Goal: Task Accomplishment & Management: Manage account settings

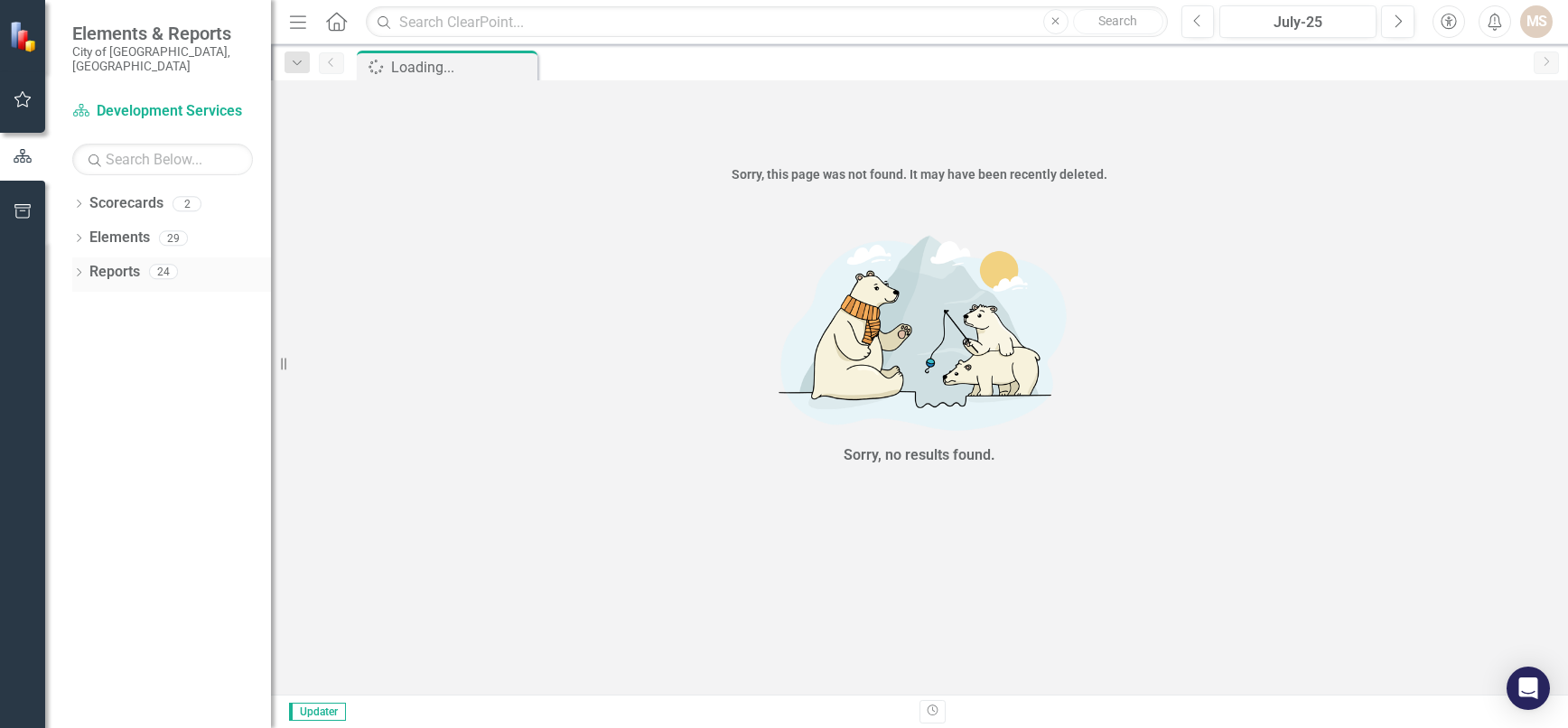
click at [76, 269] on icon "Dropdown" at bounding box center [78, 274] width 13 height 10
click at [87, 401] on div "Dropdown" at bounding box center [86, 409] width 13 height 16
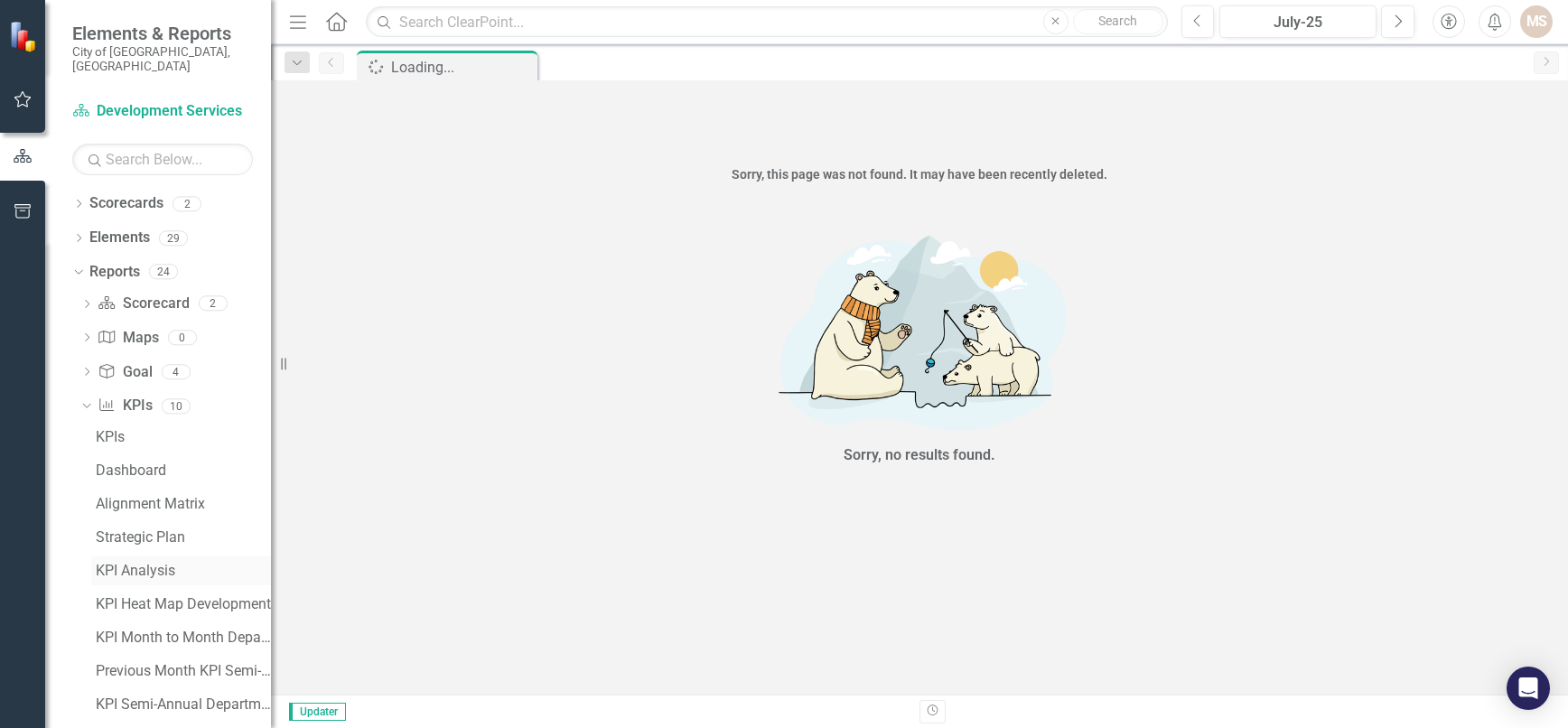
click at [131, 562] on div "KPI Analysis" at bounding box center [183, 570] width 176 height 17
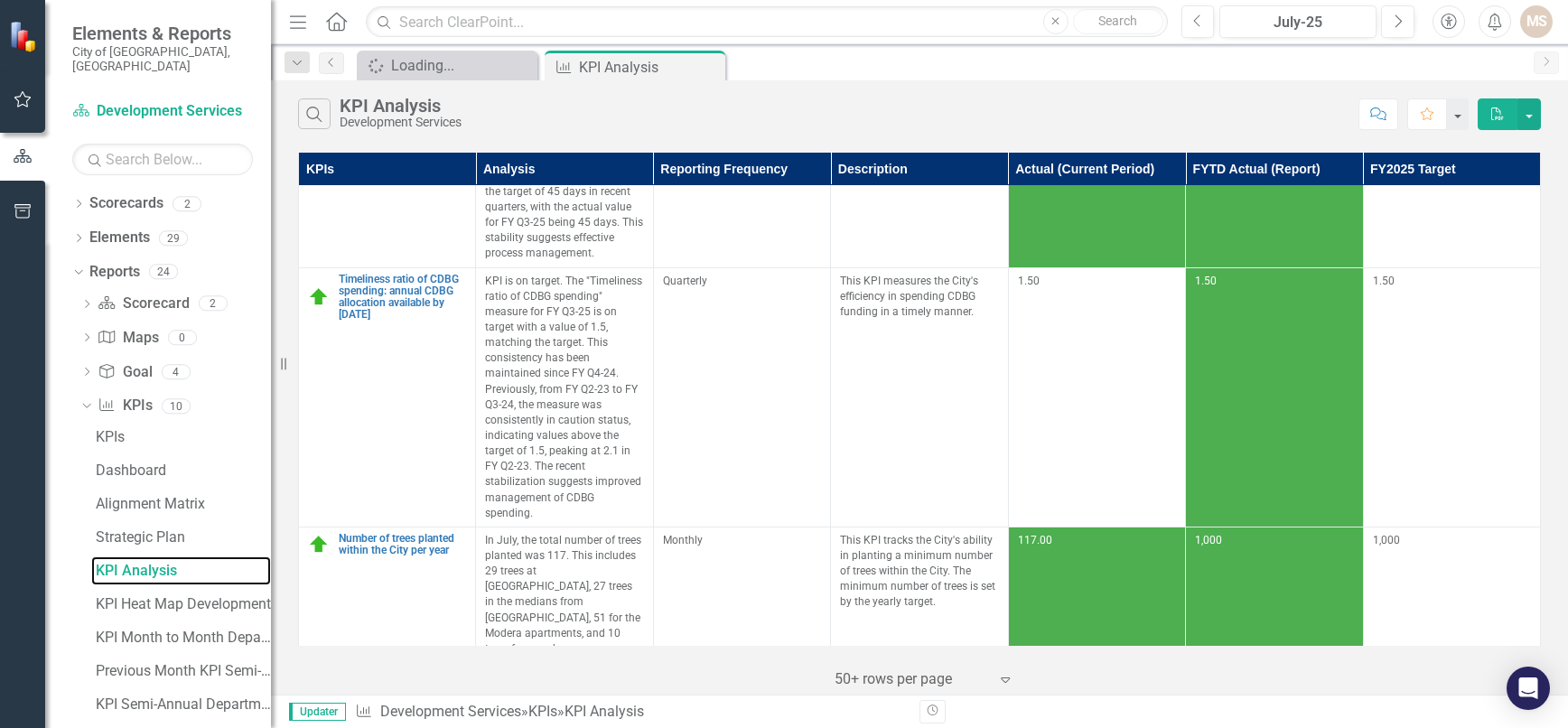
scroll to position [1084, 0]
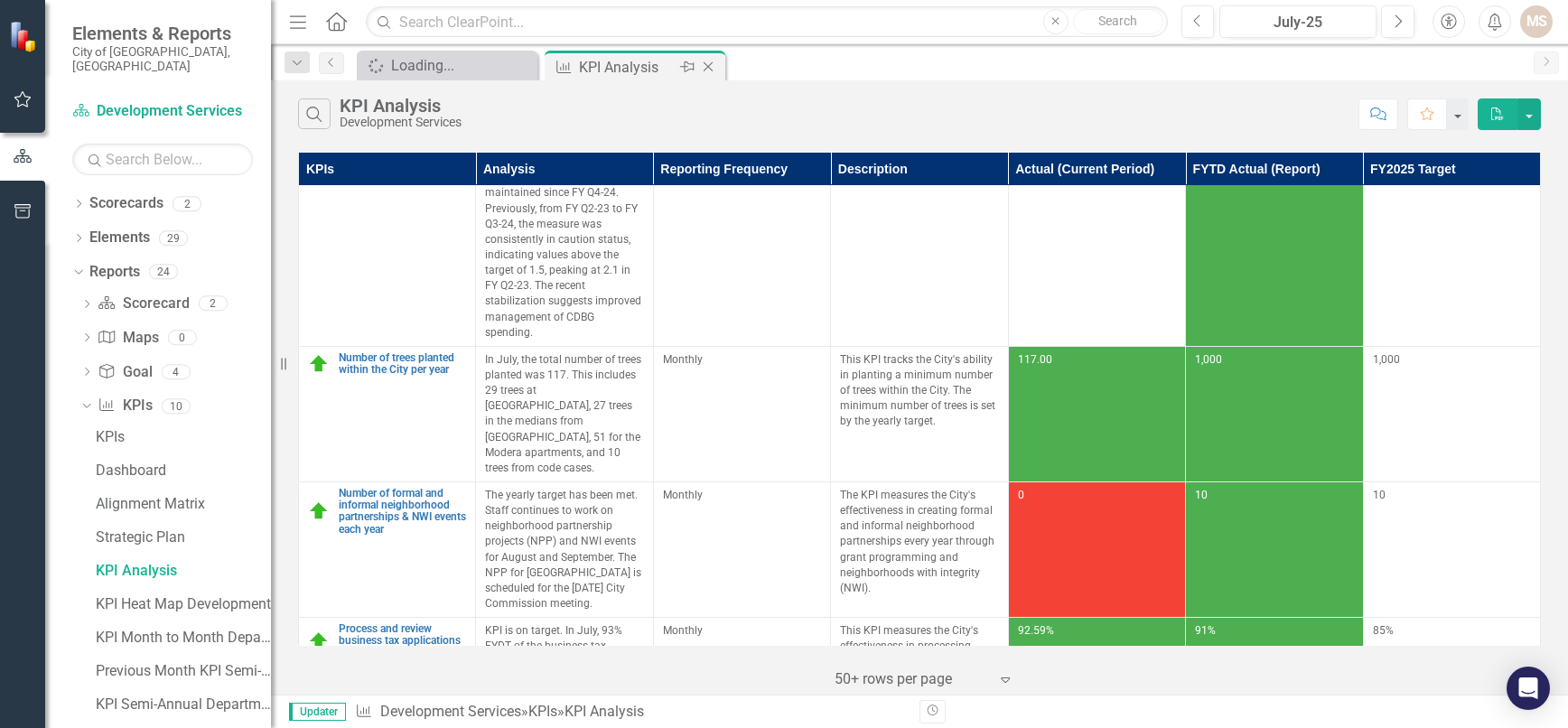
click at [706, 65] on icon at bounding box center [708, 68] width 10 height 10
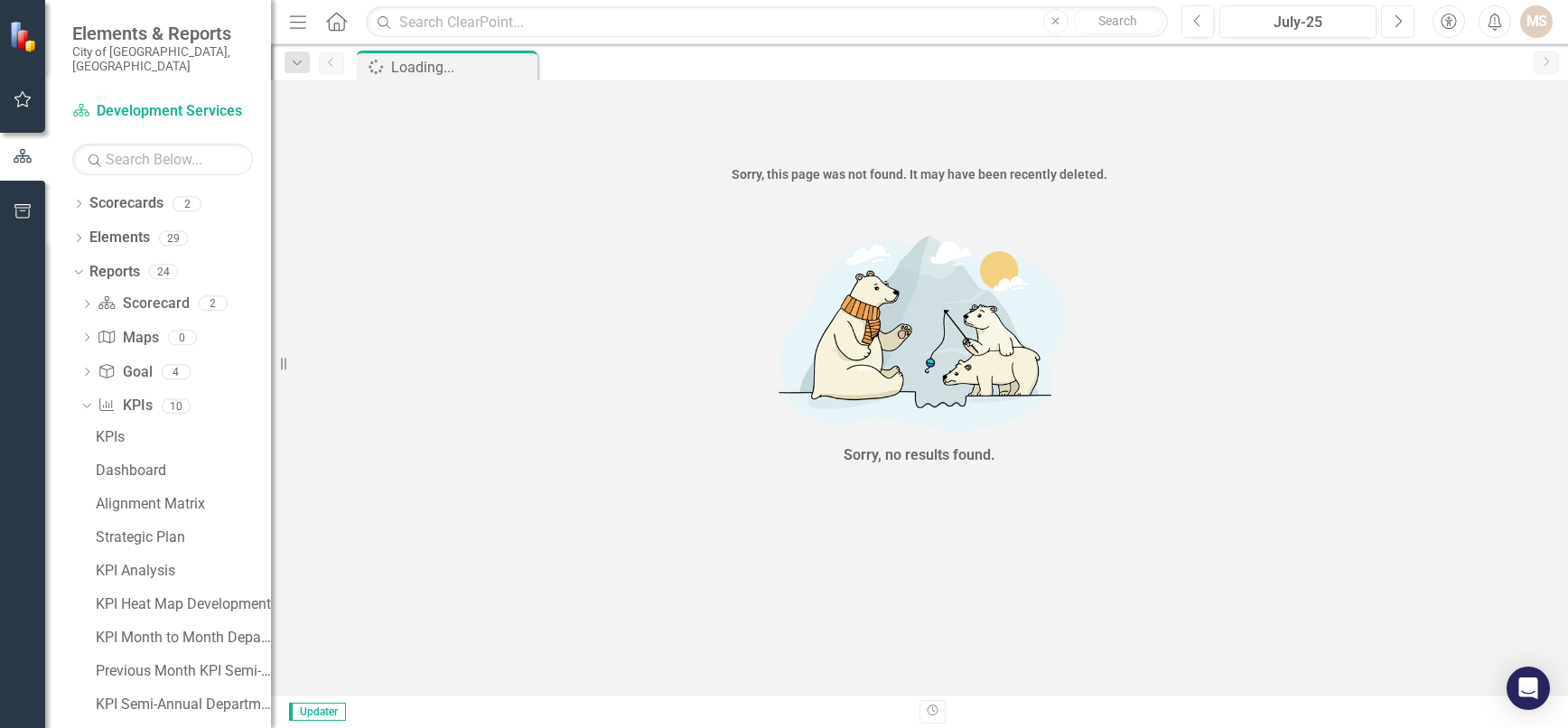
click at [1399, 19] on icon "button" at bounding box center [1398, 21] width 7 height 13
click at [127, 562] on div "KPI Analysis" at bounding box center [183, 570] width 176 height 17
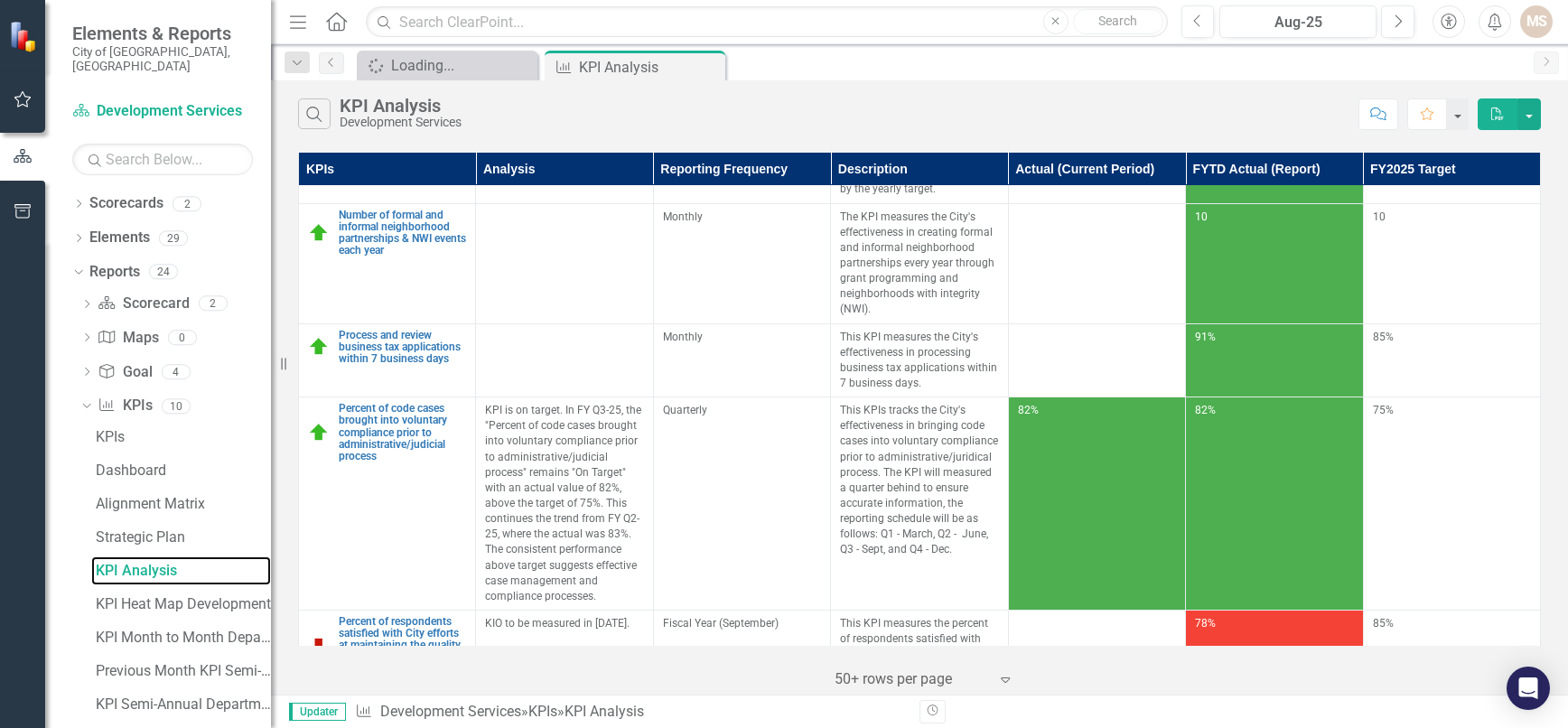
scroll to position [1225, 0]
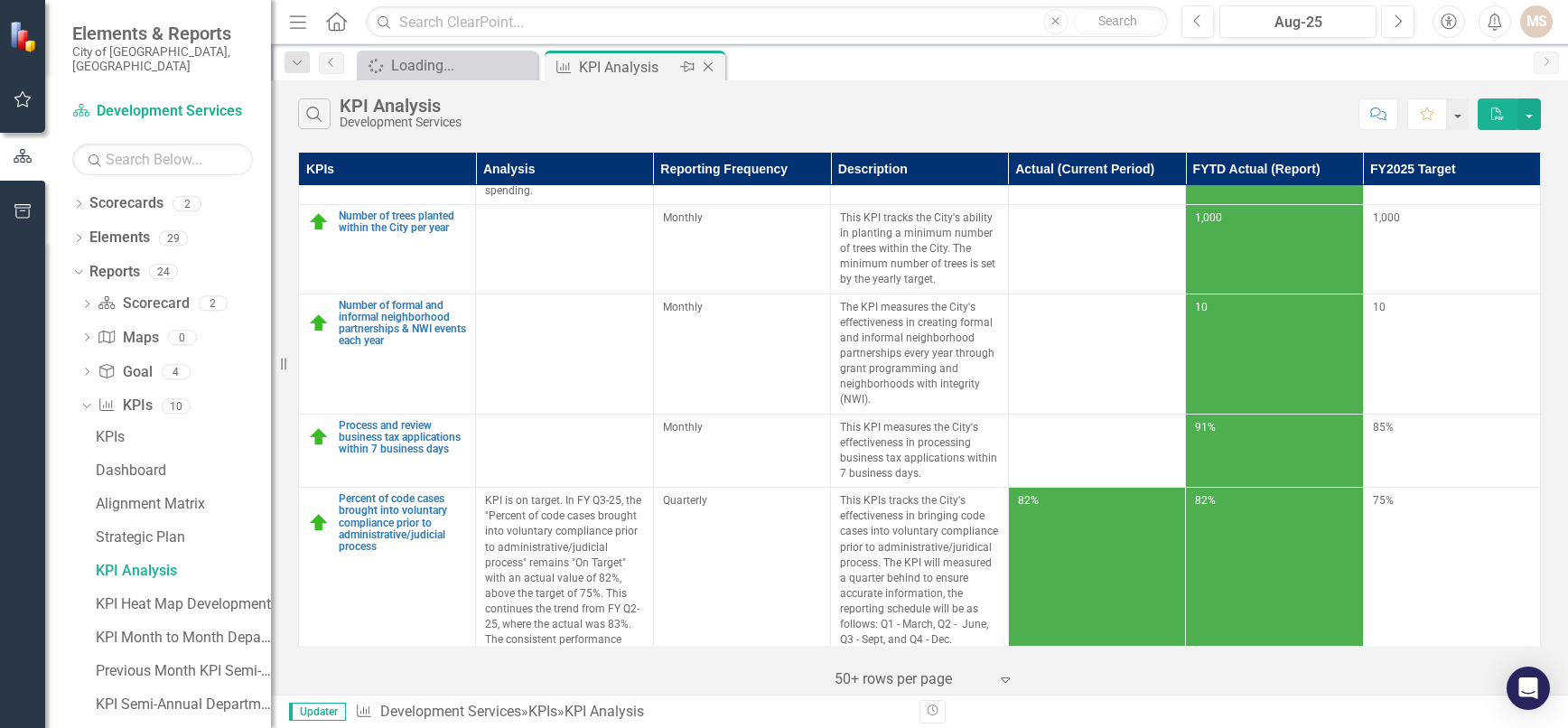
click at [706, 63] on icon "Close" at bounding box center [707, 67] width 18 height 15
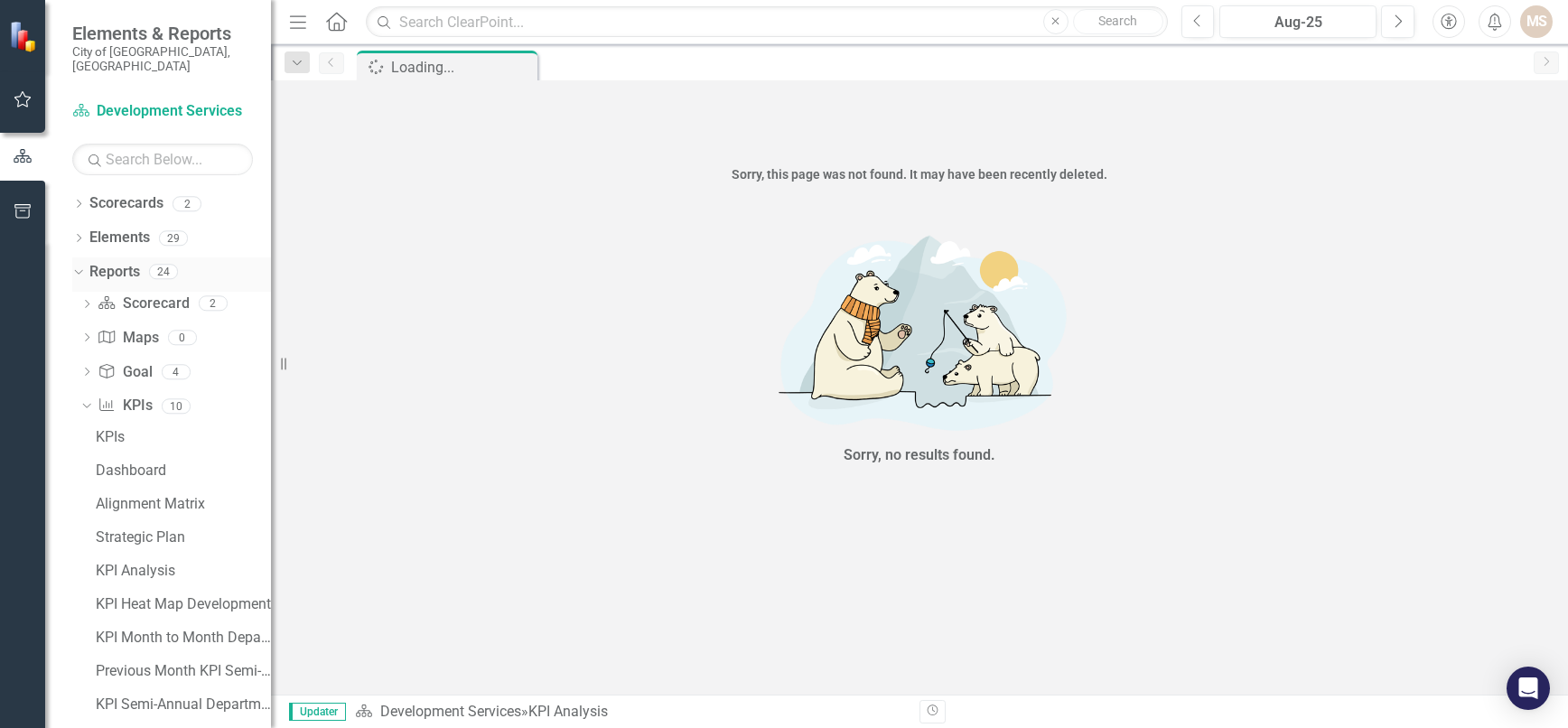
click at [78, 265] on icon "Dropdown" at bounding box center [77, 271] width 10 height 13
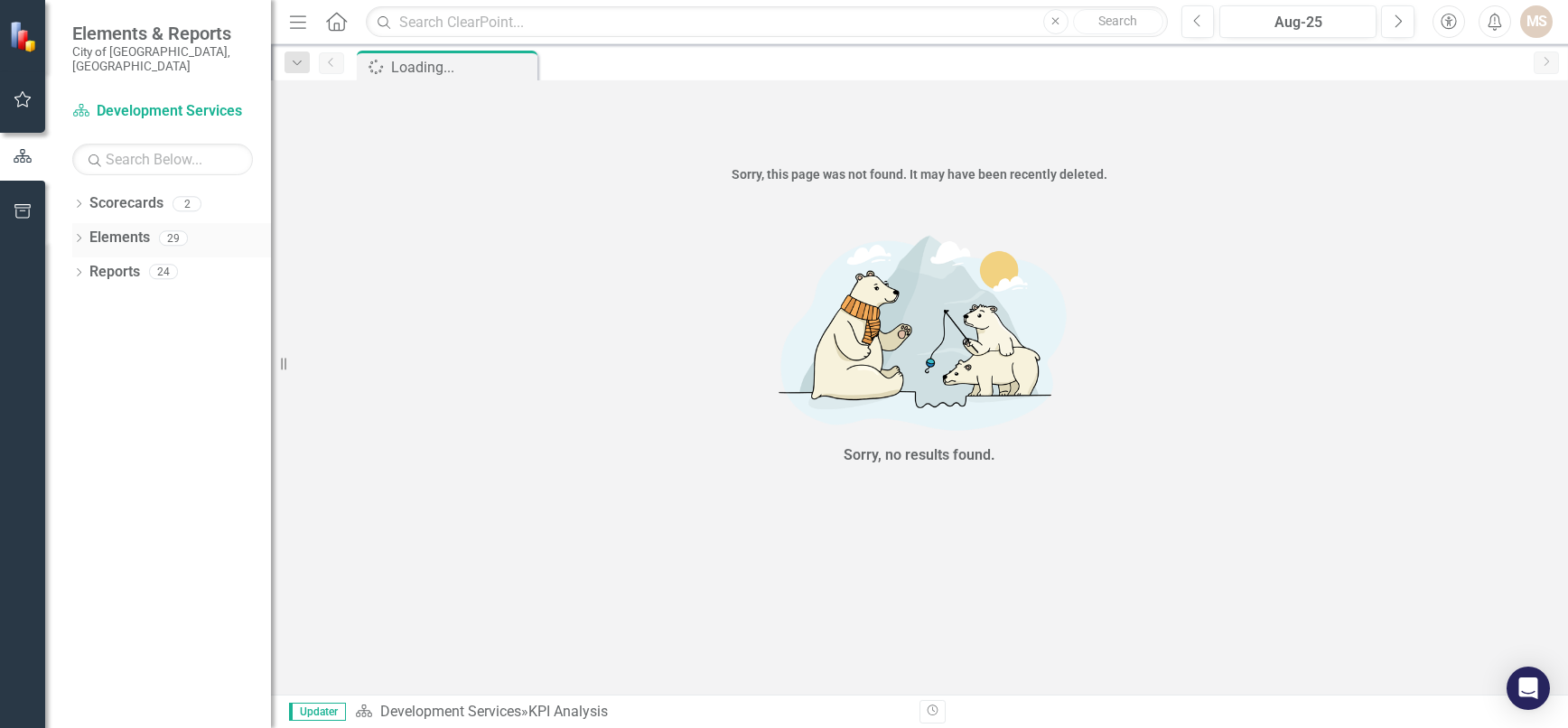
click at [78, 234] on icon "Dropdown" at bounding box center [78, 239] width 13 height 10
click at [87, 303] on icon "Dropdown" at bounding box center [87, 308] width 13 height 10
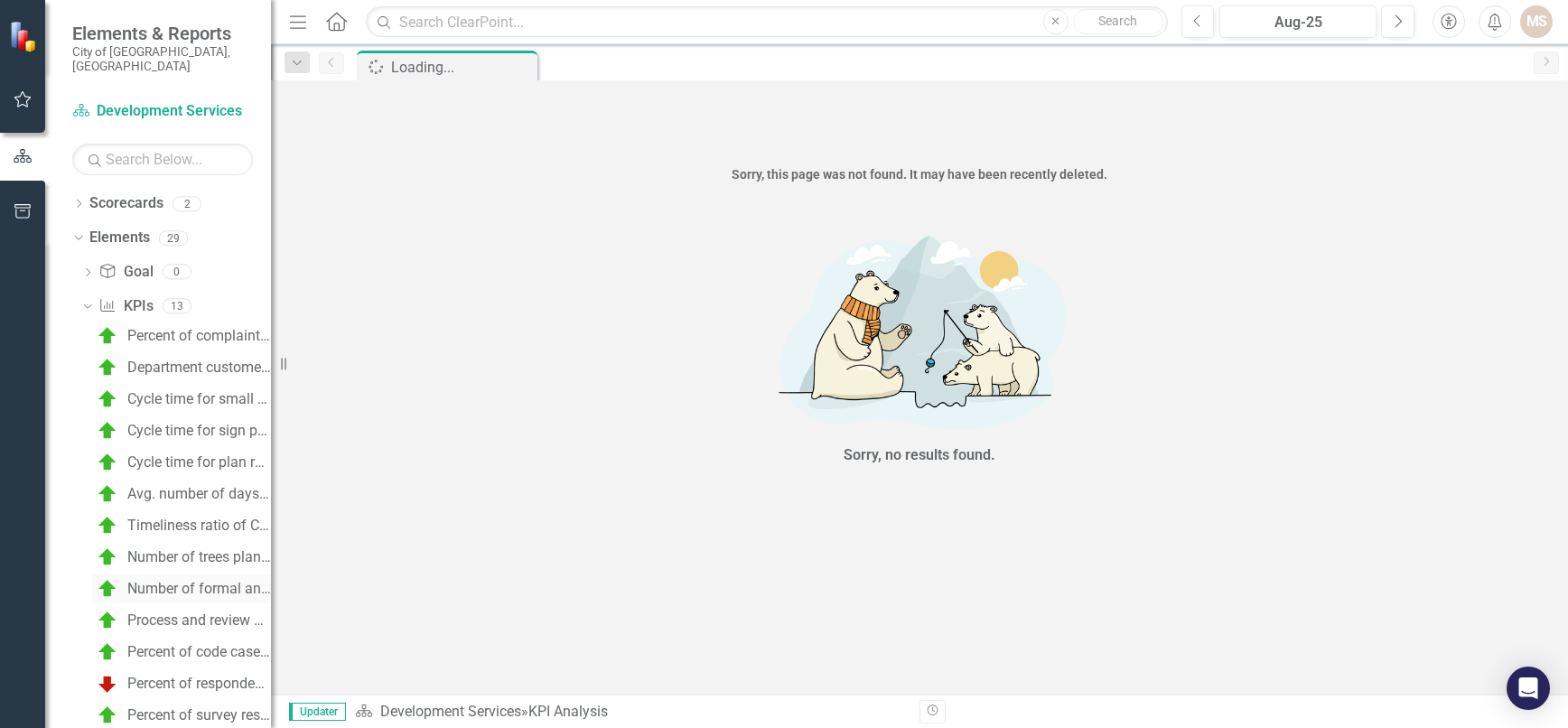
click at [207, 581] on div "Number of formal and informal neighborhood partnerships & NWI events each year" at bounding box center [199, 589] width 143 height 17
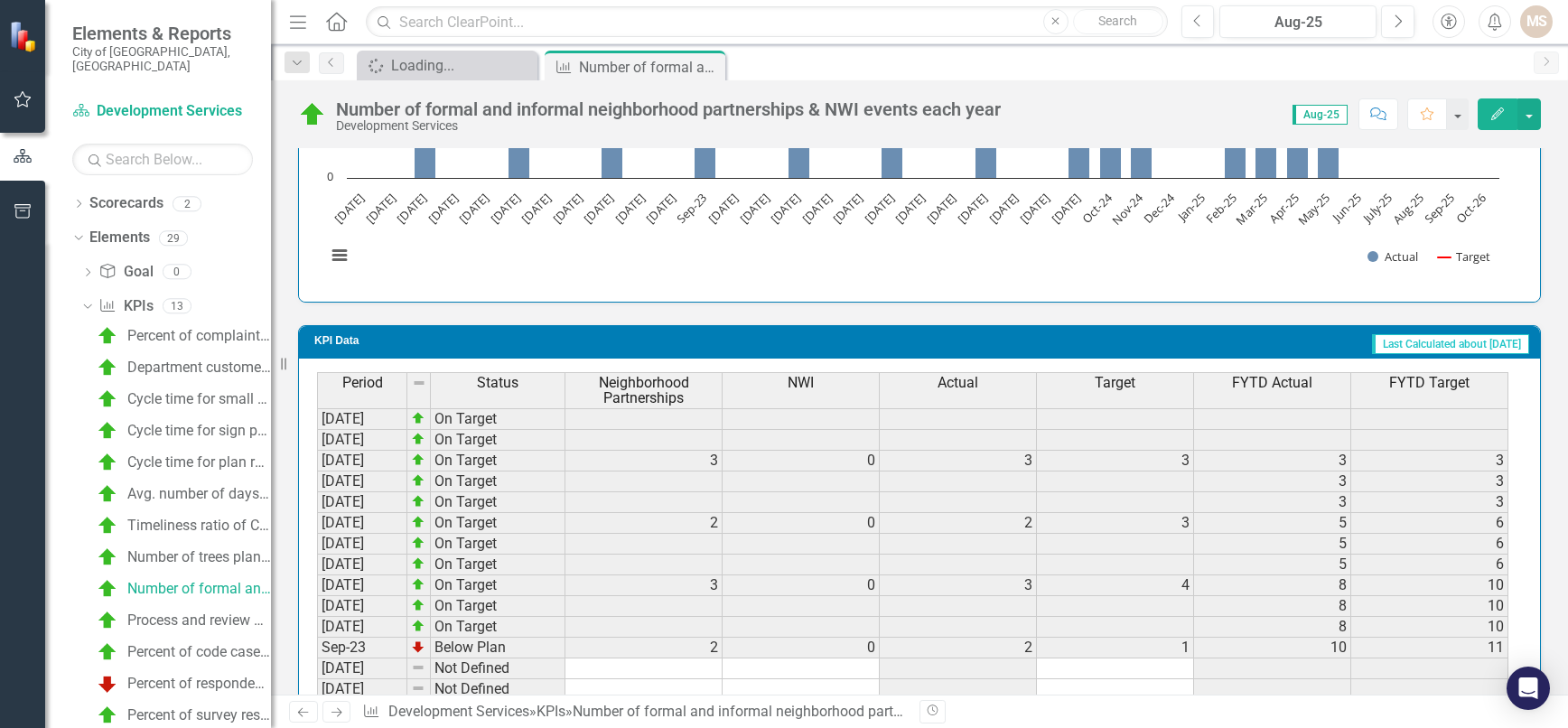
scroll to position [1883, 0]
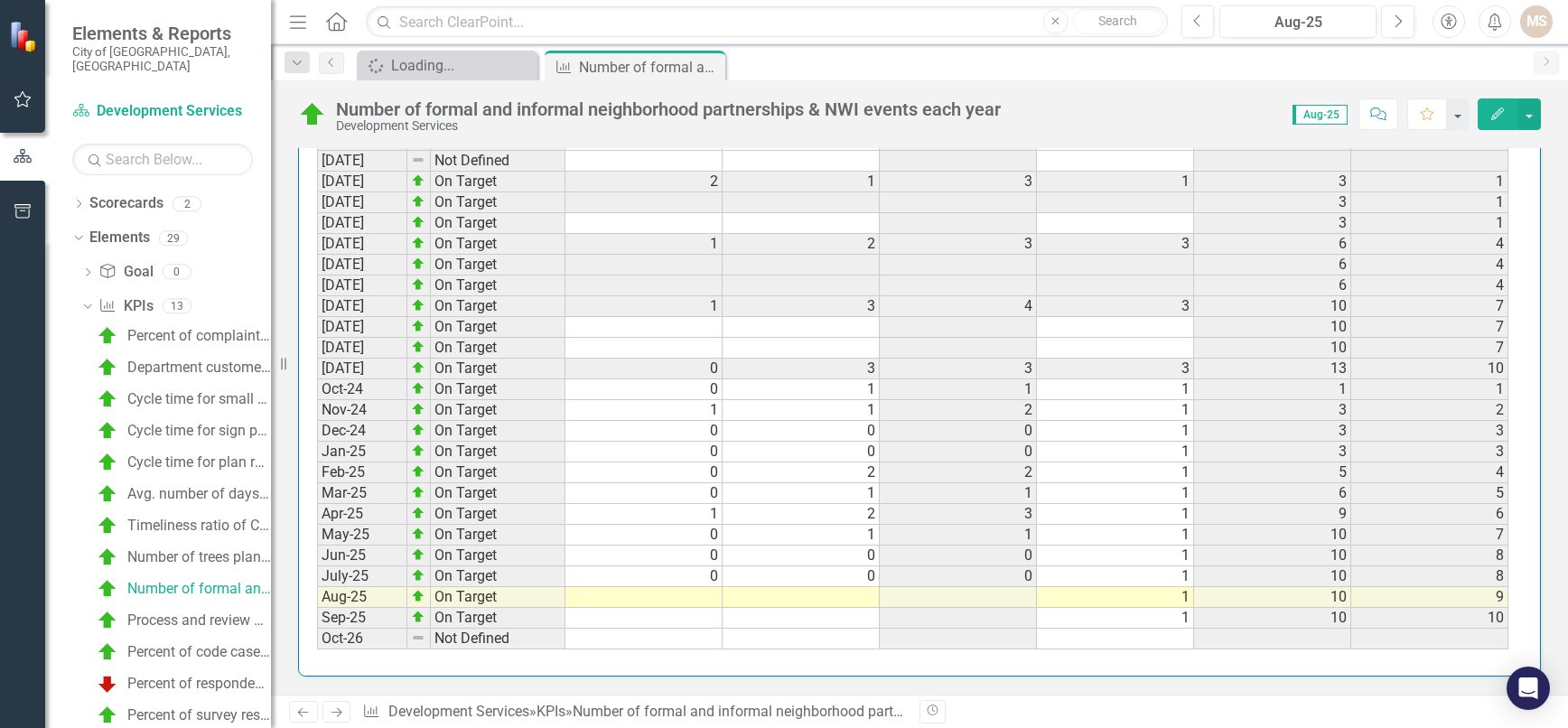
click at [699, 600] on td at bounding box center [644, 597] width 157 height 21
type textarea "1"
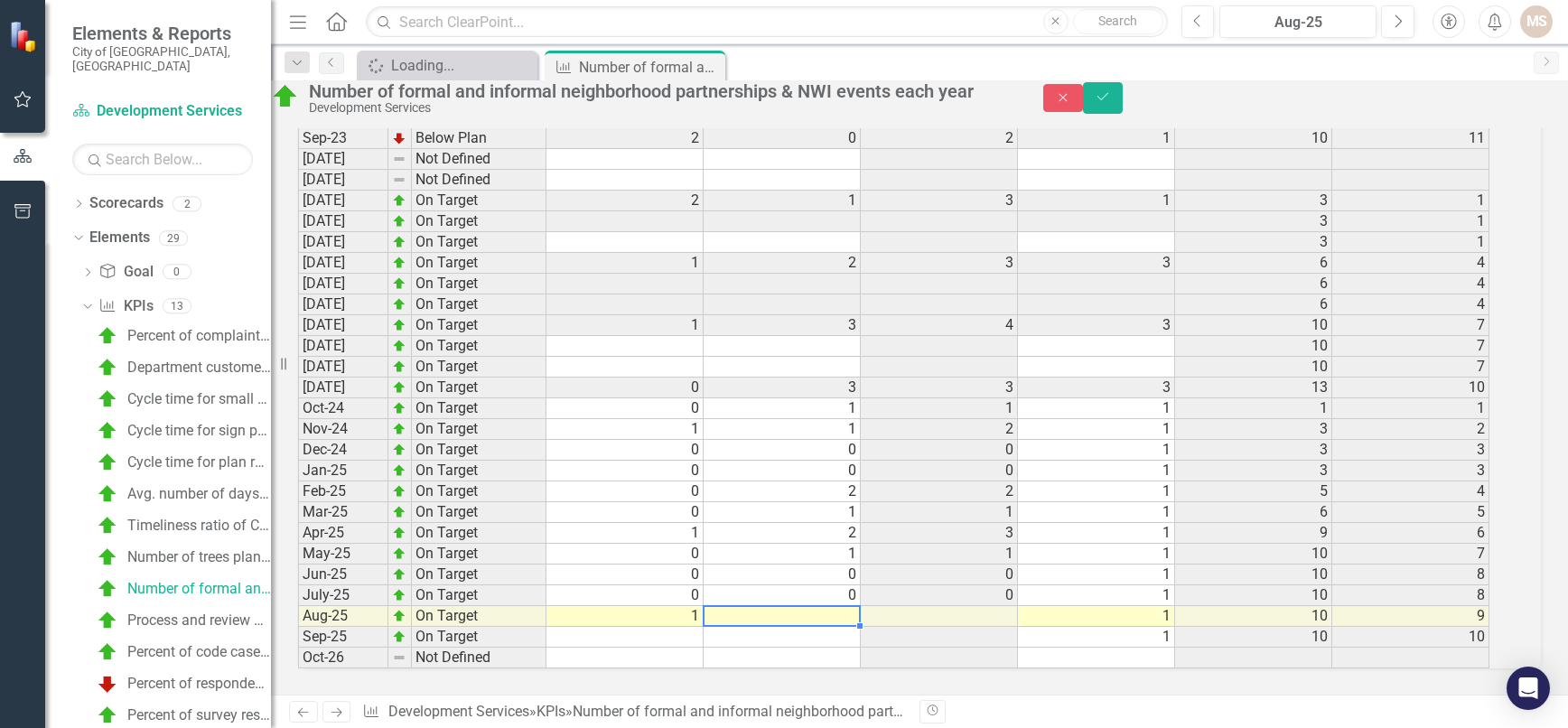
scroll to position [1894, 0]
click at [1123, 102] on button "Save" at bounding box center [1103, 98] width 40 height 31
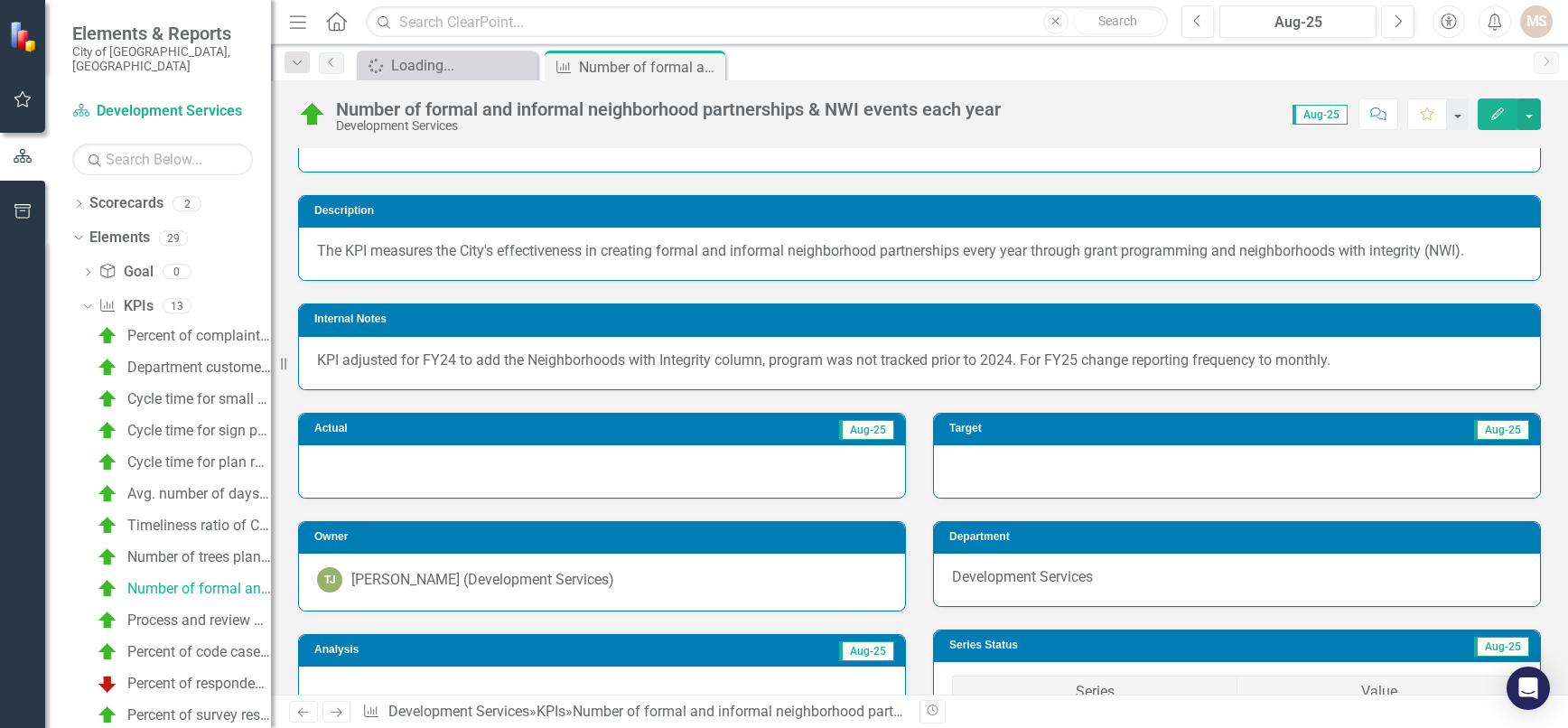
scroll to position [181, 0]
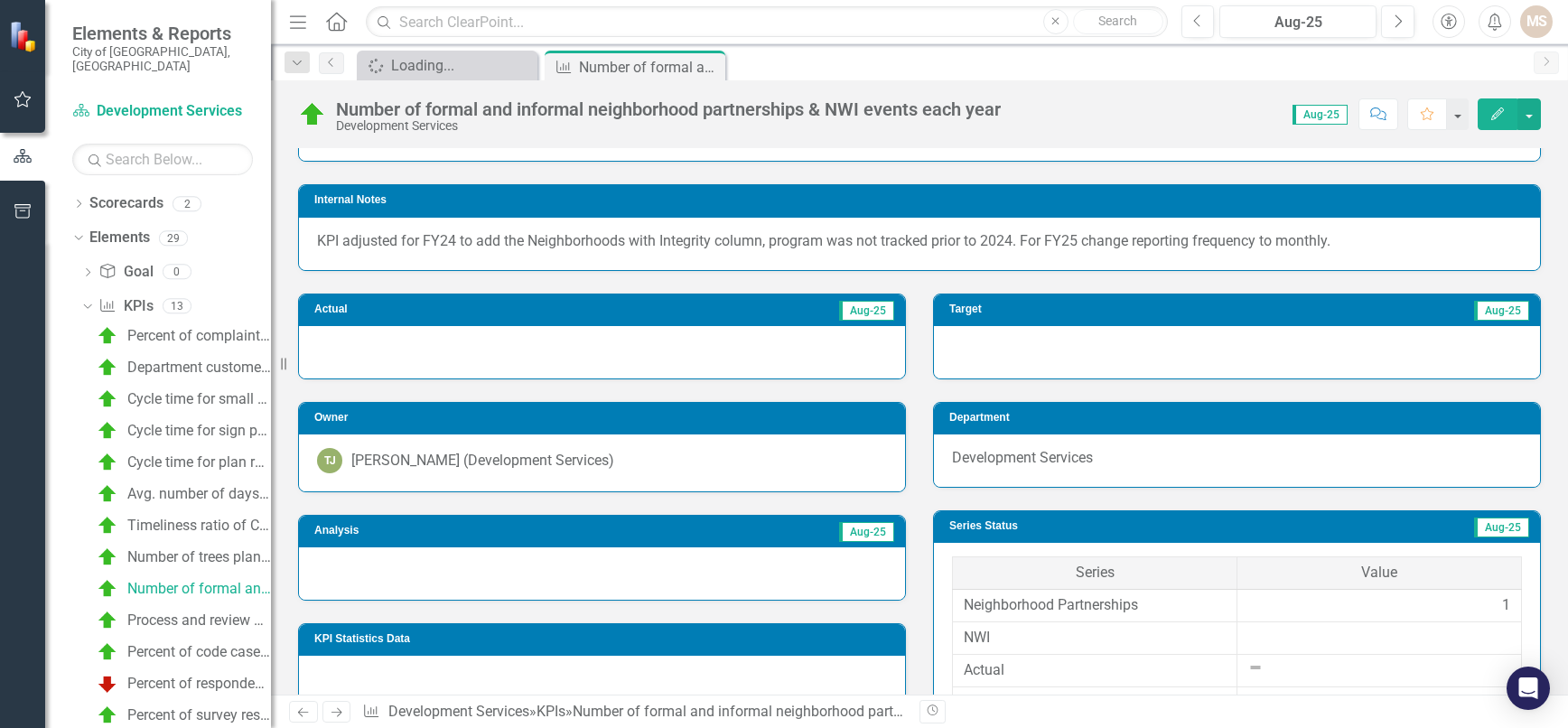
click at [403, 582] on div at bounding box center [602, 573] width 606 height 52
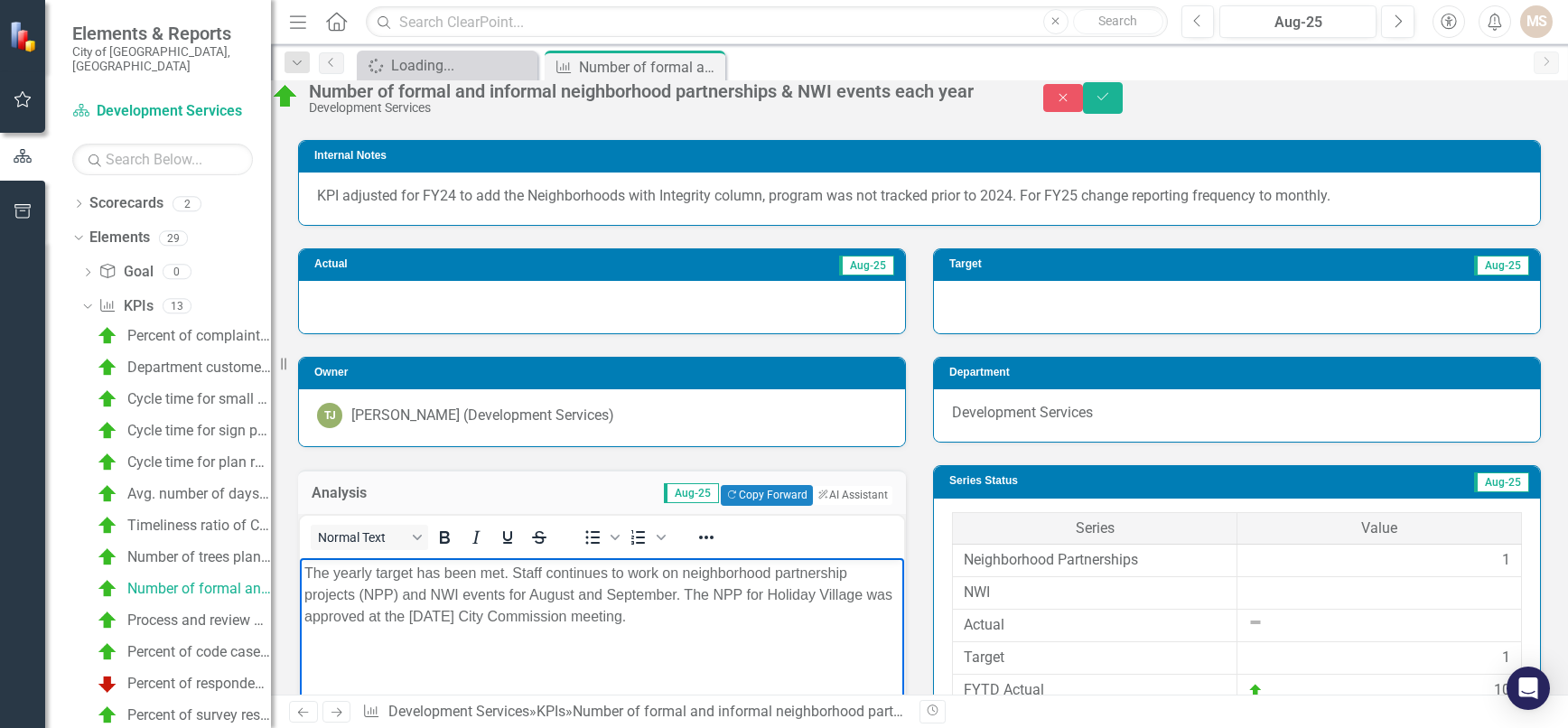
scroll to position [271, 0]
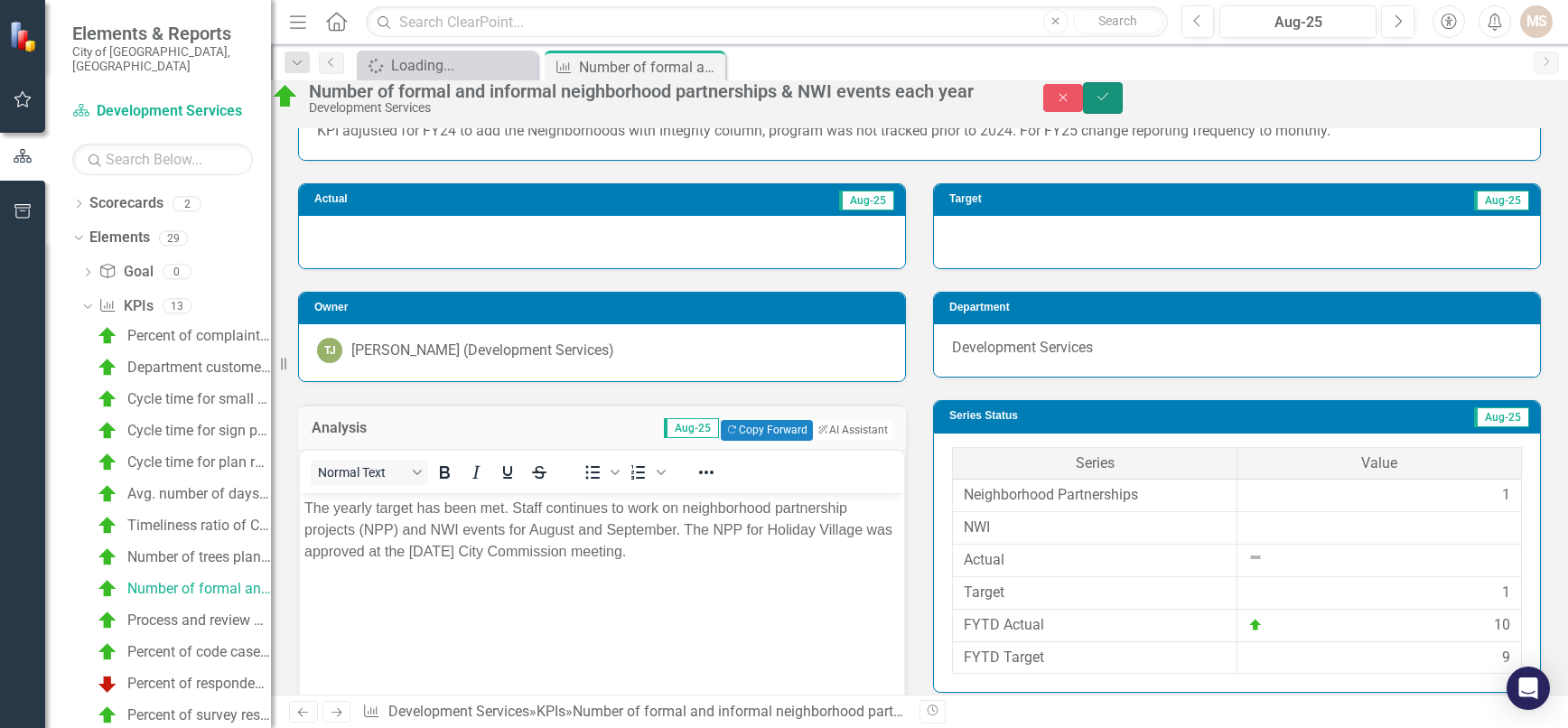
click at [1123, 96] on button "Save" at bounding box center [1103, 98] width 40 height 31
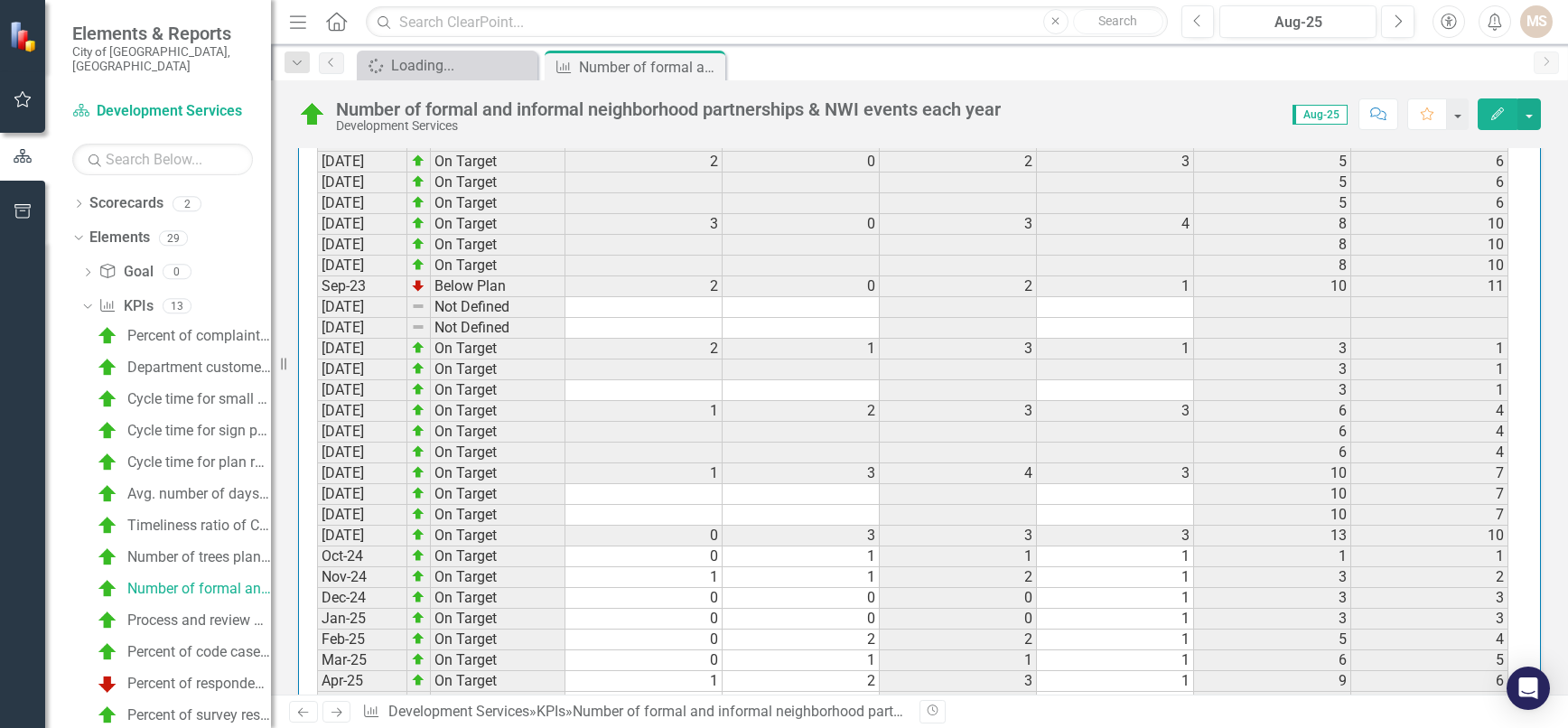
scroll to position [1883, 0]
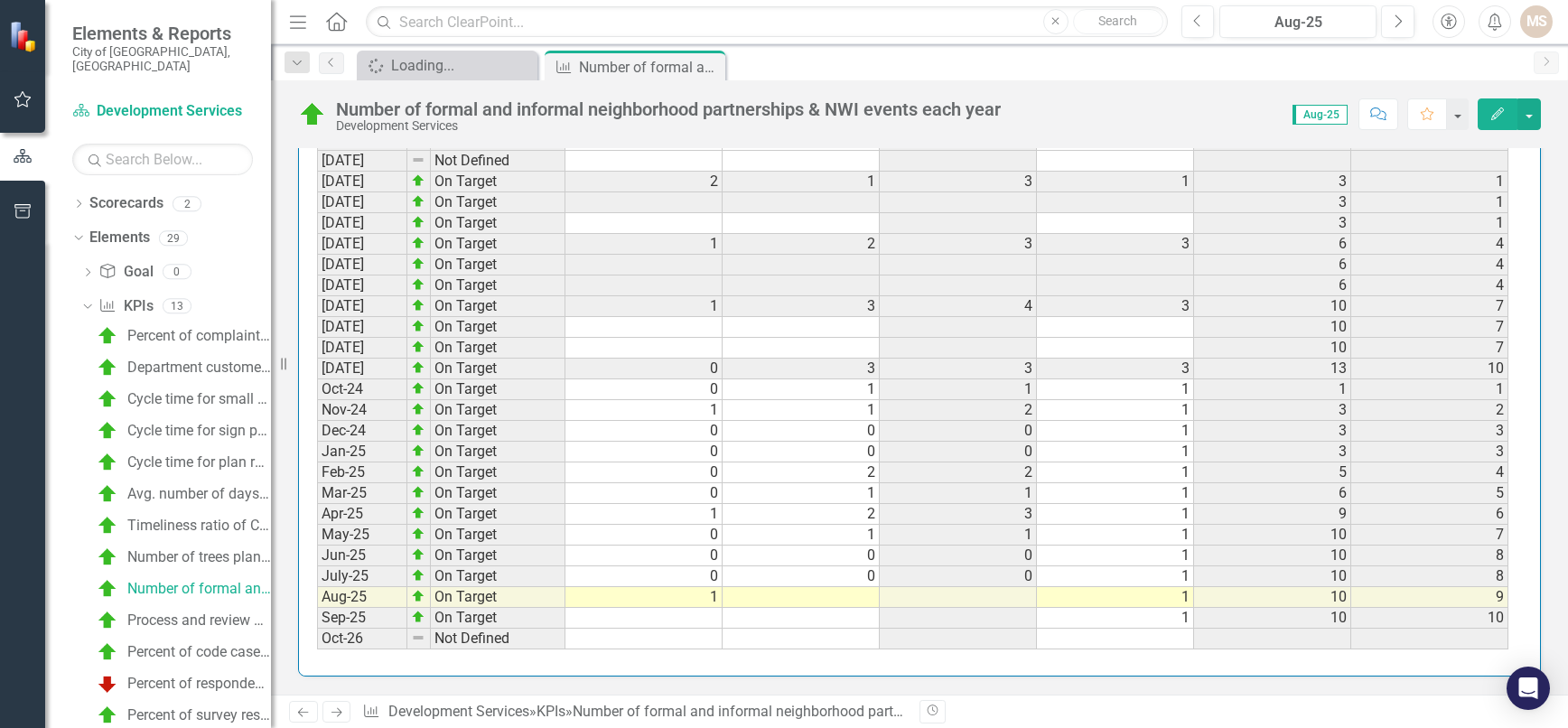
click at [863, 596] on td at bounding box center [801, 597] width 157 height 21
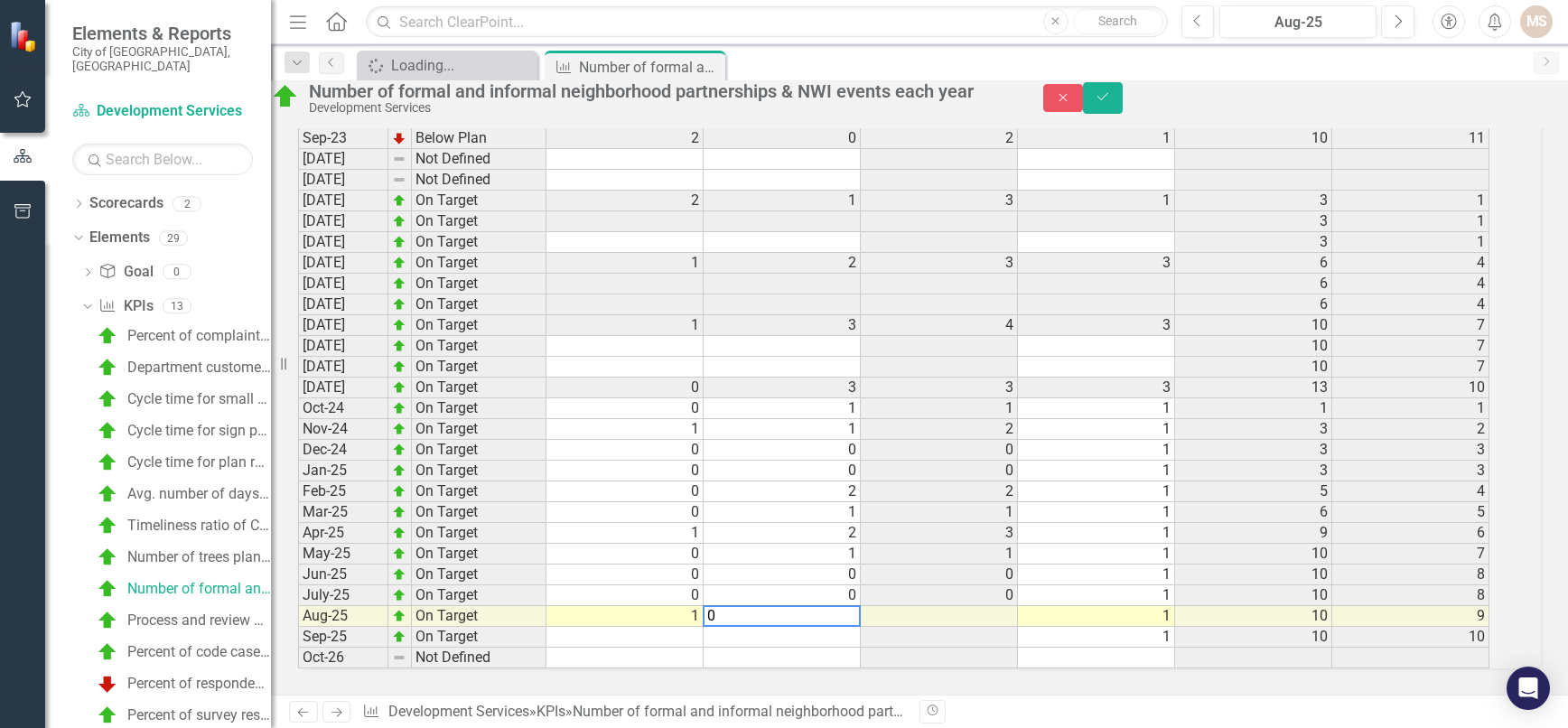
scroll to position [1894, 0]
type textarea "0"
click at [1123, 96] on button "Save" at bounding box center [1103, 98] width 40 height 31
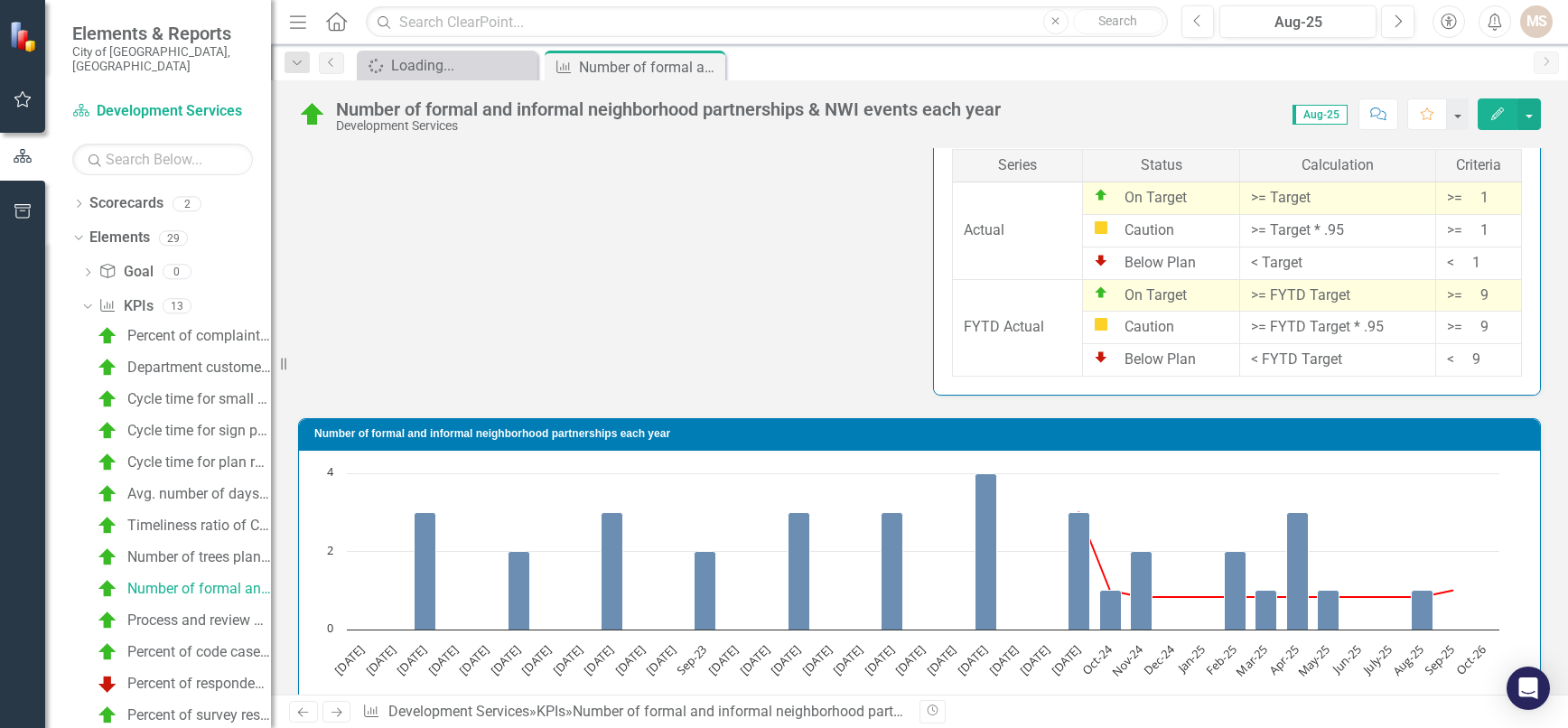
scroll to position [890, 0]
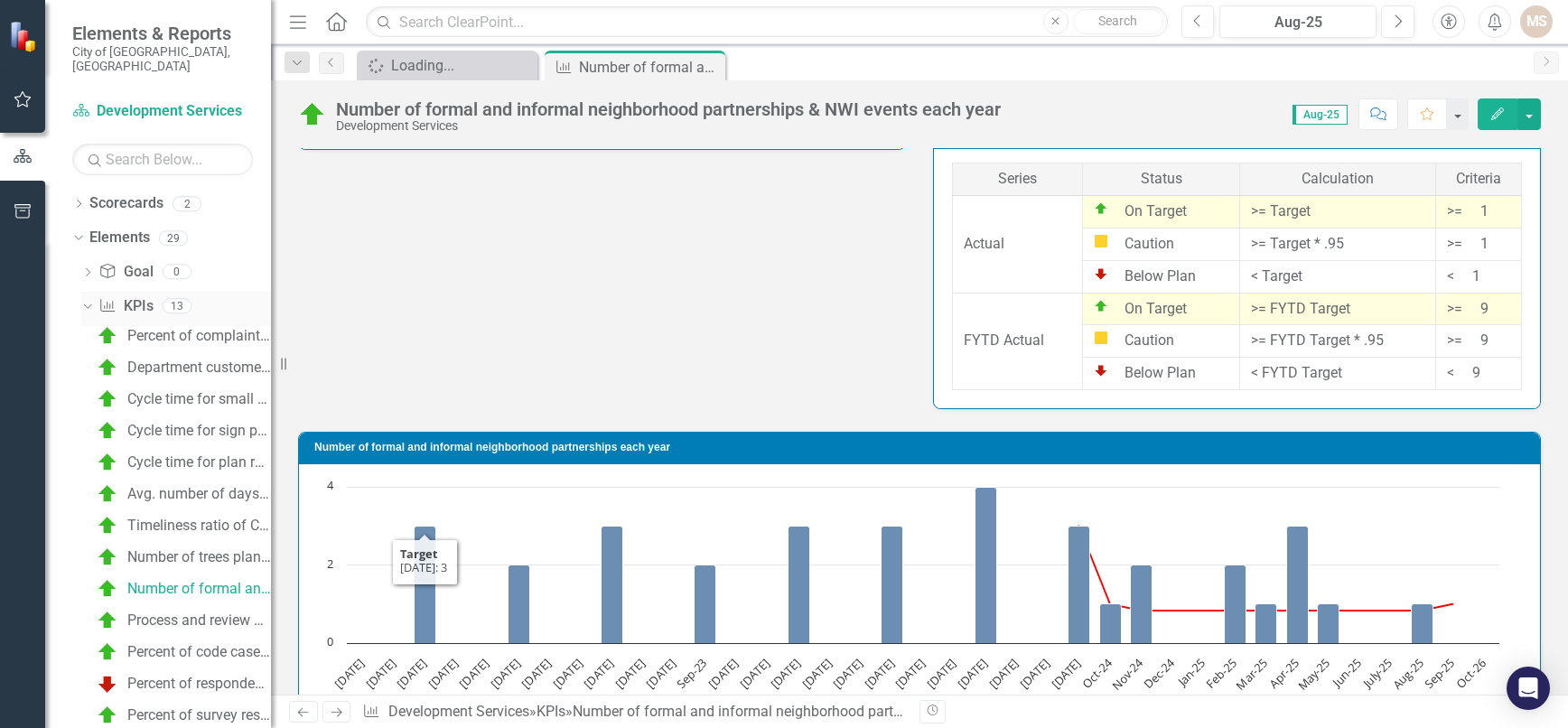
click at [85, 299] on icon "Dropdown" at bounding box center [85, 305] width 10 height 13
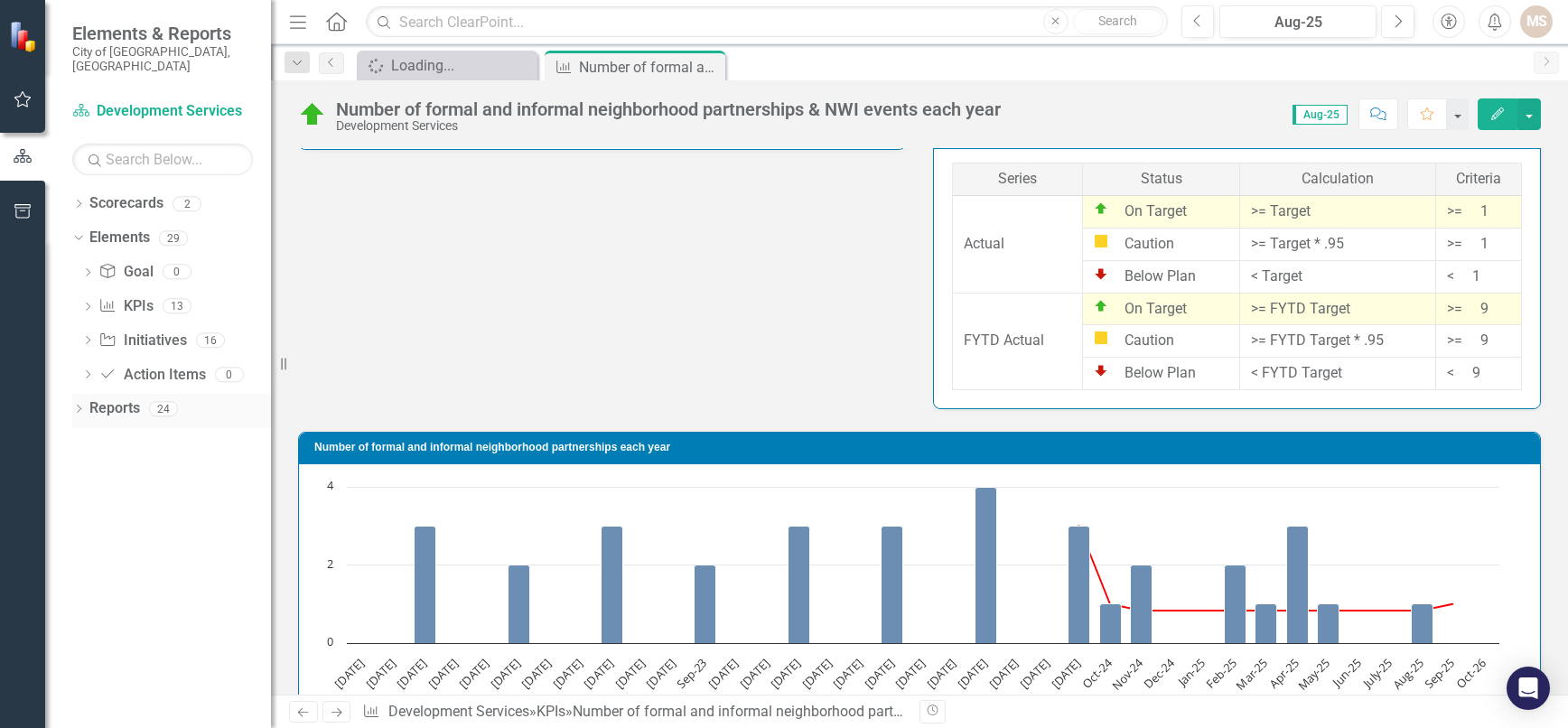
click at [78, 405] on icon "Dropdown" at bounding box center [78, 410] width 13 height 10
click at [85, 536] on icon "Dropdown" at bounding box center [84, 542] width 10 height 13
click at [85, 538] on div "Dropdown" at bounding box center [86, 546] width 13 height 16
click at [142, 700] on div "KPI Analysis" at bounding box center [183, 707] width 176 height 17
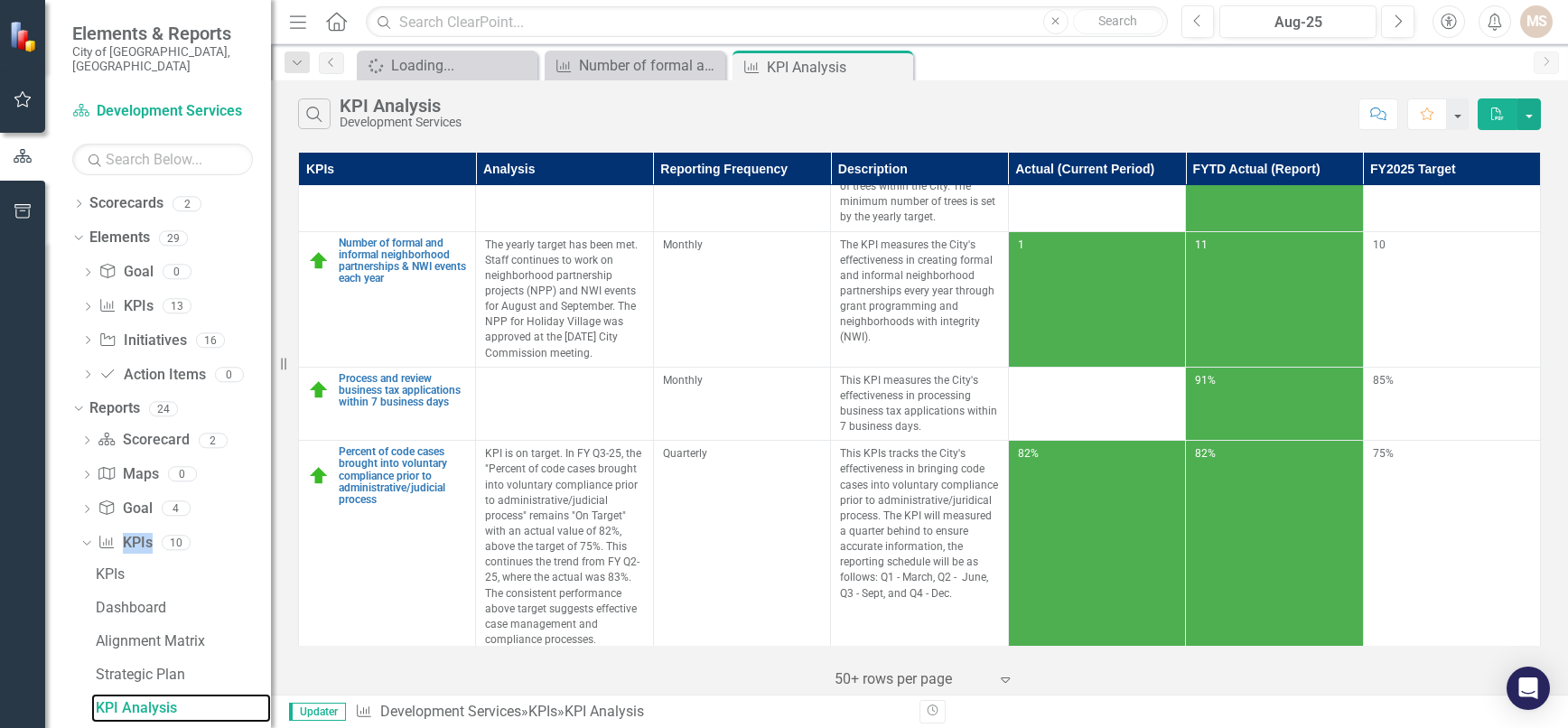
scroll to position [1241, 0]
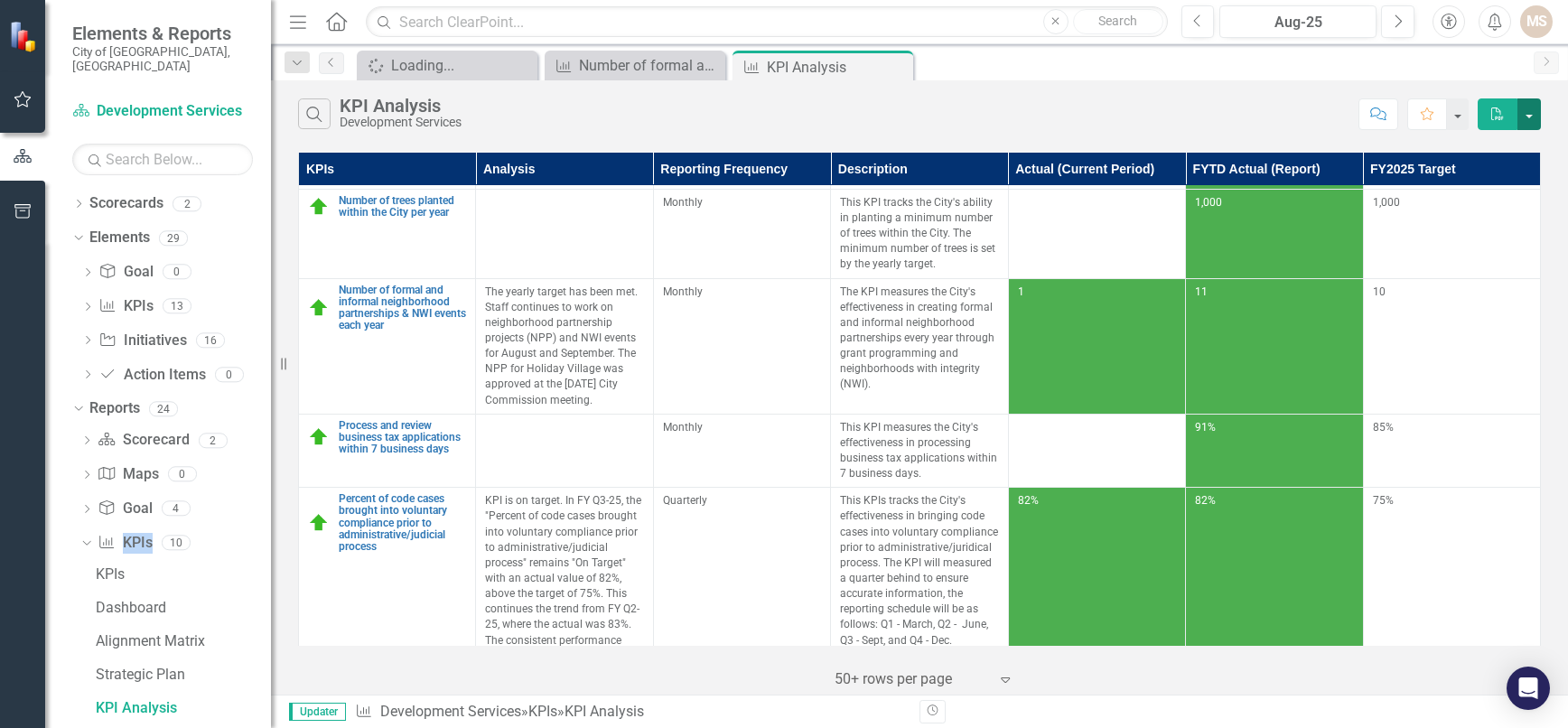
click at [1527, 115] on button "button" at bounding box center [1530, 114] width 24 height 31
click at [1480, 147] on link "PDF Export to PDF" at bounding box center [1468, 147] width 142 height 33
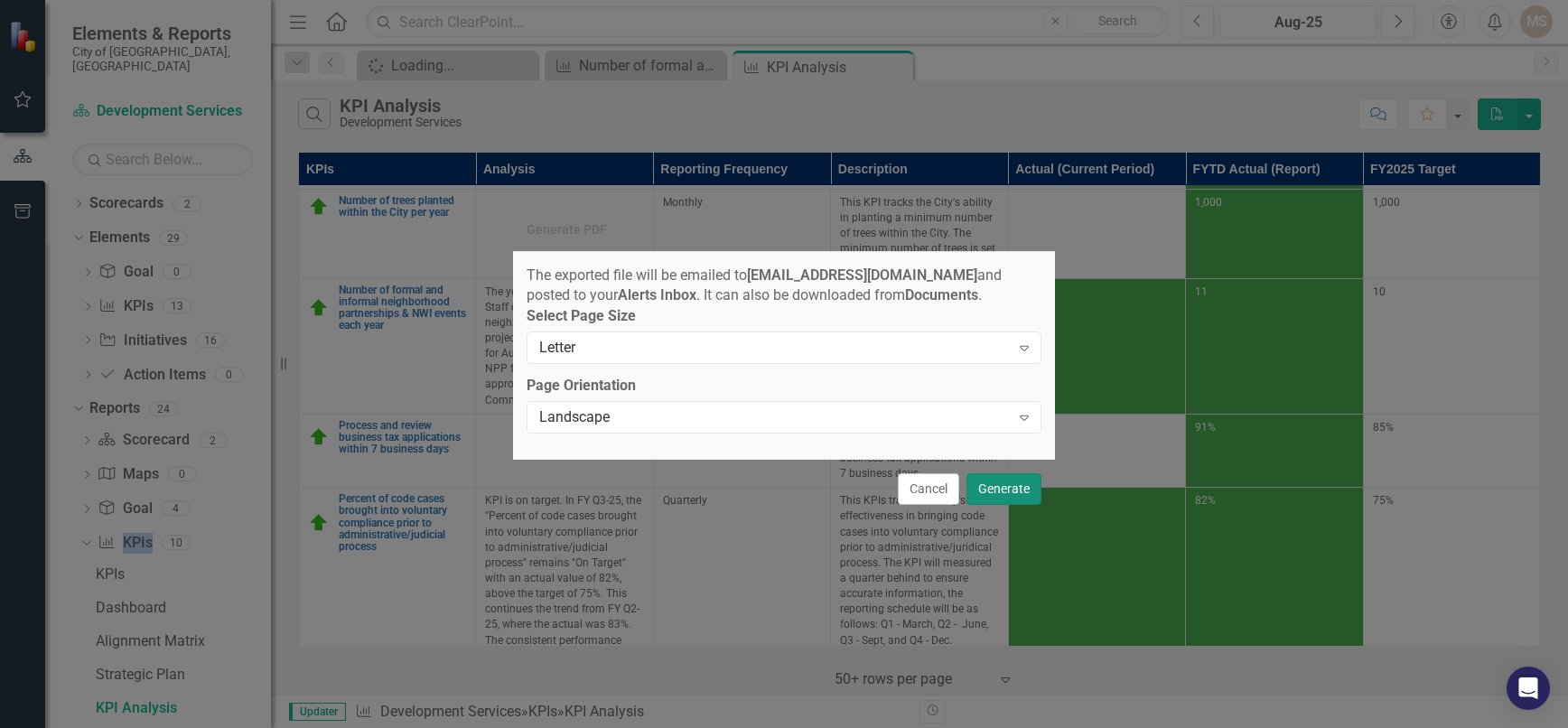
click at [1011, 493] on button "Generate" at bounding box center [1004, 489] width 75 height 31
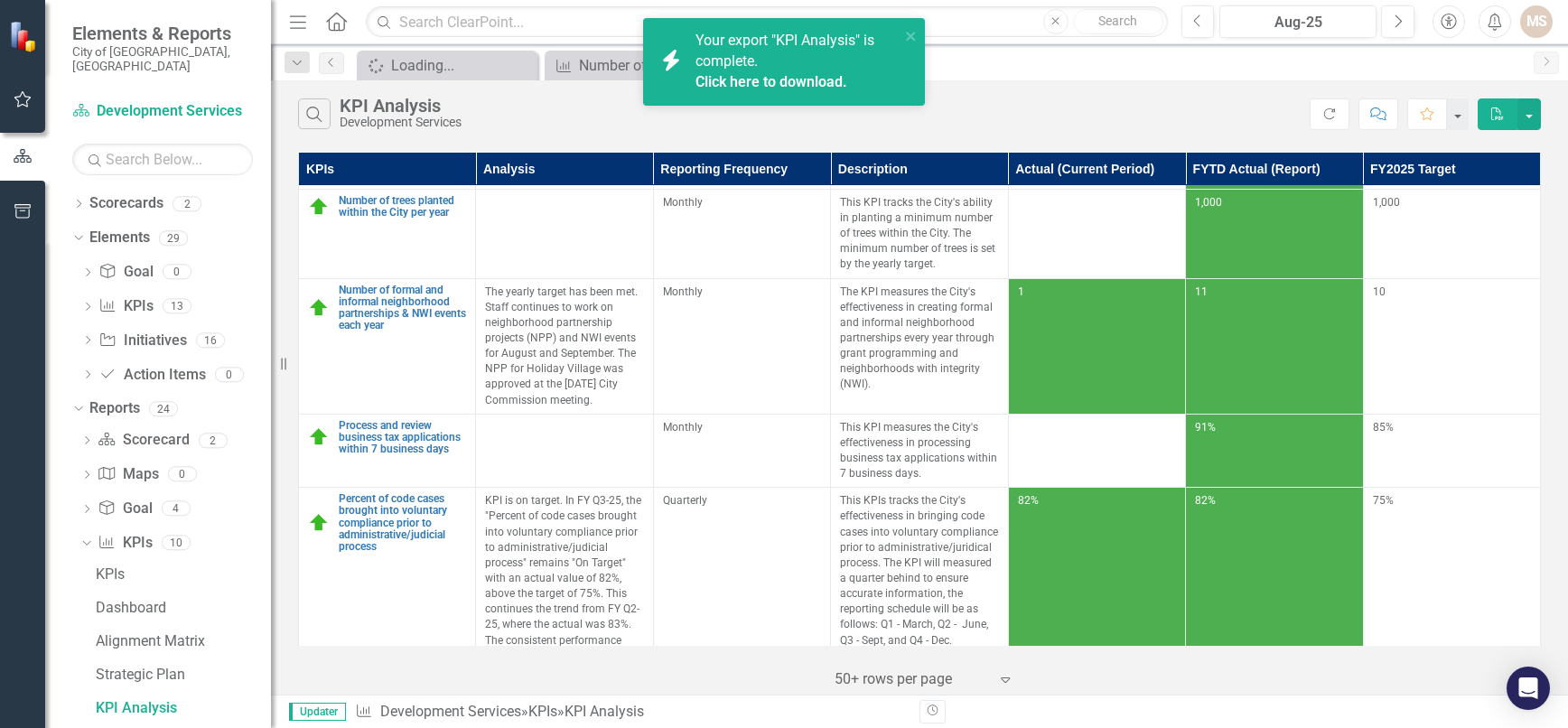
click at [785, 78] on link "Click here to download." at bounding box center [771, 81] width 152 height 17
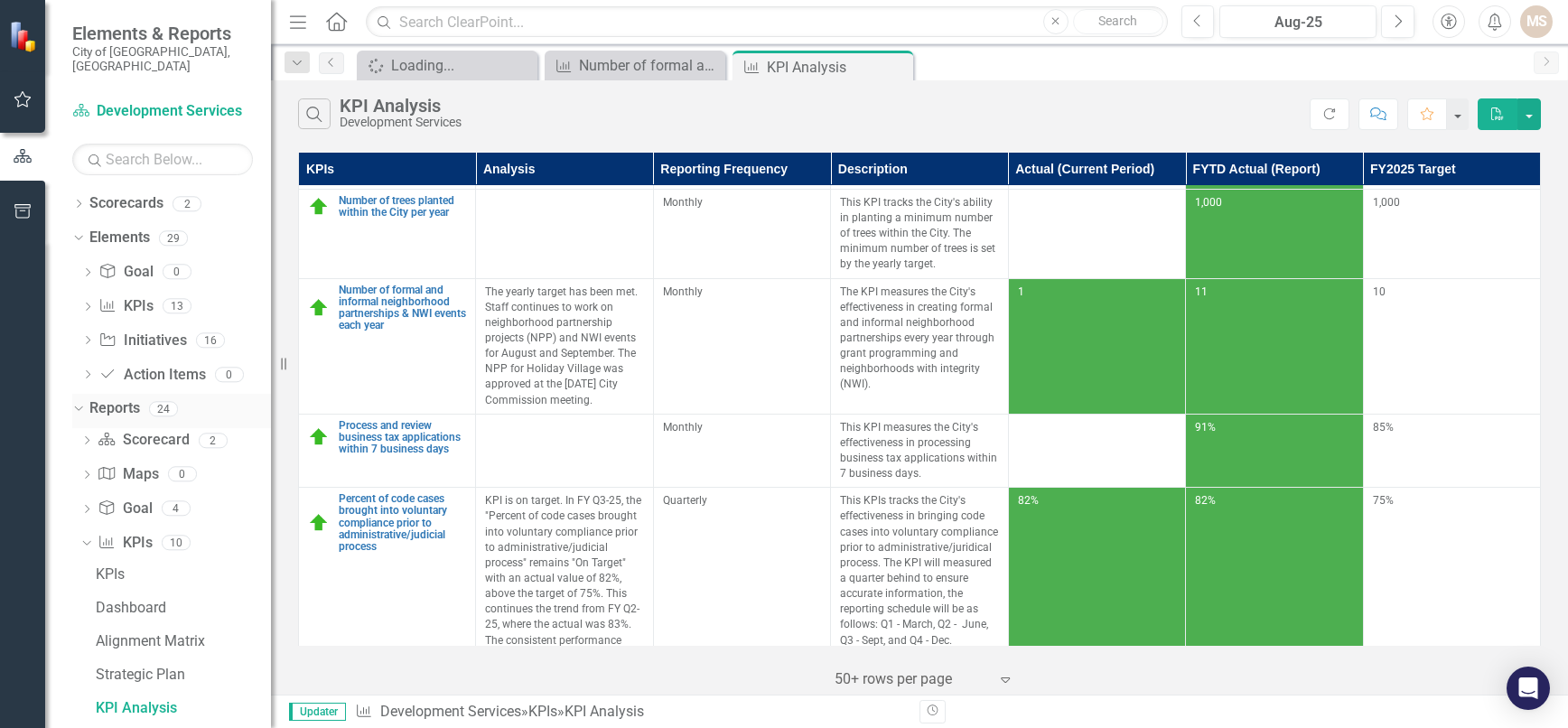
click at [75, 402] on icon "Dropdown" at bounding box center [77, 408] width 10 height 13
click at [892, 63] on icon at bounding box center [897, 68] width 10 height 10
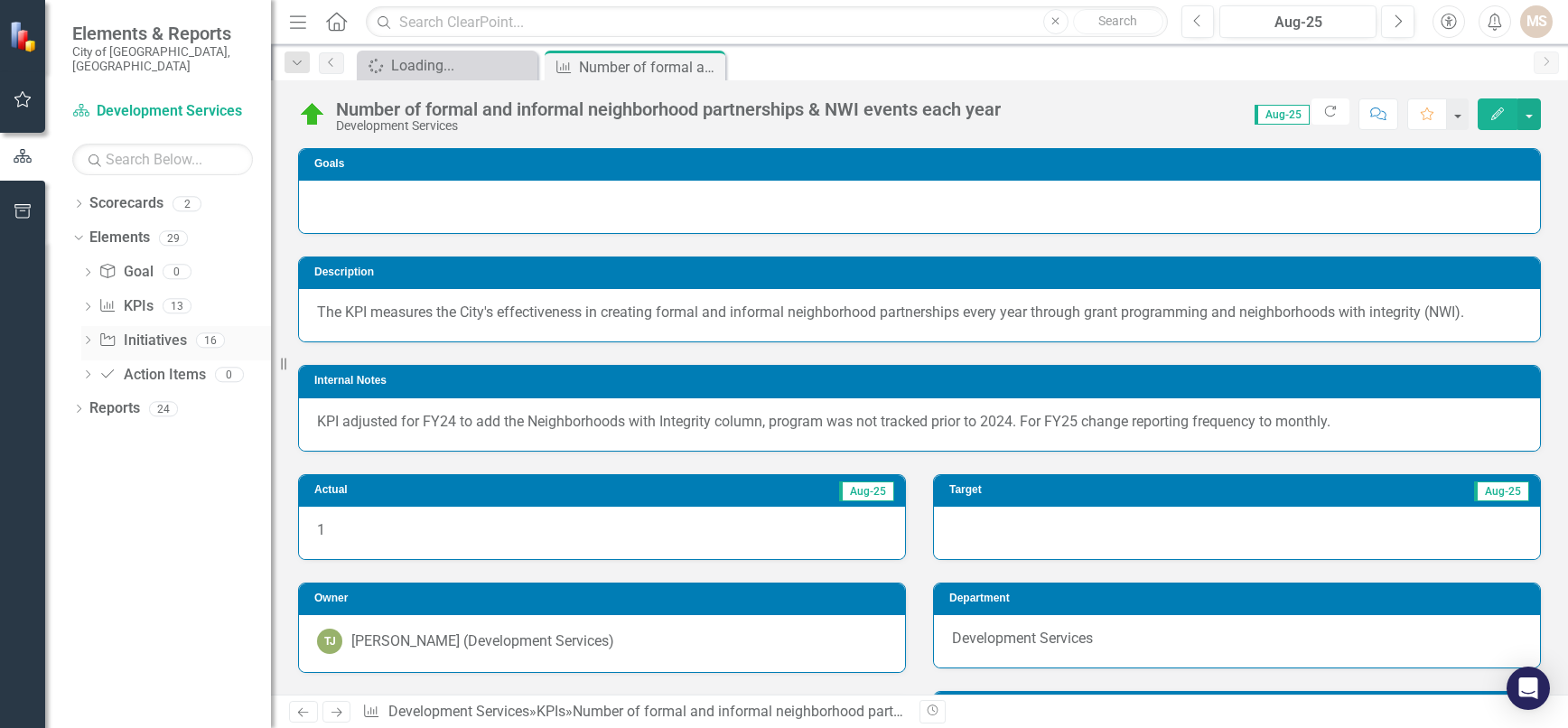
click at [85, 337] on icon "Dropdown" at bounding box center [87, 341] width 13 height 10
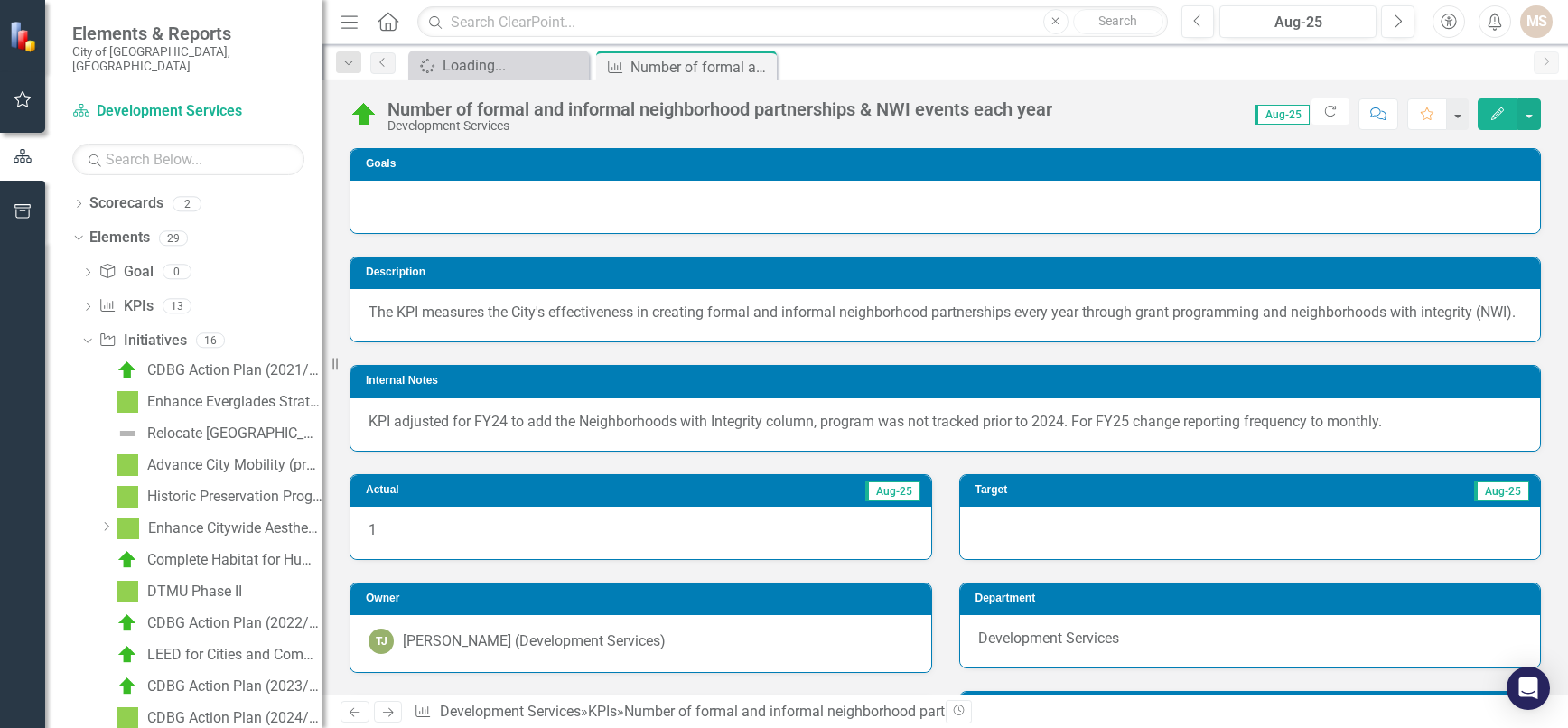
drag, startPoint x: 271, startPoint y: 566, endPoint x: 323, endPoint y: 566, distance: 52.0
click at [323, 566] on div "Resize" at bounding box center [330, 364] width 15 height 728
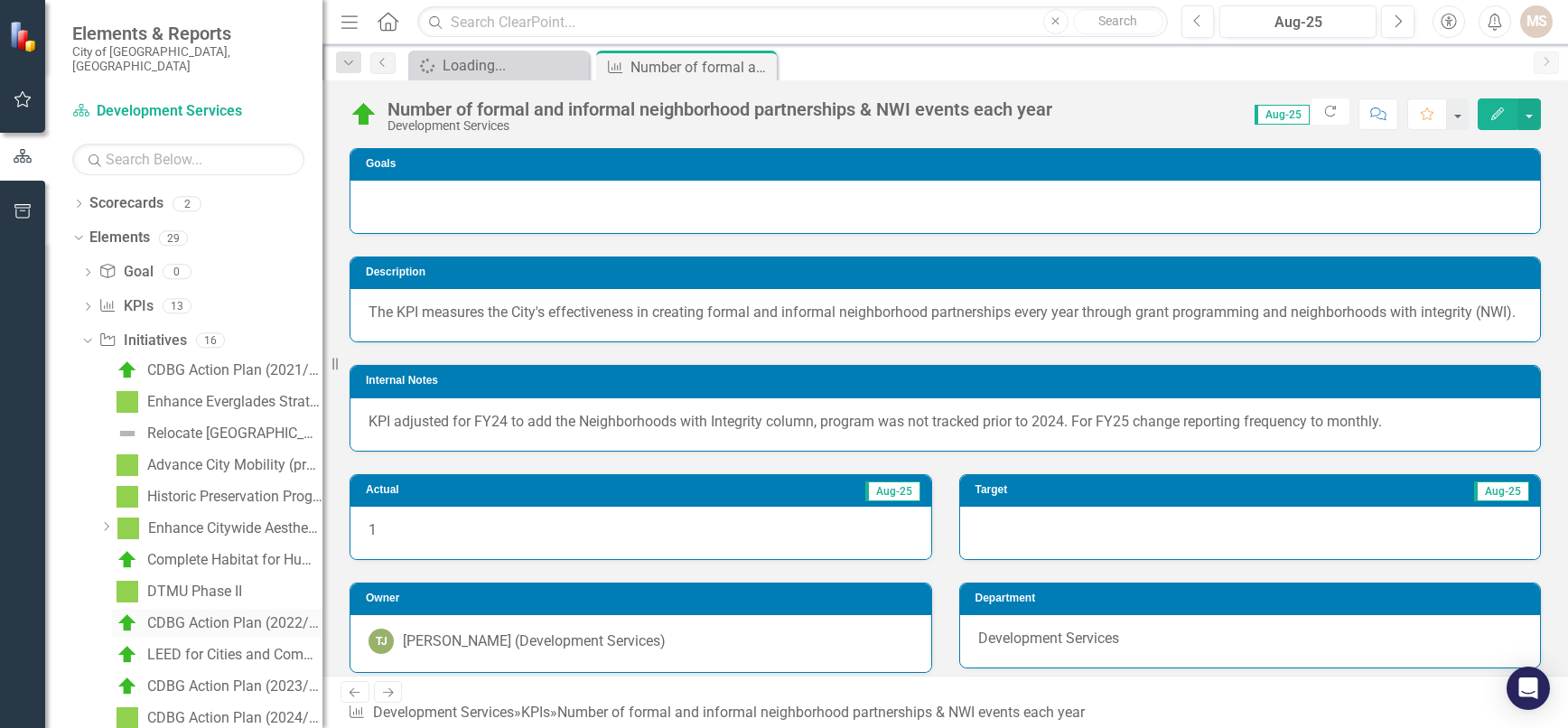
click at [237, 615] on div "CDBG Action Plan (2022/2023)" at bounding box center [235, 623] width 176 height 17
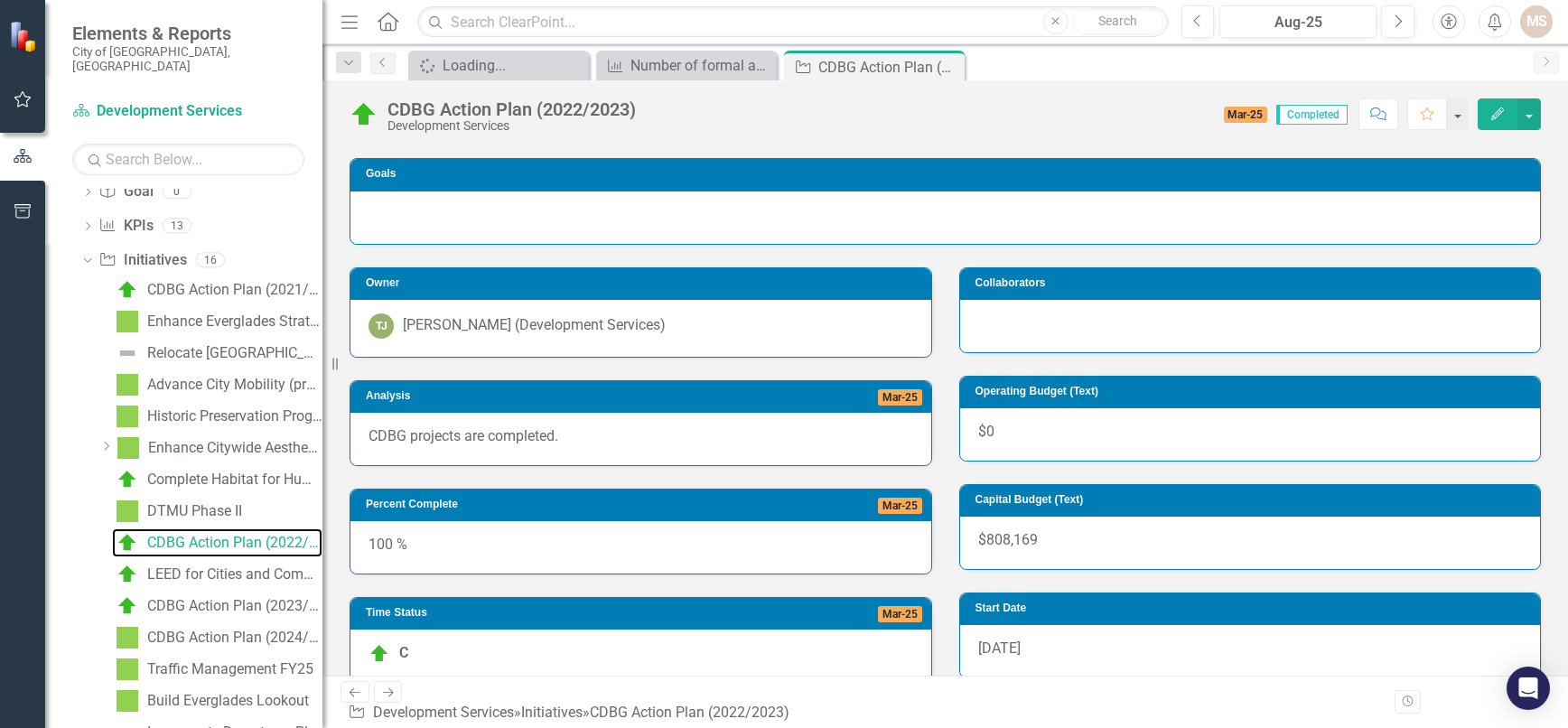
scroll to position [81, 0]
click at [222, 622] on link "CDBG Action Plan (2024/2025)" at bounding box center [217, 636] width 210 height 28
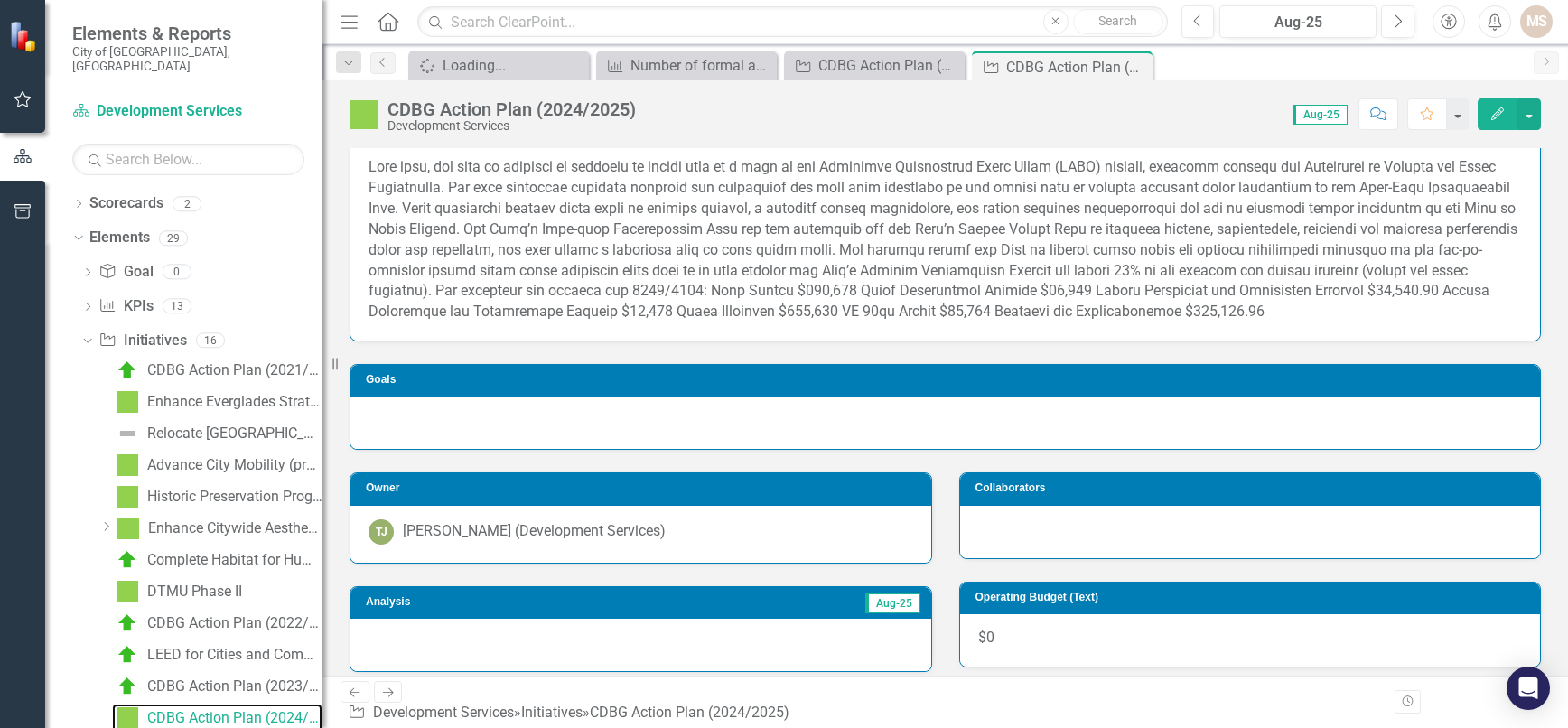
scroll to position [271, 0]
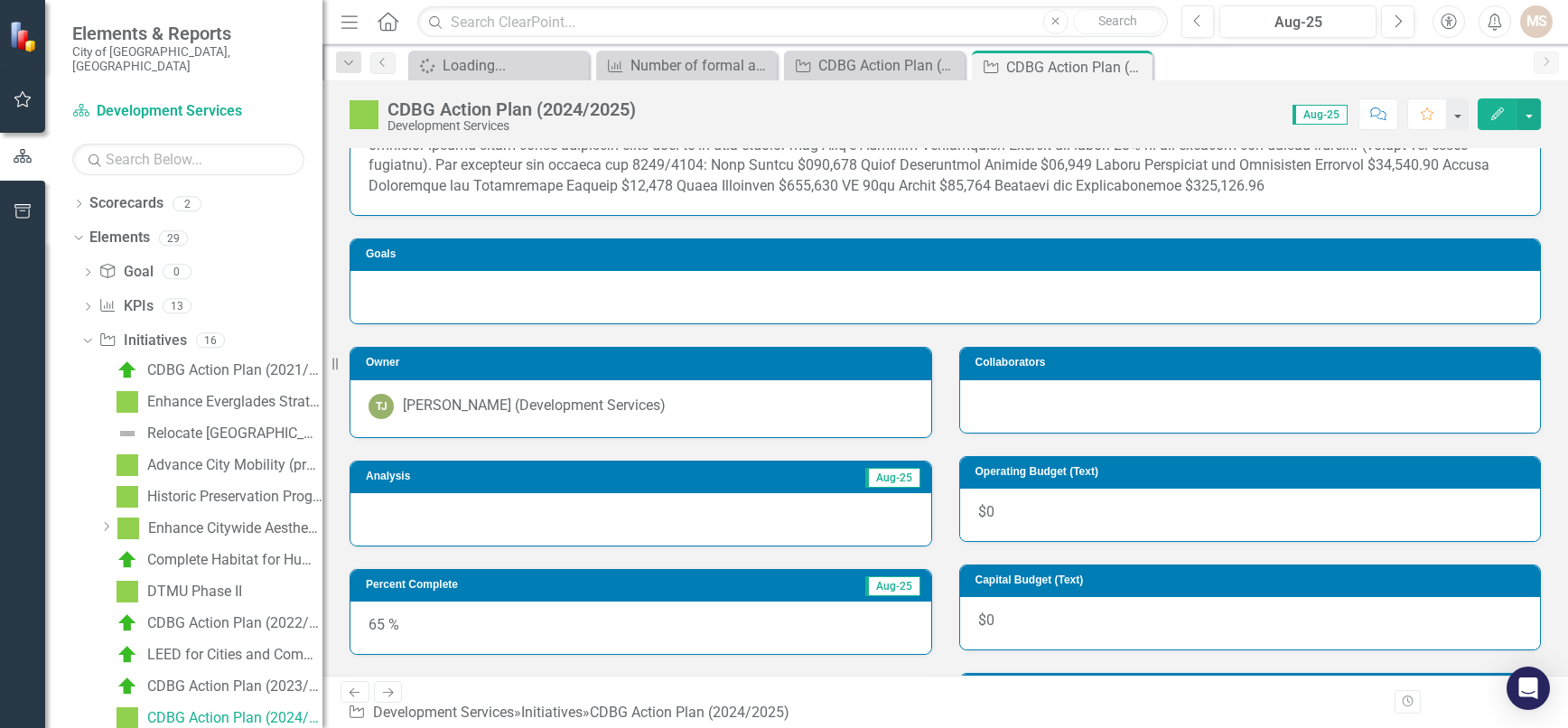
click at [562, 520] on div at bounding box center [641, 519] width 581 height 52
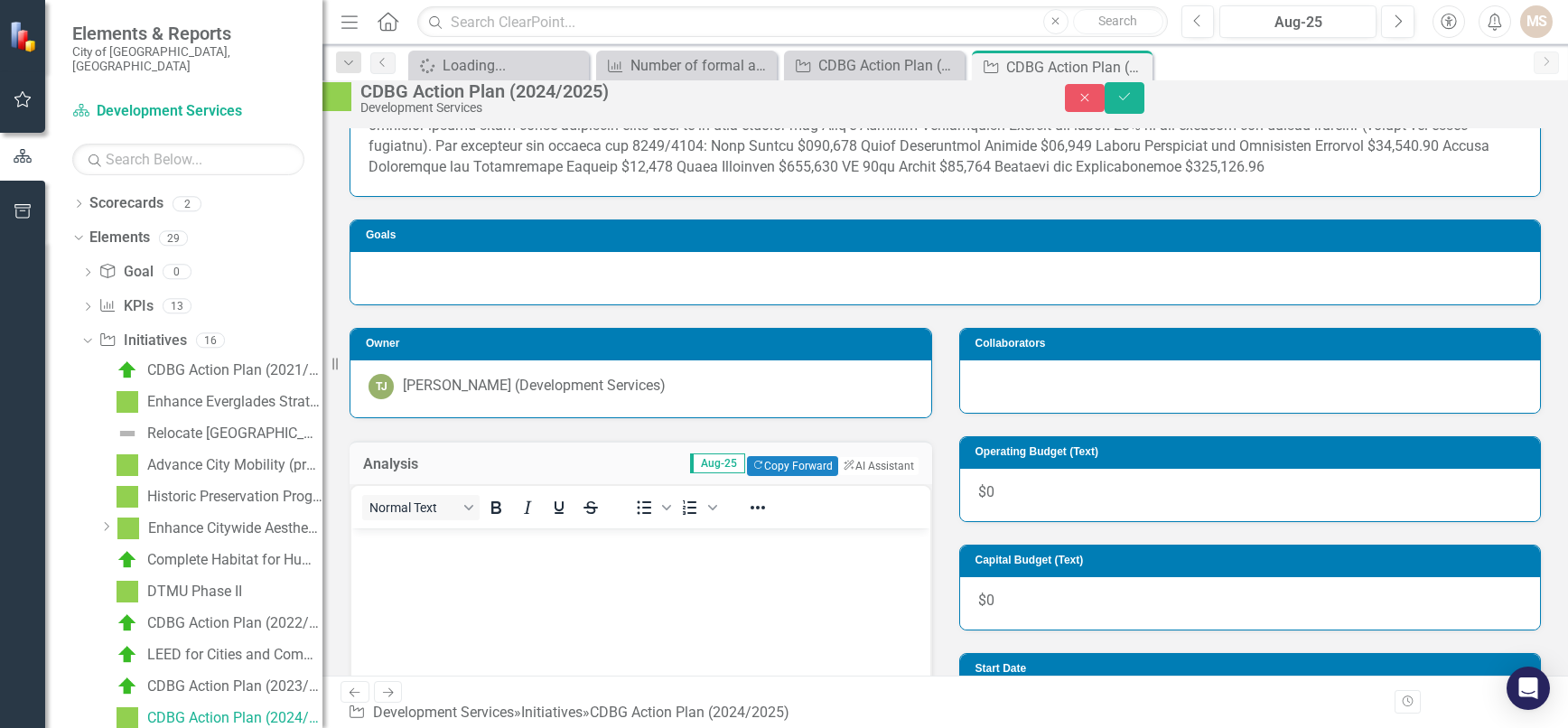
scroll to position [0, 0]
click at [492, 558] on body "Rich Text Area. Press ALT-0 for help." at bounding box center [641, 664] width 579 height 271
paste body "Rich Text Area. Press ALT-0 for help."
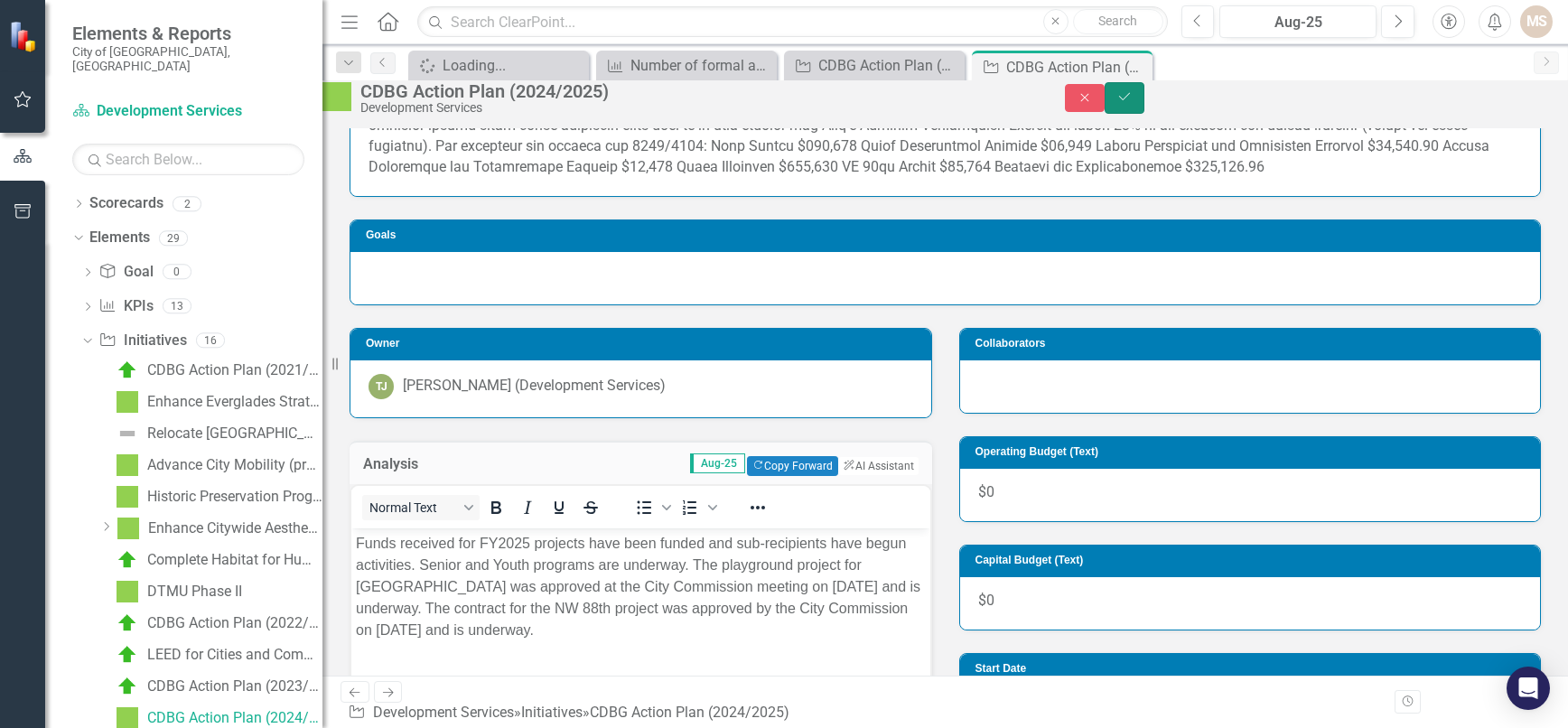
click at [1144, 98] on button "Save" at bounding box center [1124, 98] width 40 height 31
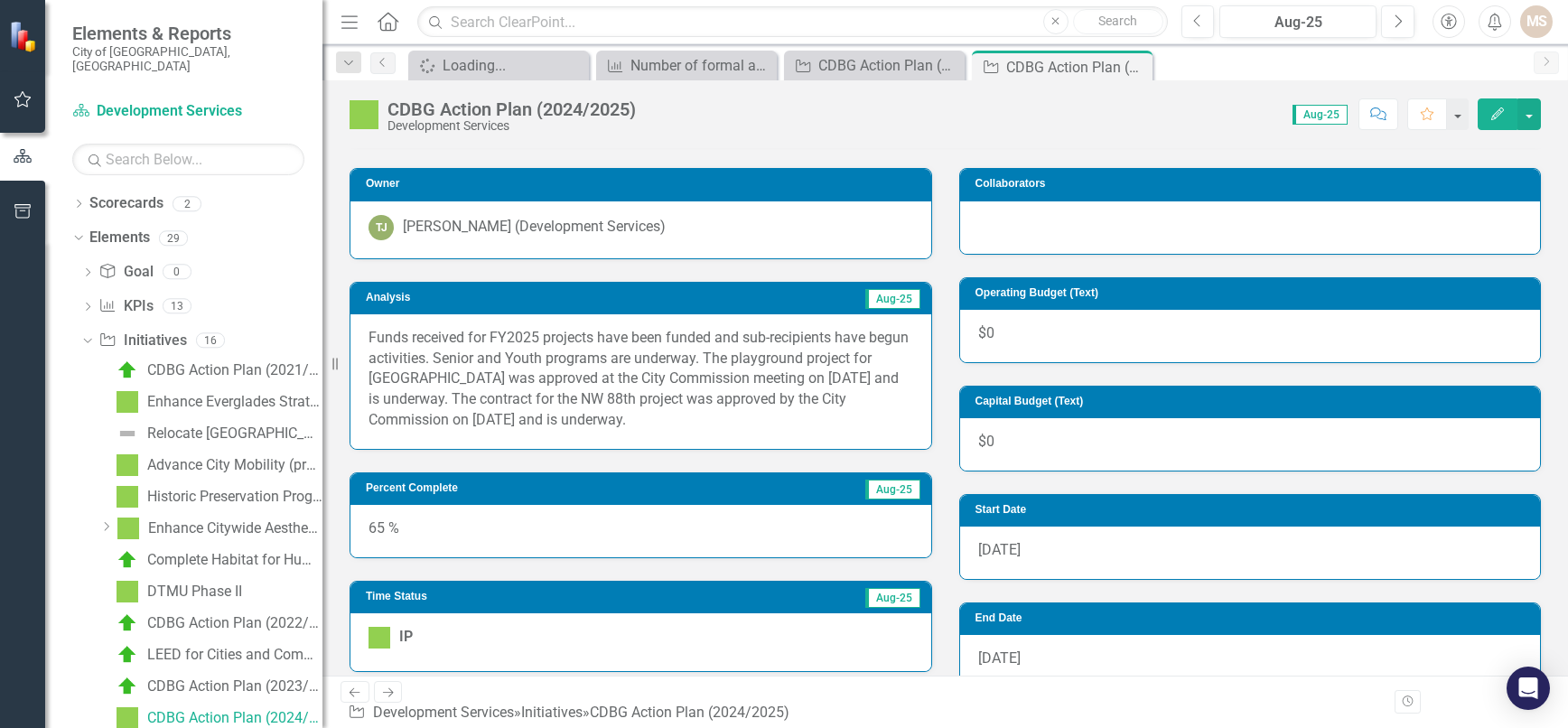
scroll to position [451, 0]
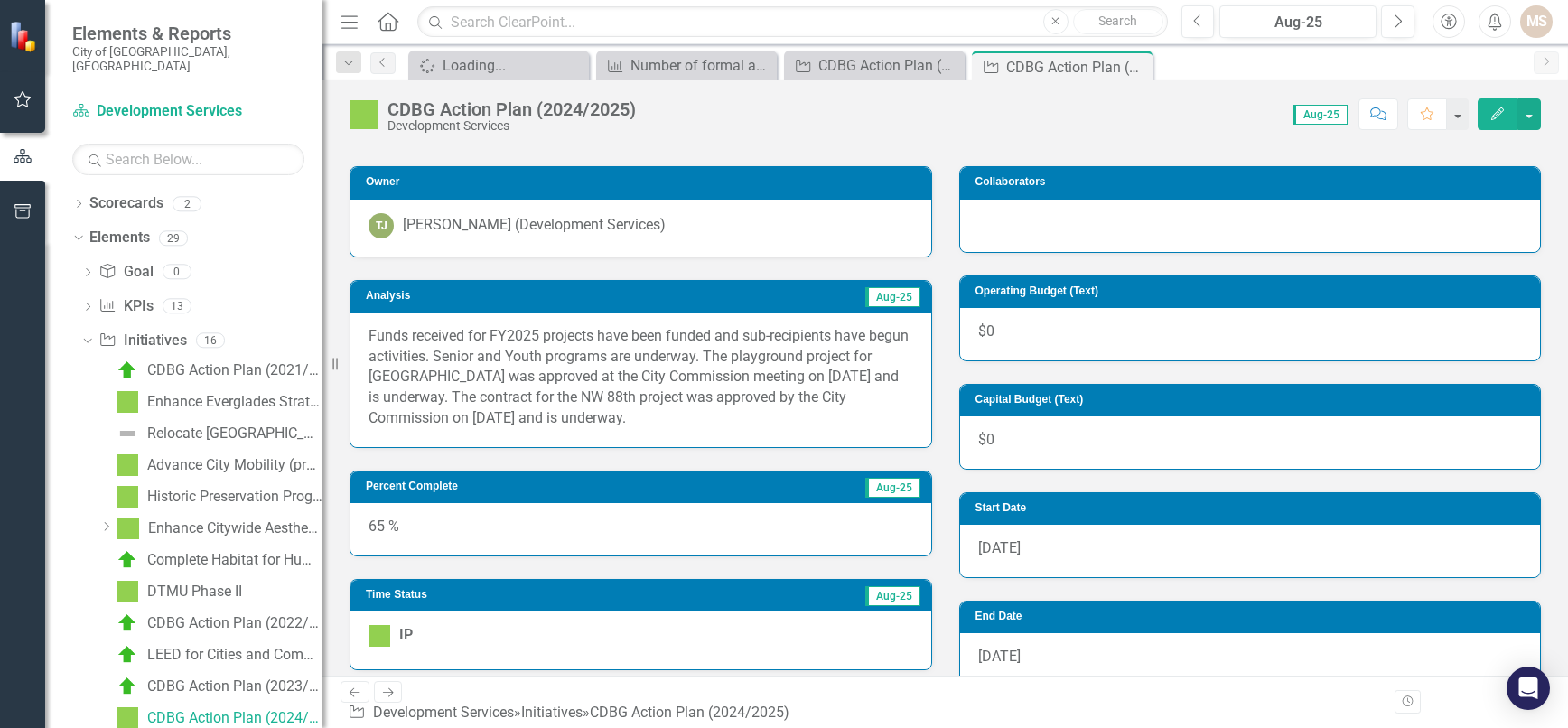
click at [580, 526] on div "65 %" at bounding box center [641, 529] width 581 height 52
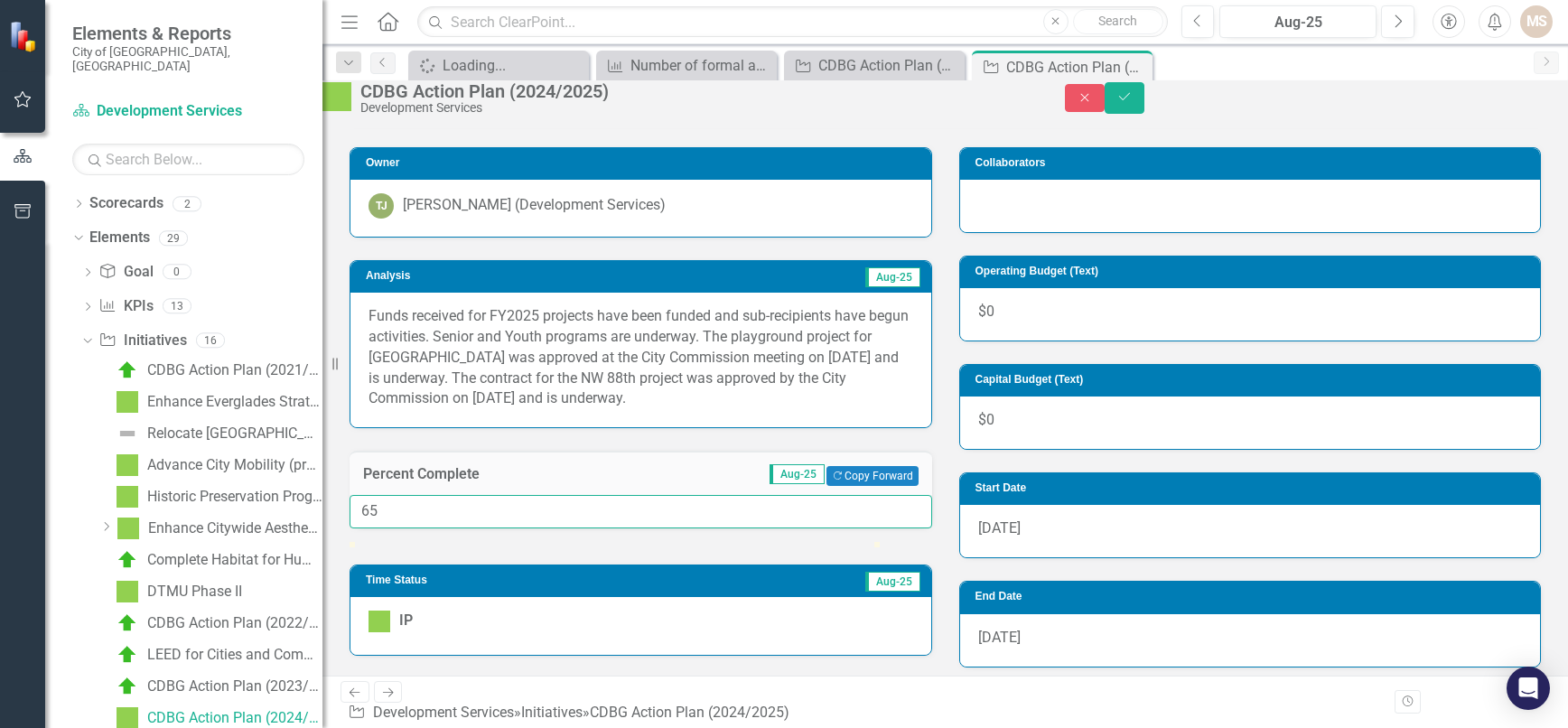
click at [495, 529] on input "65" at bounding box center [641, 511] width 583 height 33
type input "080"
click at [1132, 101] on icon "Save" at bounding box center [1124, 96] width 17 height 13
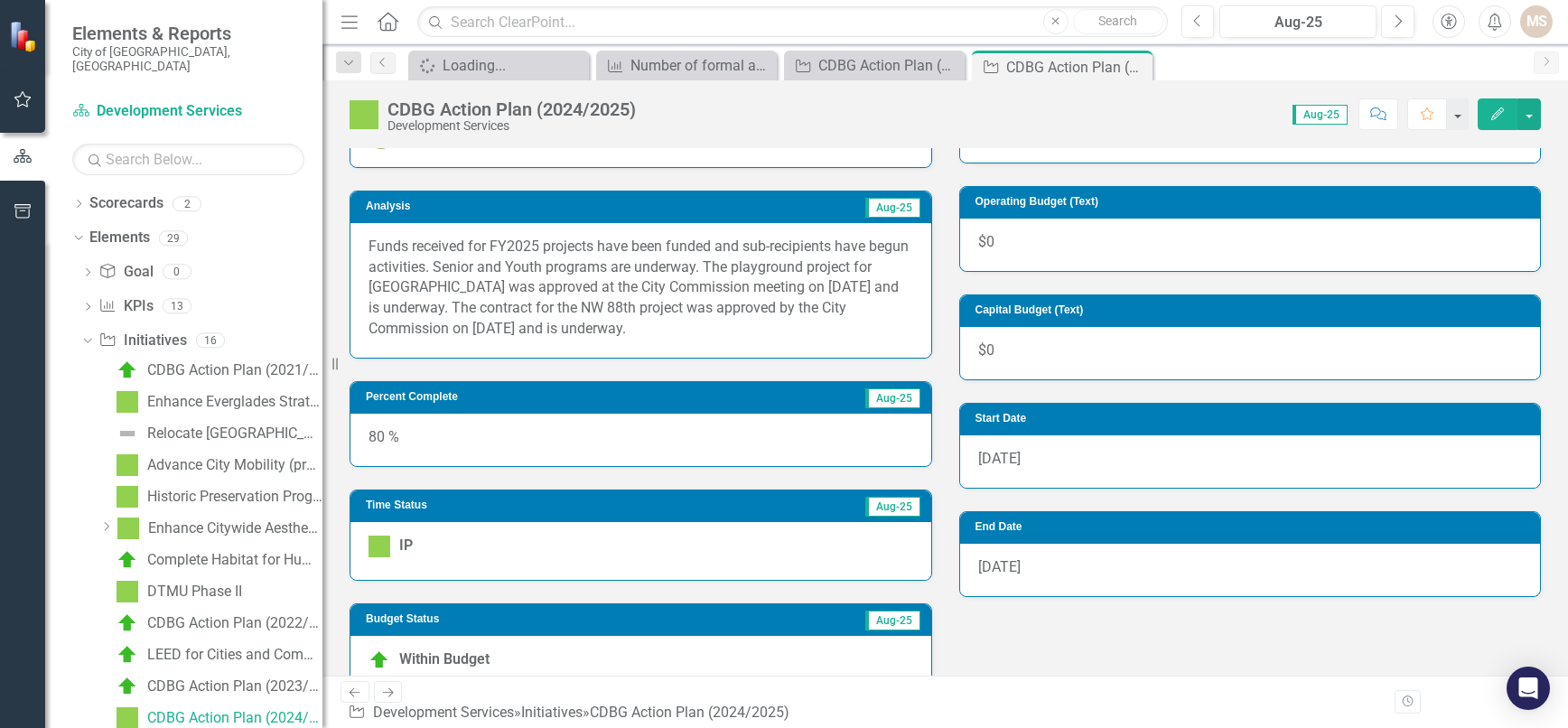
scroll to position [542, 0]
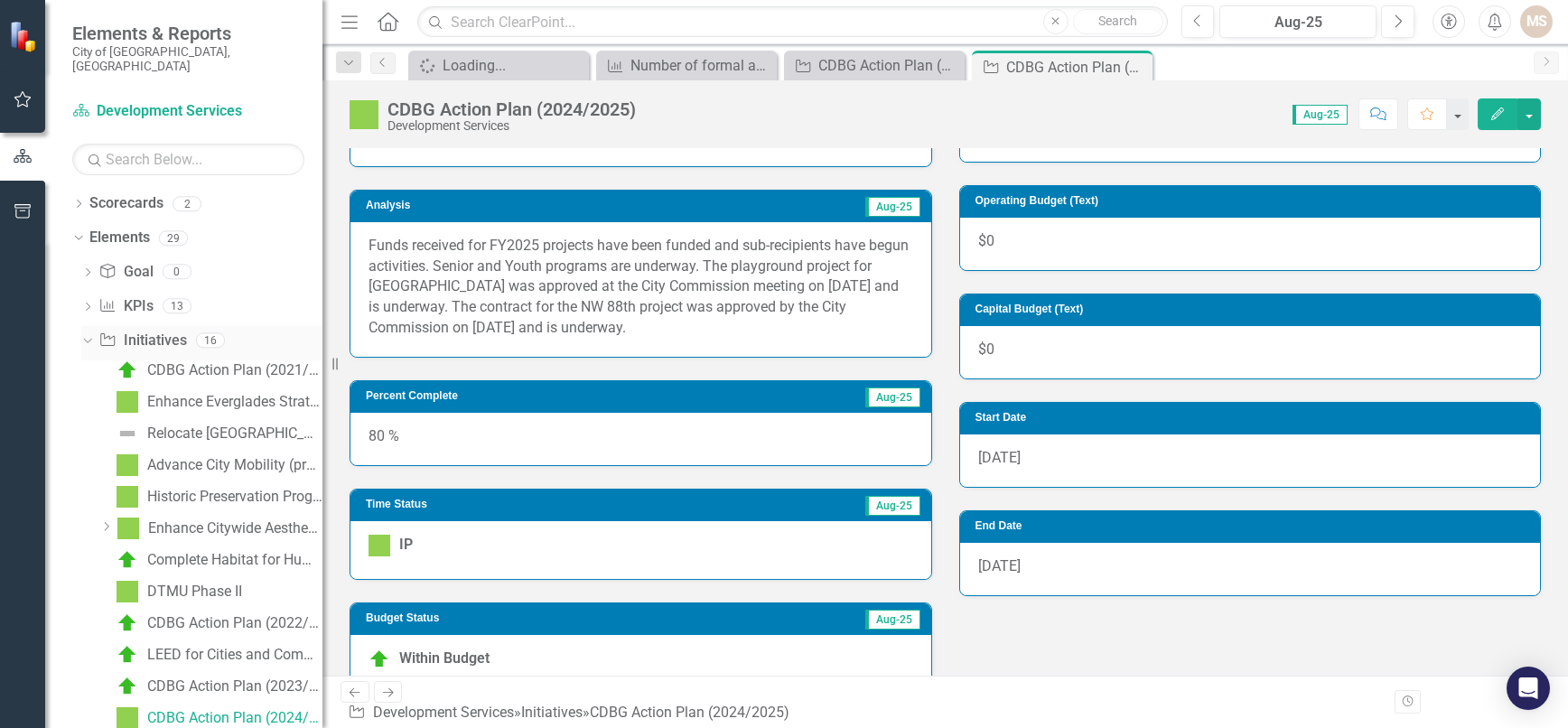
click at [89, 334] on icon "Dropdown" at bounding box center [85, 339] width 10 height 13
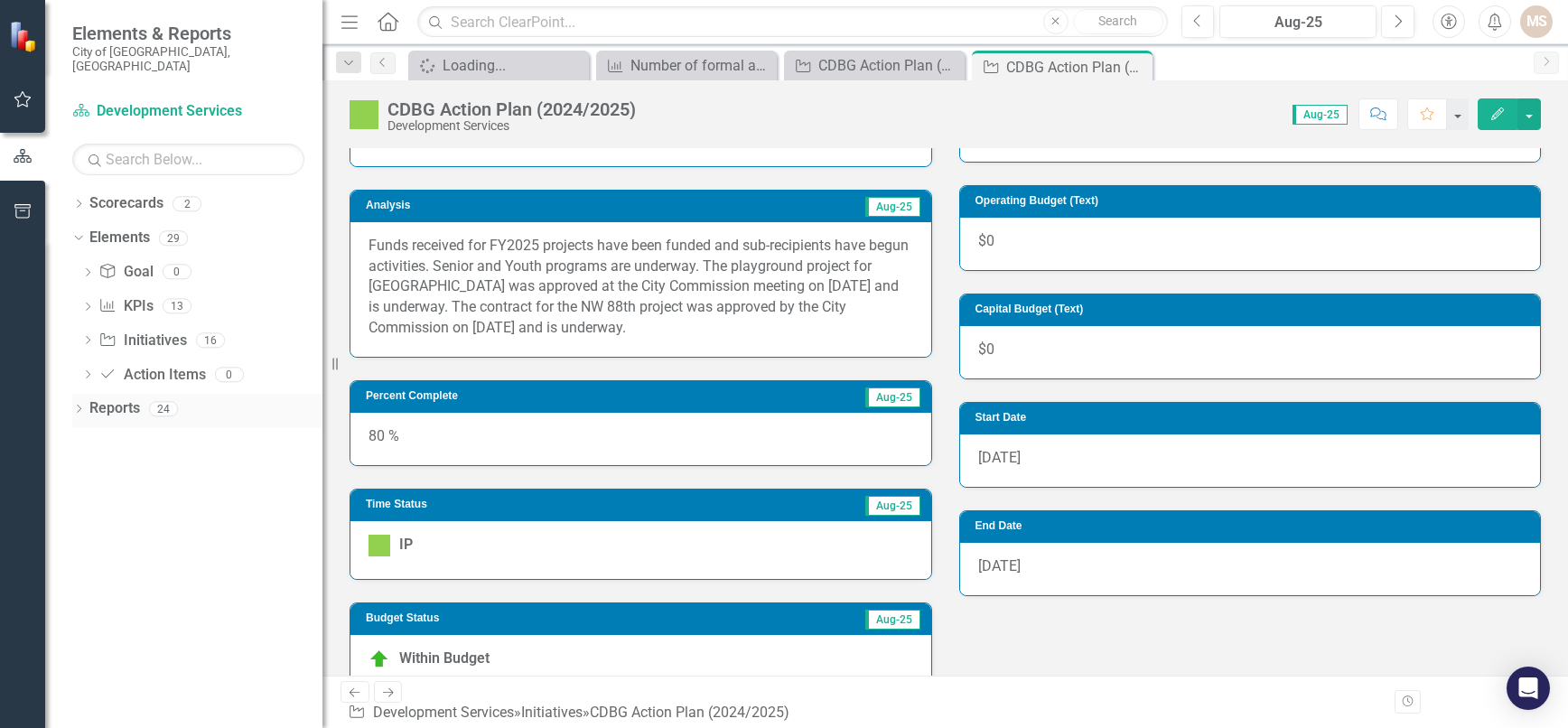
click at [78, 405] on icon "Dropdown" at bounding box center [78, 410] width 13 height 10
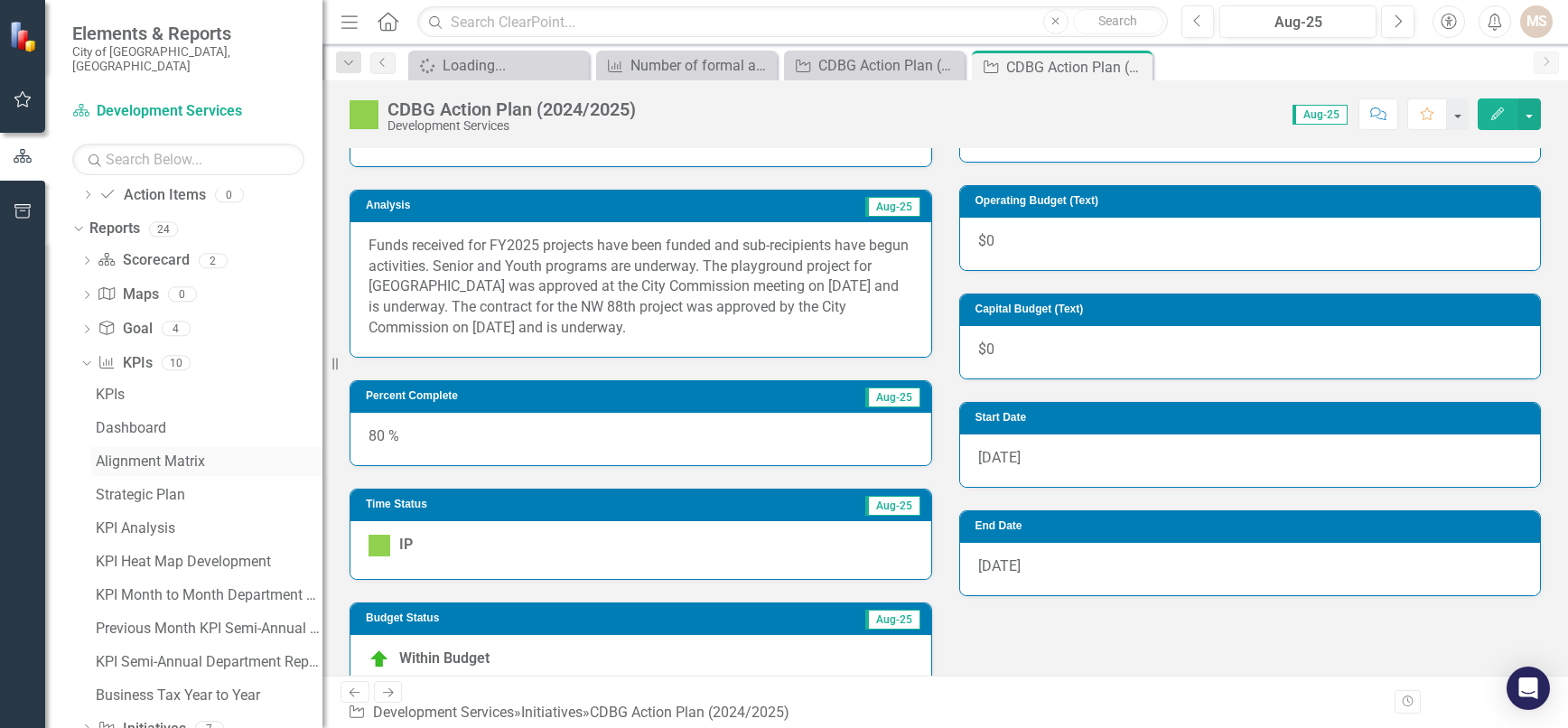
scroll to position [181, 0]
click at [84, 355] on icon "Dropdown" at bounding box center [84, 361] width 10 height 13
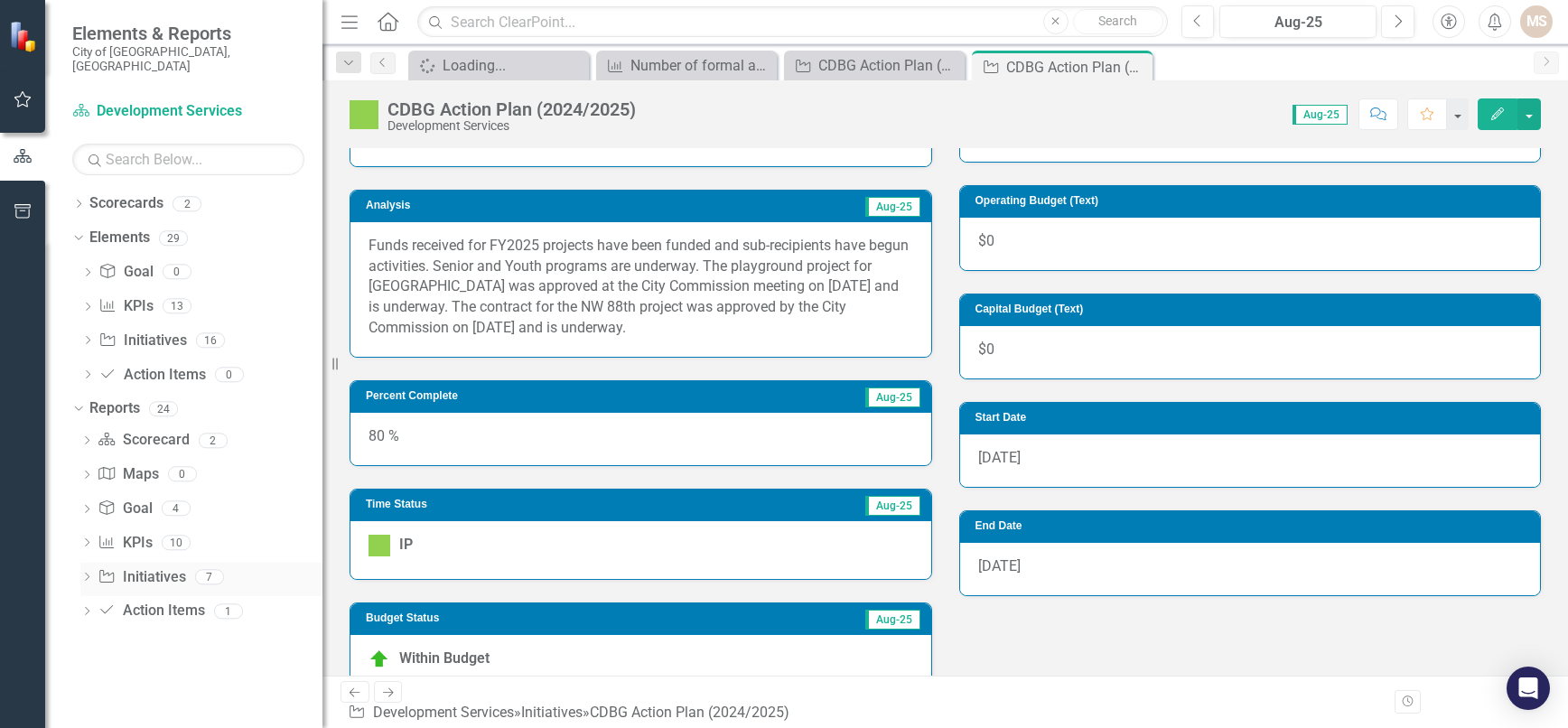
click at [85, 574] on icon "Dropdown" at bounding box center [86, 579] width 13 height 10
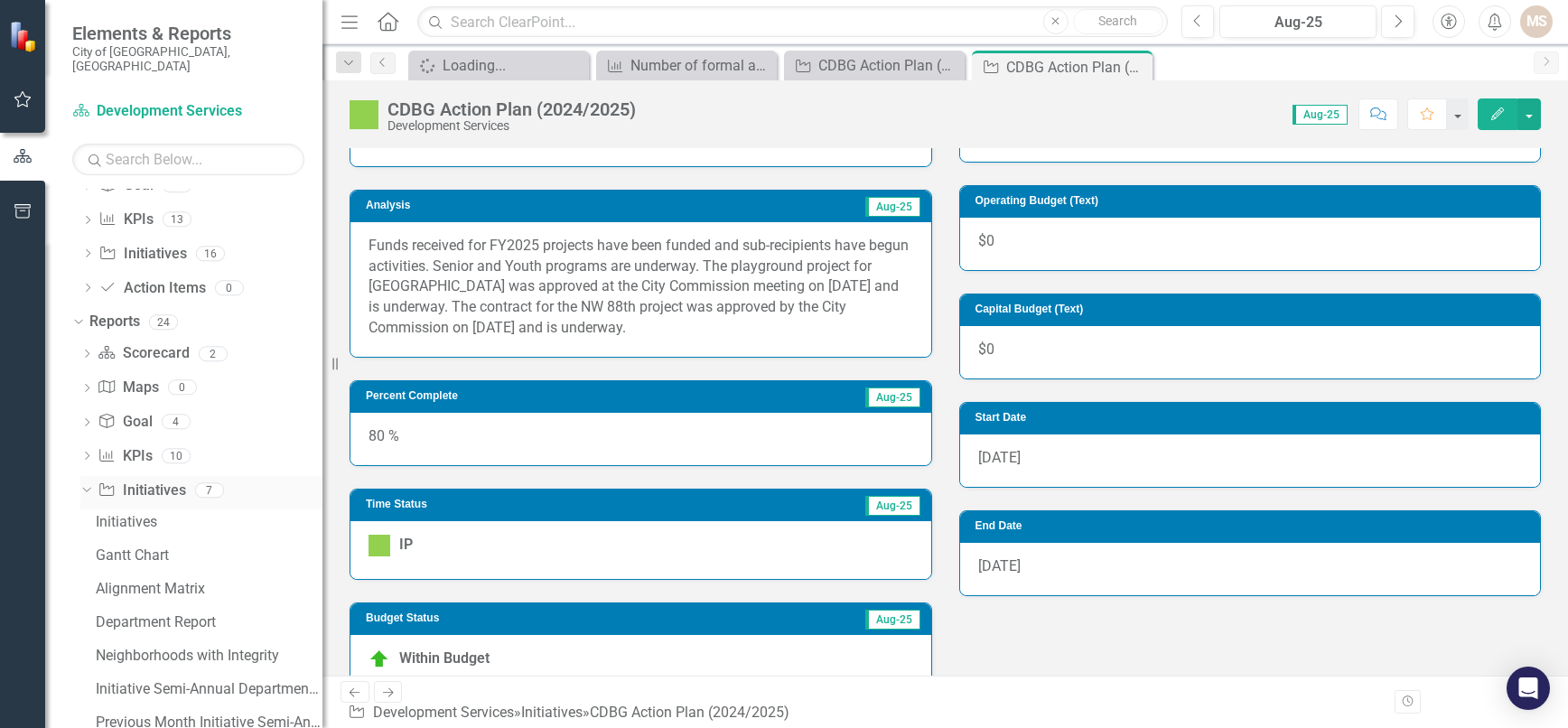
scroll to position [146, 0]
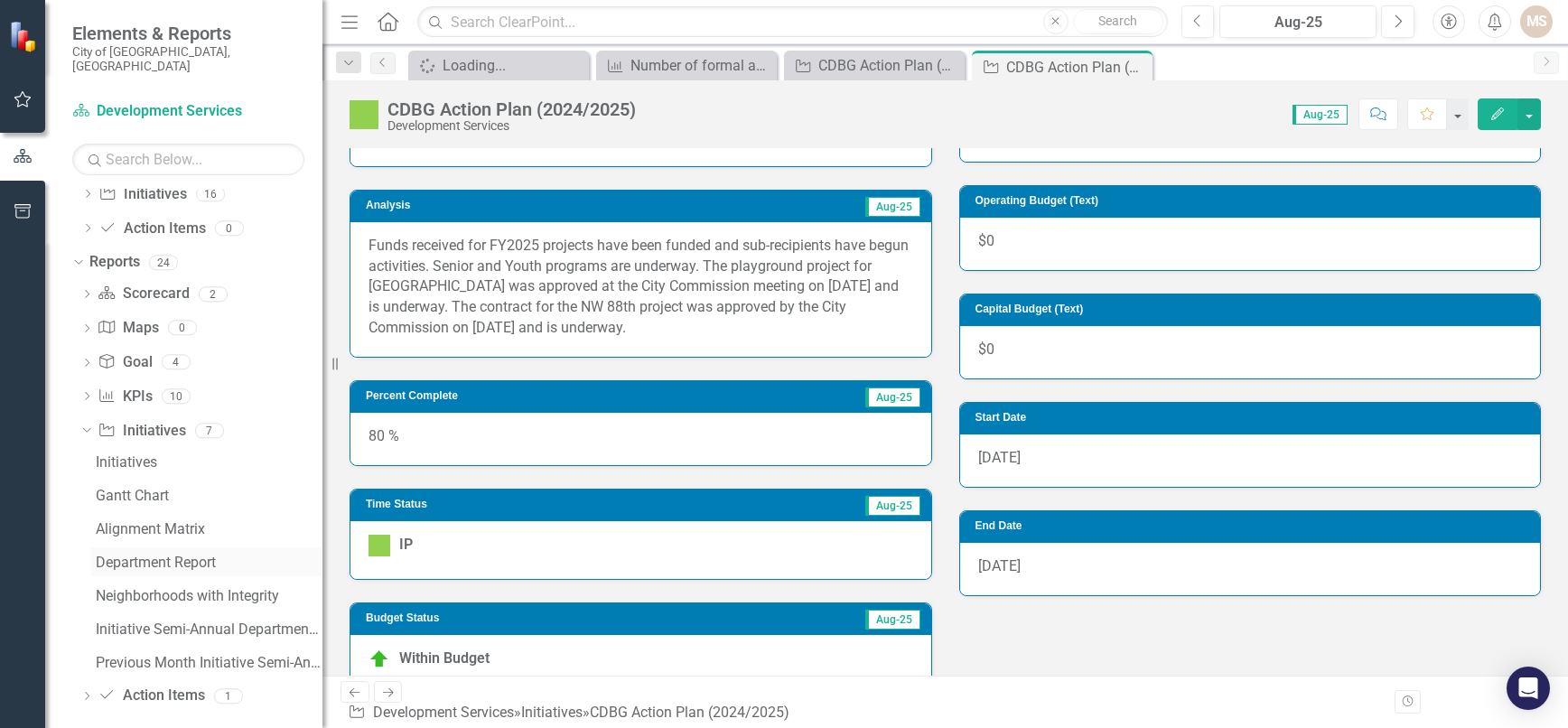
click at [183, 554] on div "Department Report" at bounding box center [209, 562] width 227 height 17
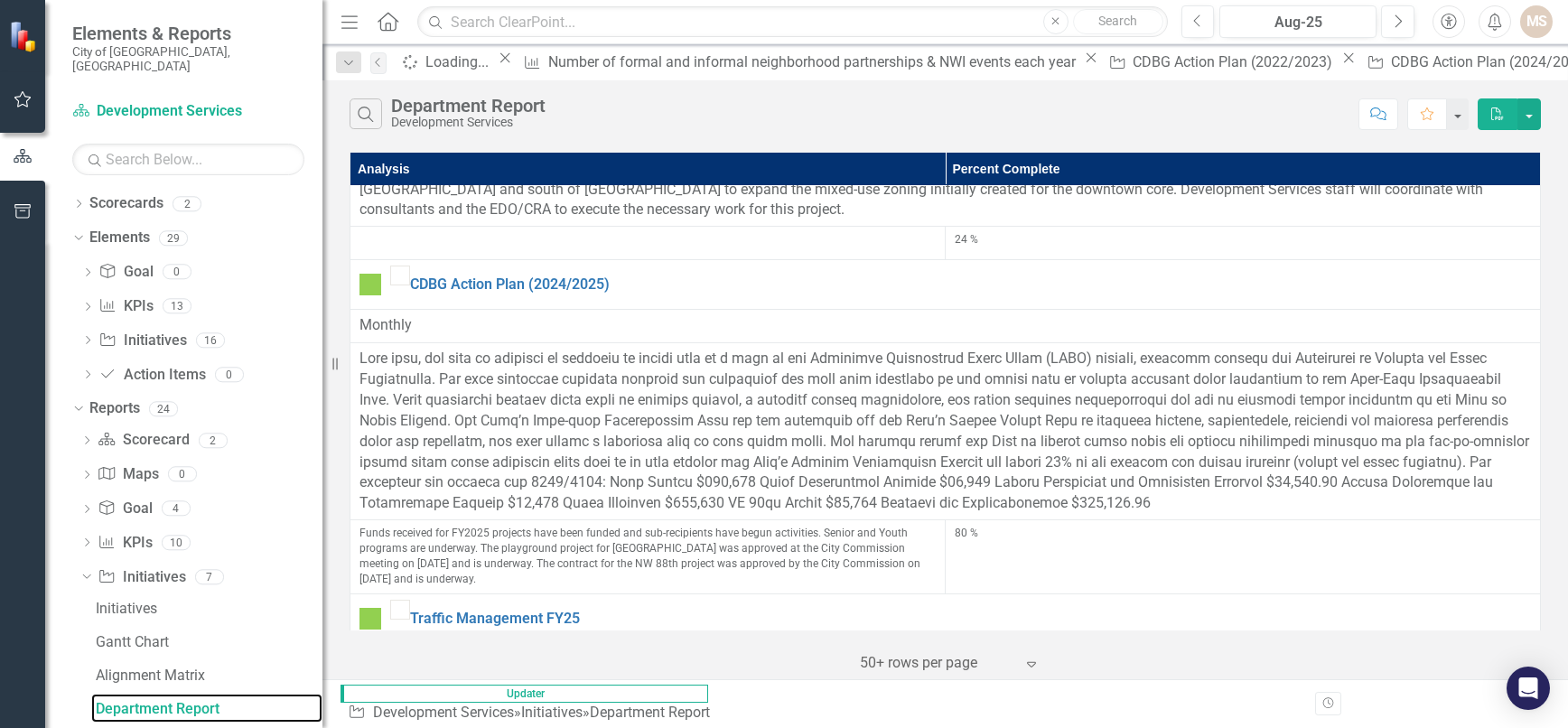
scroll to position [1340, 0]
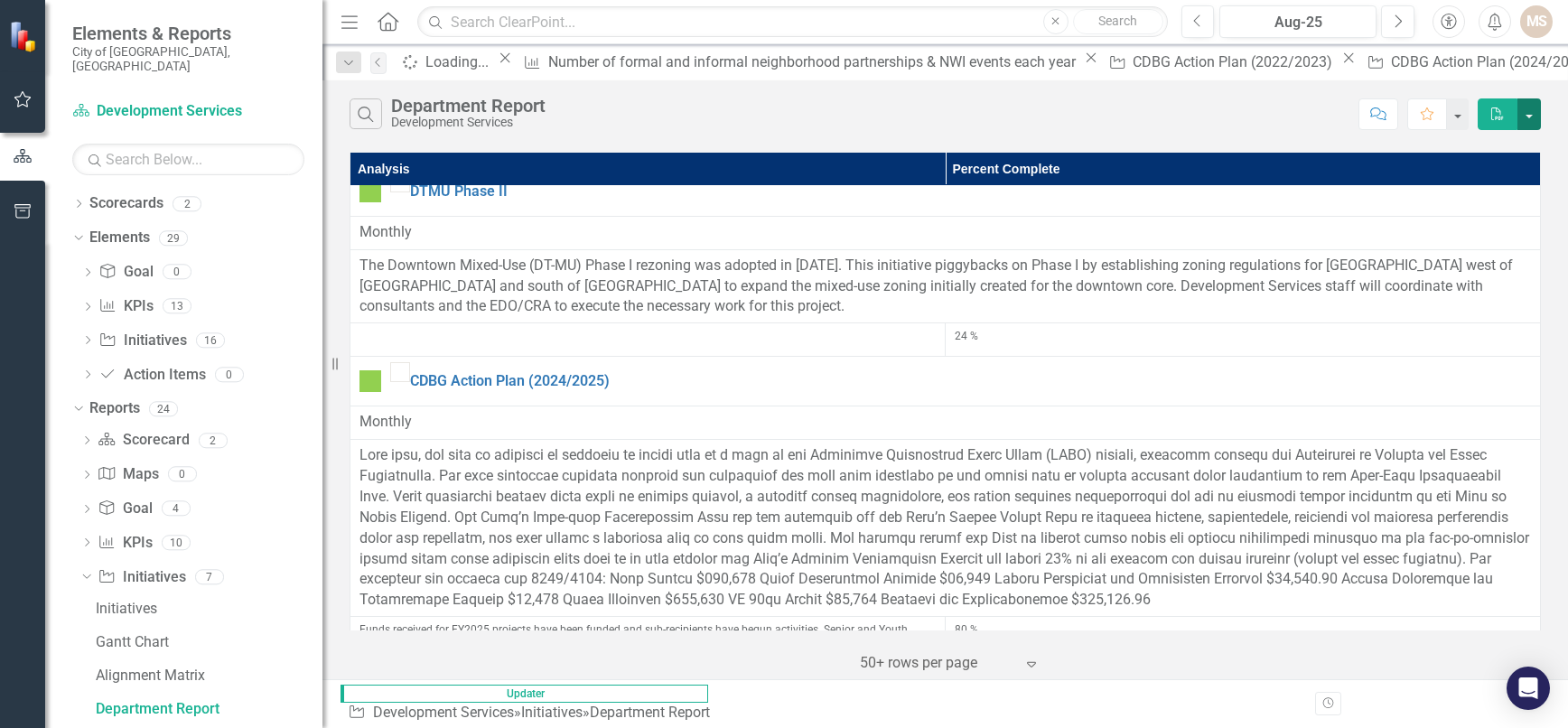
click at [1529, 108] on button "button" at bounding box center [1530, 114] width 24 height 31
click at [1489, 138] on link "PDF Export to PDF" at bounding box center [1468, 147] width 142 height 33
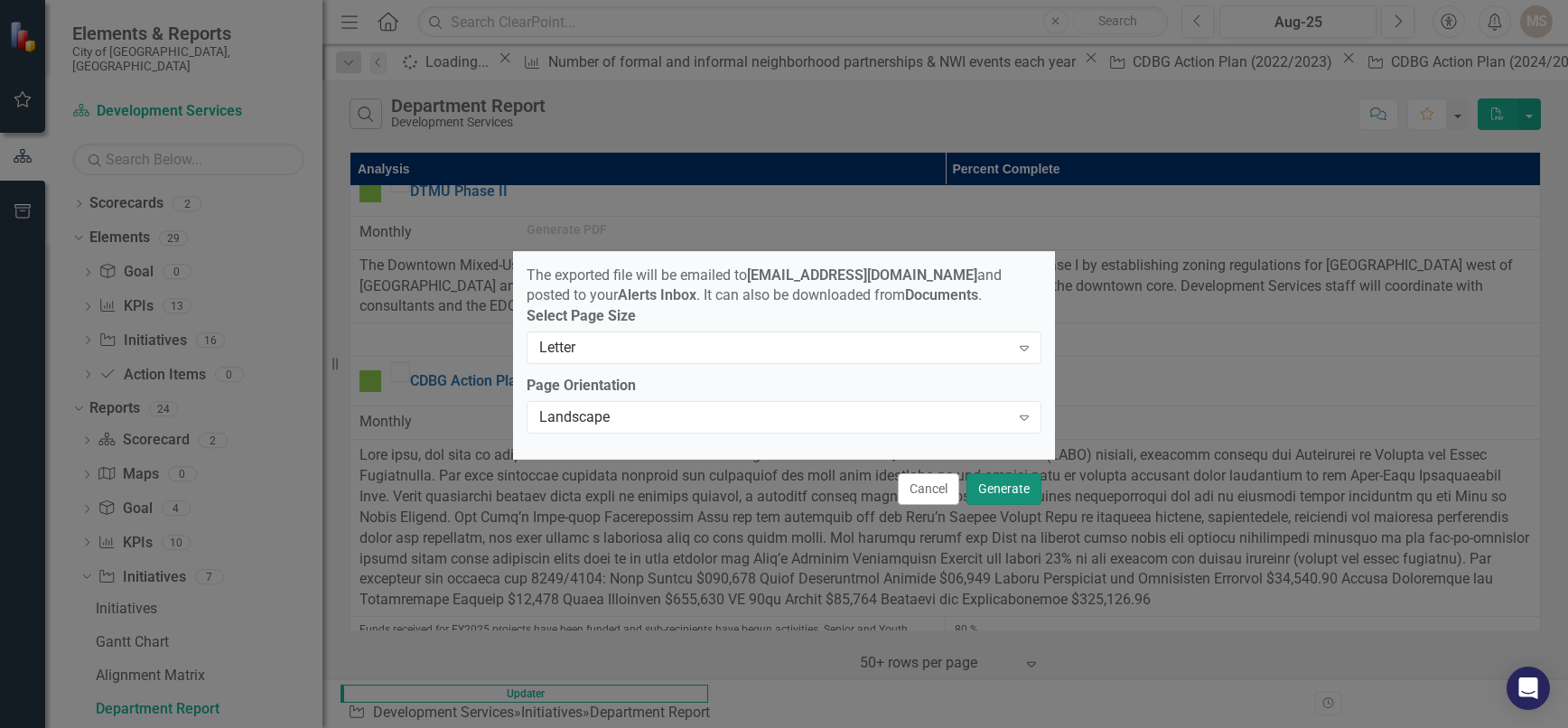
click at [1005, 489] on button "Generate" at bounding box center [1004, 489] width 75 height 31
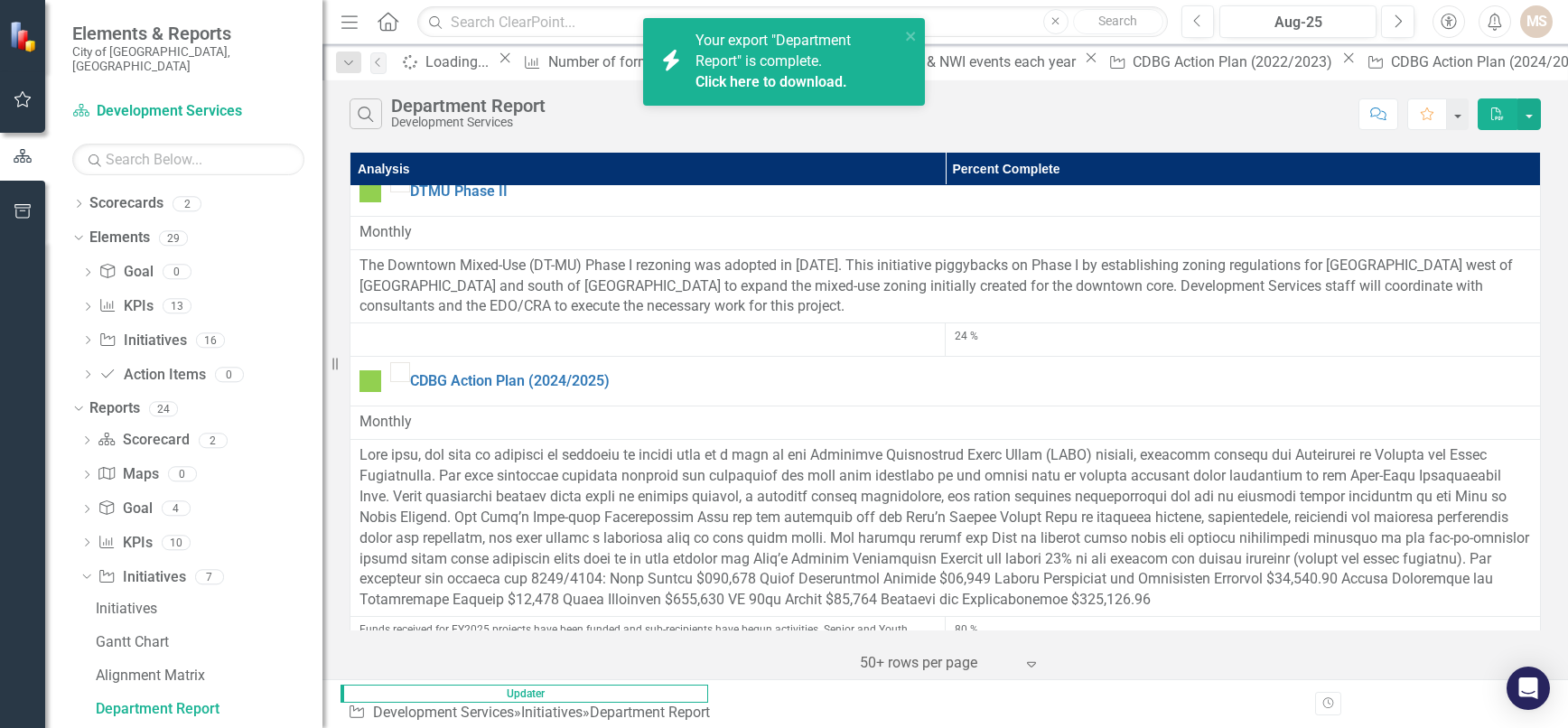
click at [768, 76] on link "Click here to download." at bounding box center [771, 81] width 152 height 17
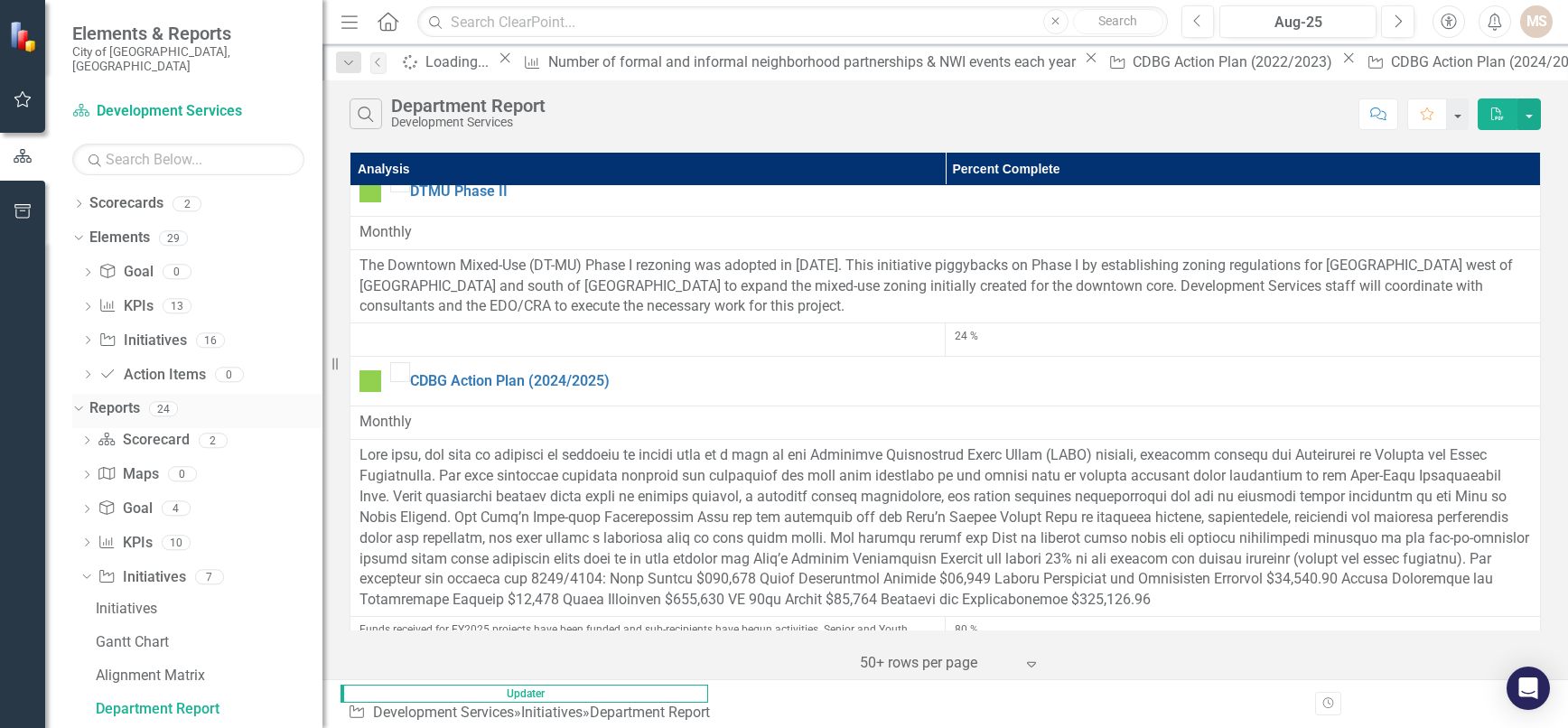
click at [75, 402] on icon "Dropdown" at bounding box center [77, 408] width 10 height 13
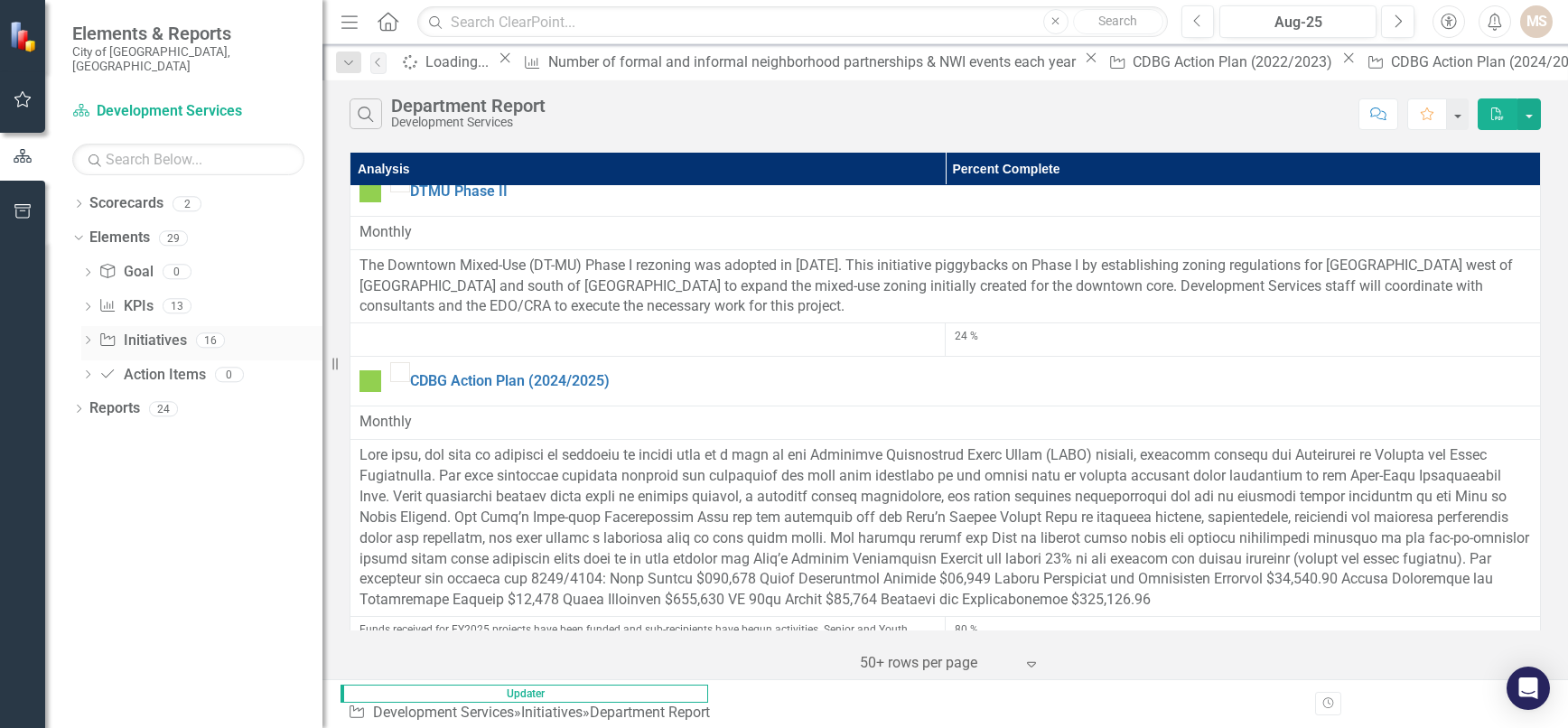
click at [88, 336] on icon at bounding box center [87, 339] width 5 height 8
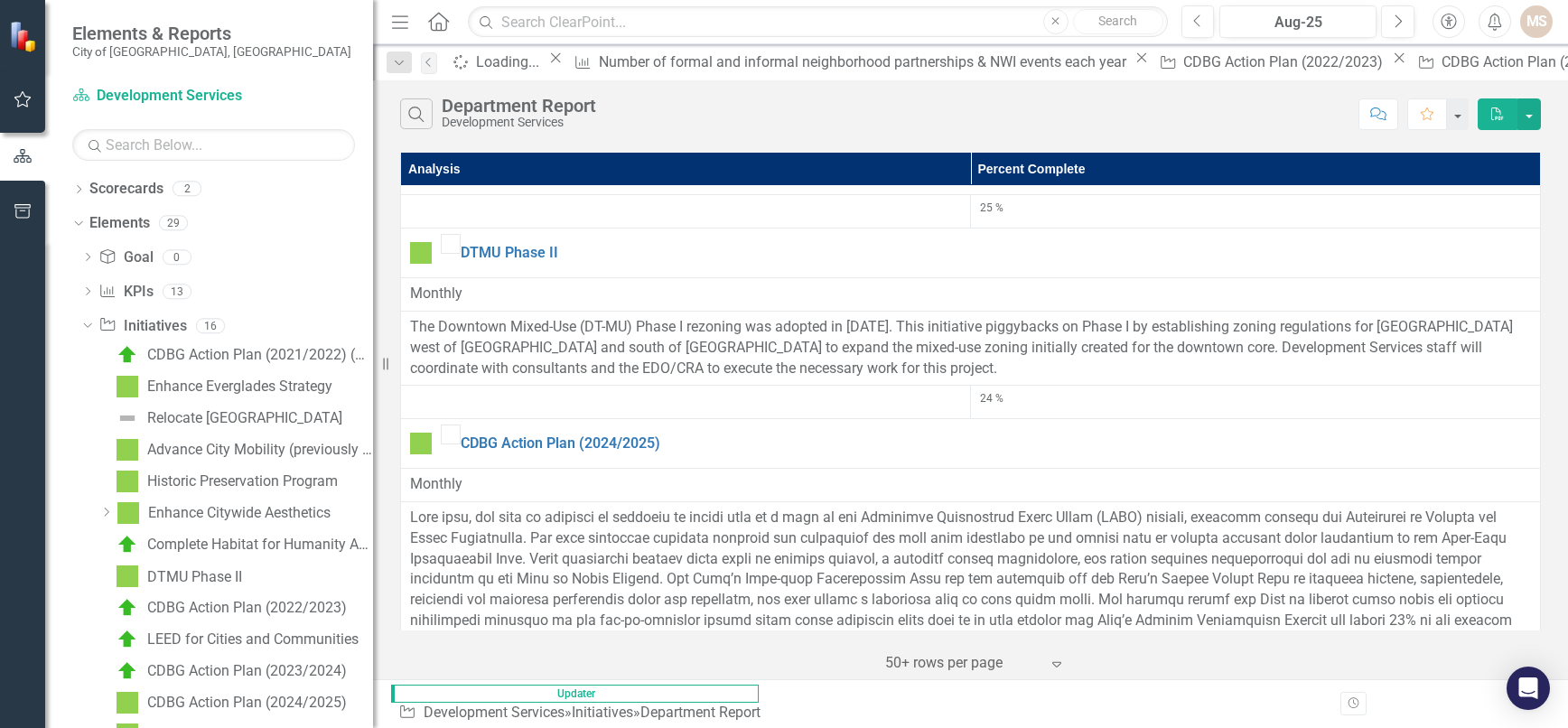
drag, startPoint x: 327, startPoint y: 497, endPoint x: 373, endPoint y: 497, distance: 46.0
click at [373, 497] on div "Resize" at bounding box center [380, 364] width 15 height 728
click at [183, 381] on div "Enhance Everglades Strategy" at bounding box center [239, 387] width 185 height 17
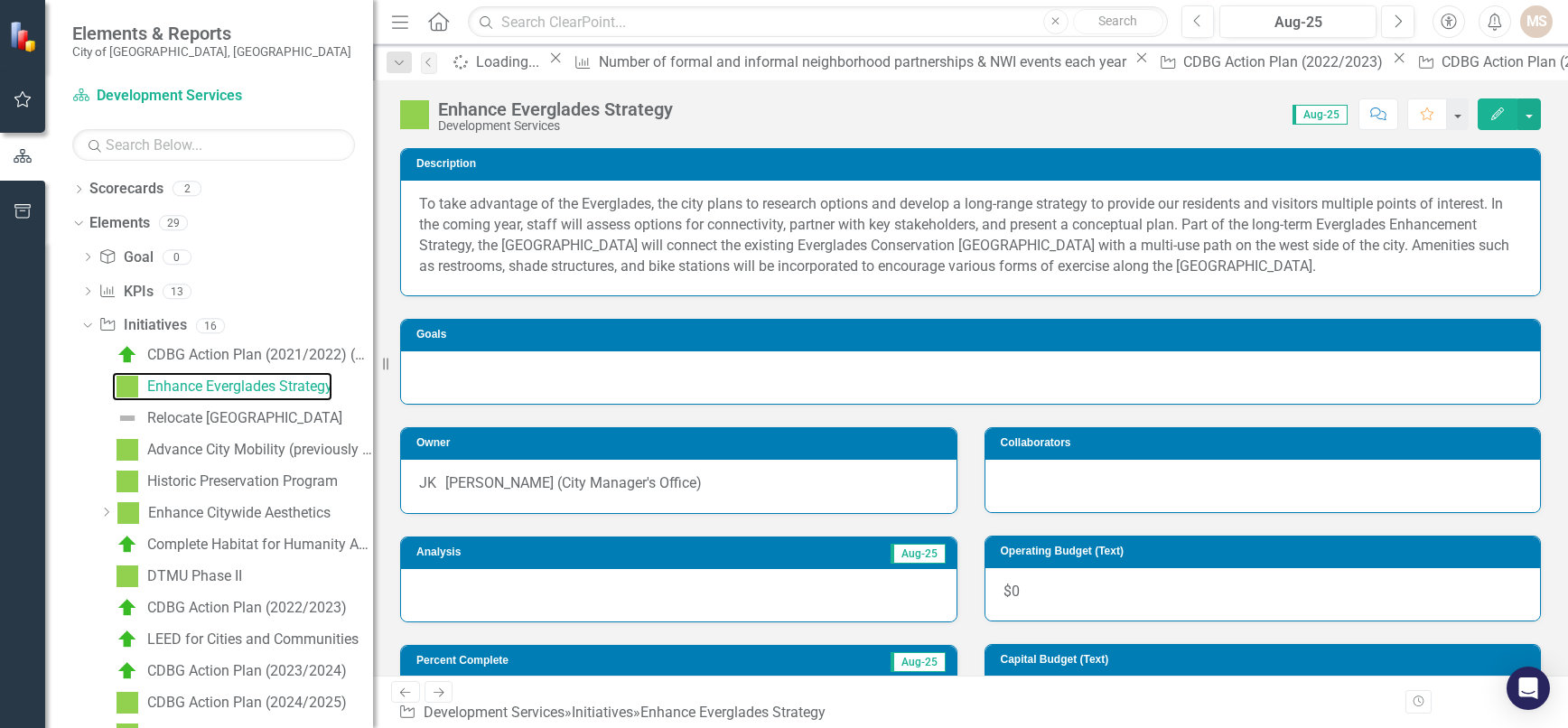
scroll to position [90, 0]
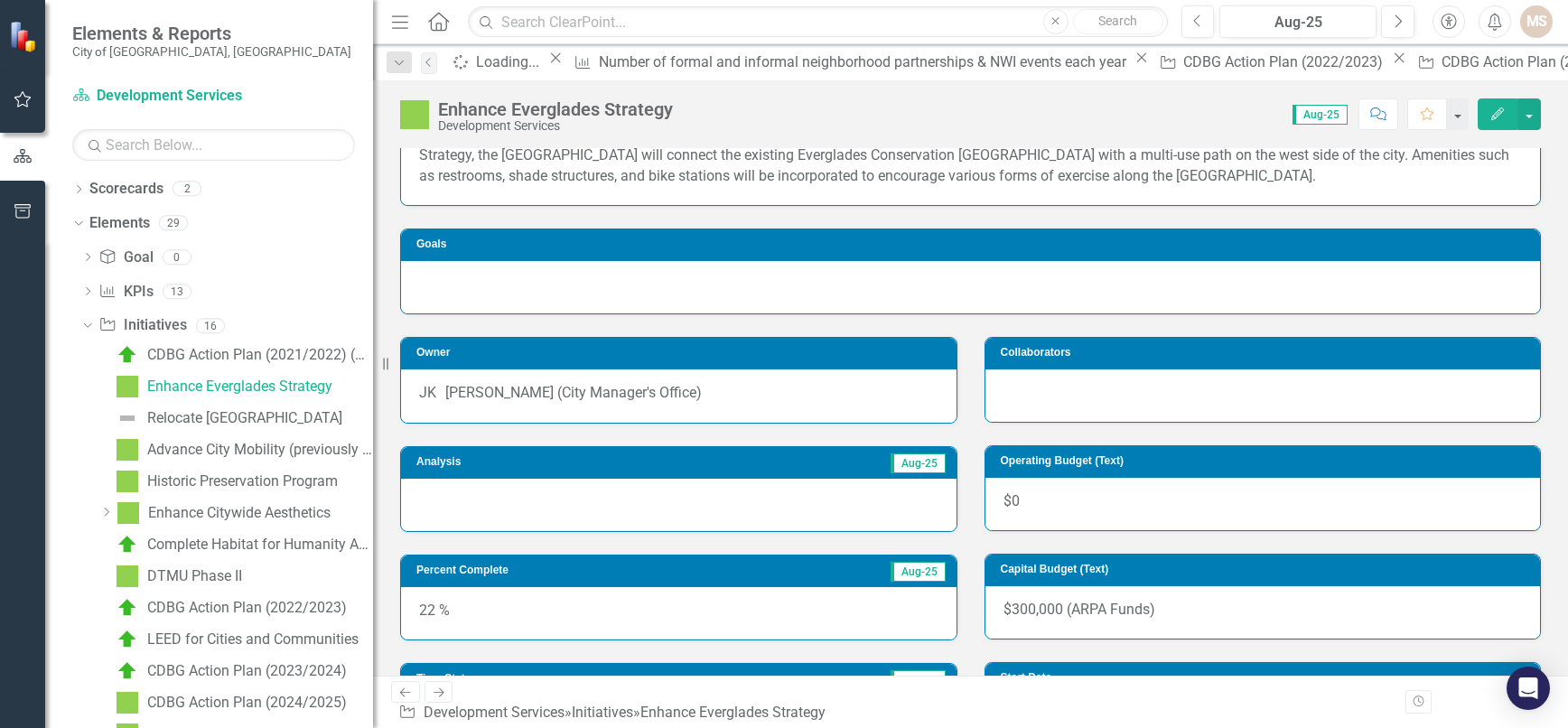
click at [582, 502] on div at bounding box center [679, 504] width 555 height 52
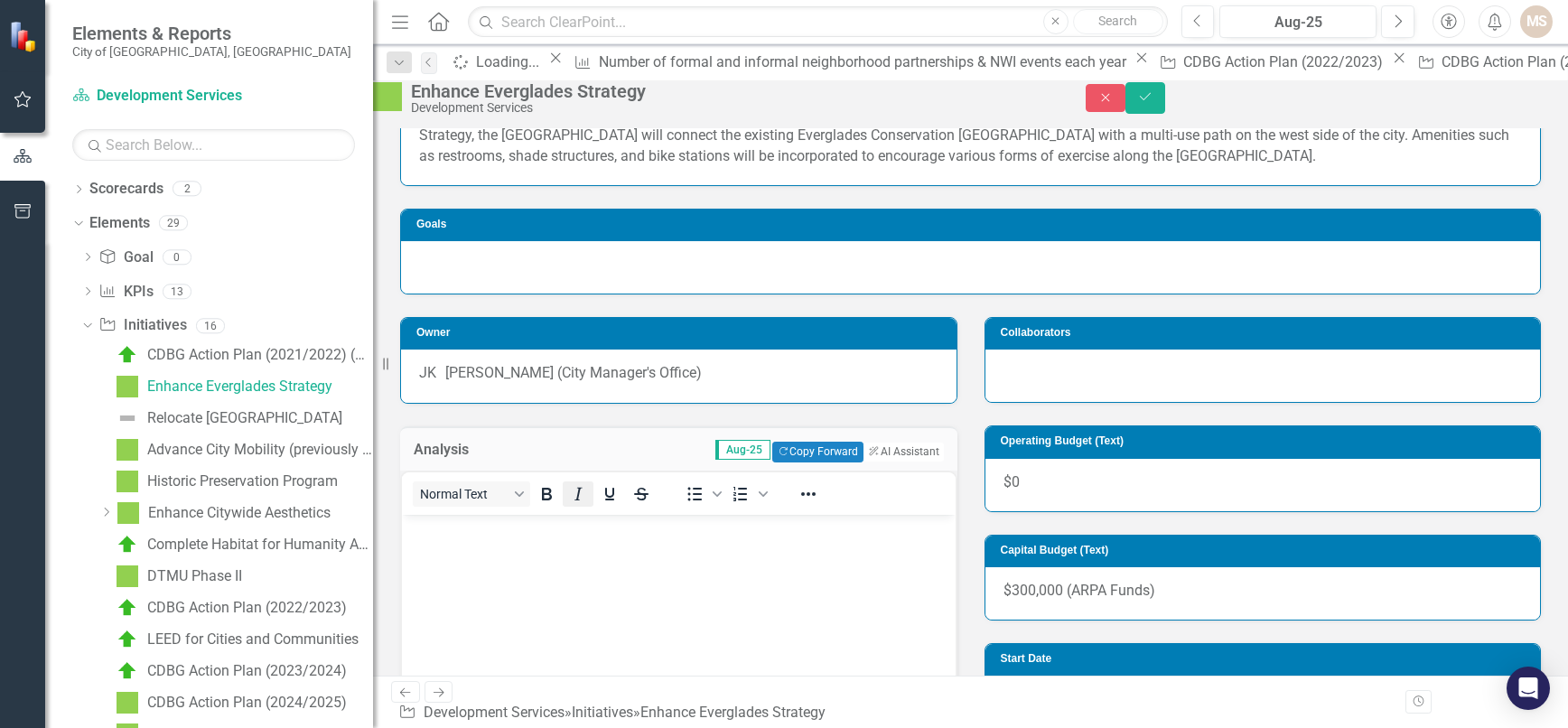
scroll to position [0, 0]
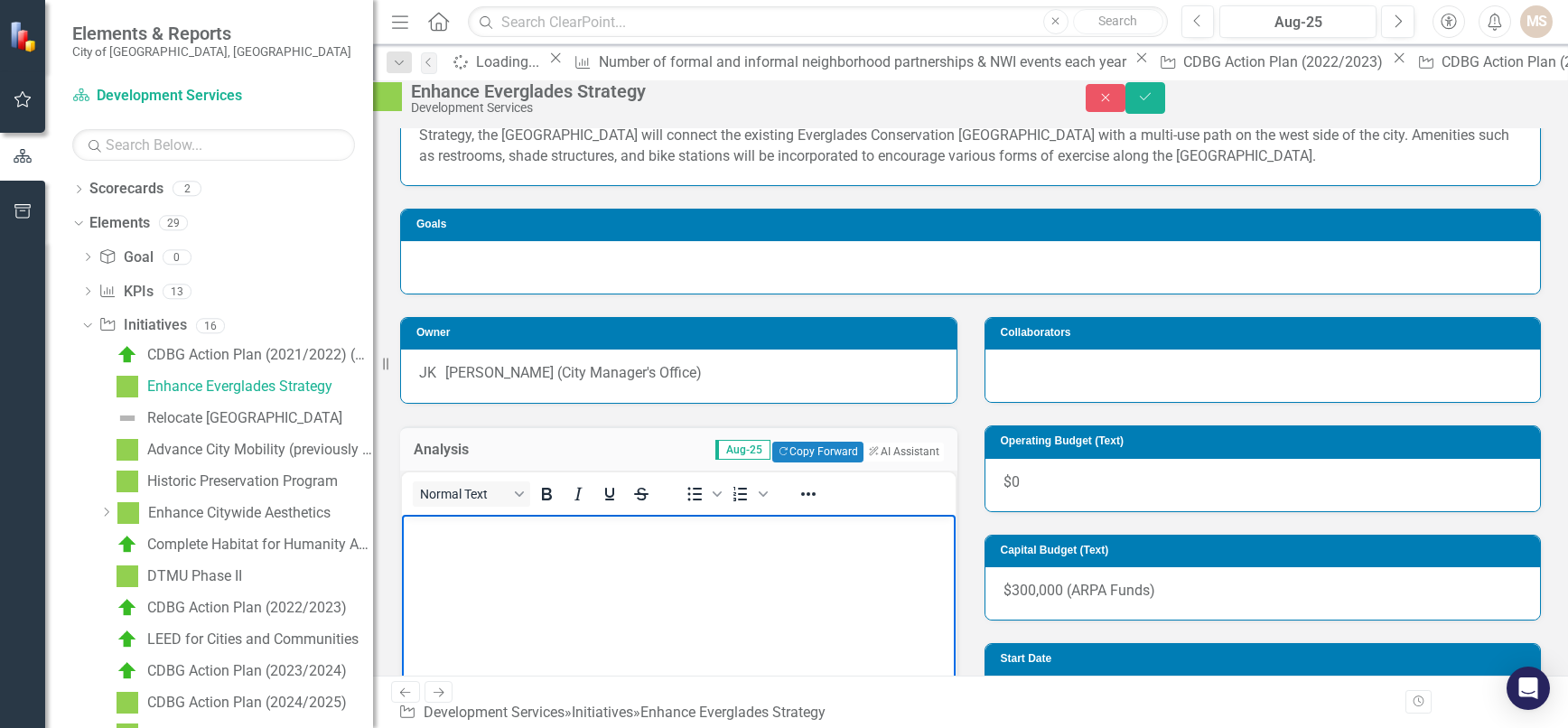
click at [562, 574] on body "Rich Text Area. Press ALT-0 for help." at bounding box center [679, 650] width 553 height 271
paste body "Rich Text Area. Press ALT-0 for help."
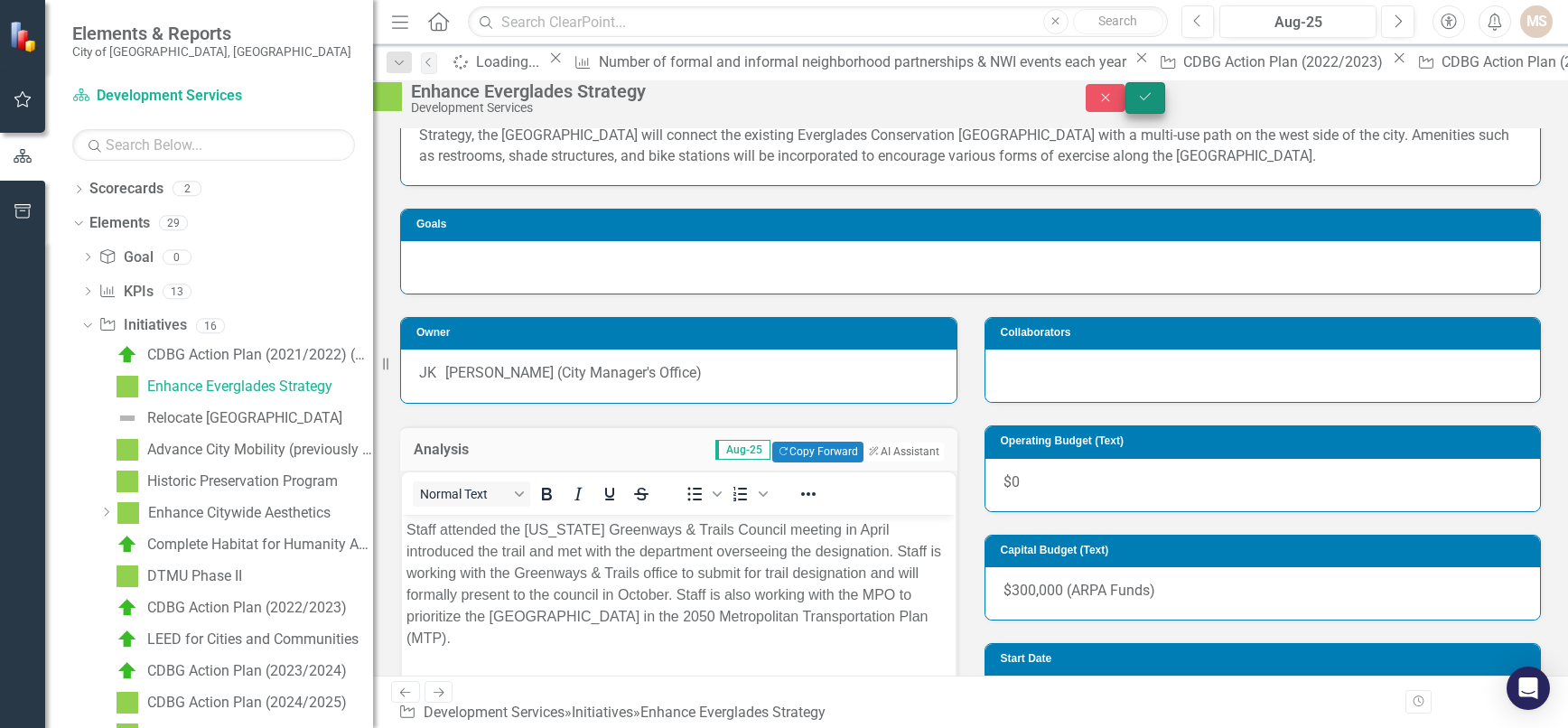
click at [1165, 97] on button "Save" at bounding box center [1145, 98] width 40 height 31
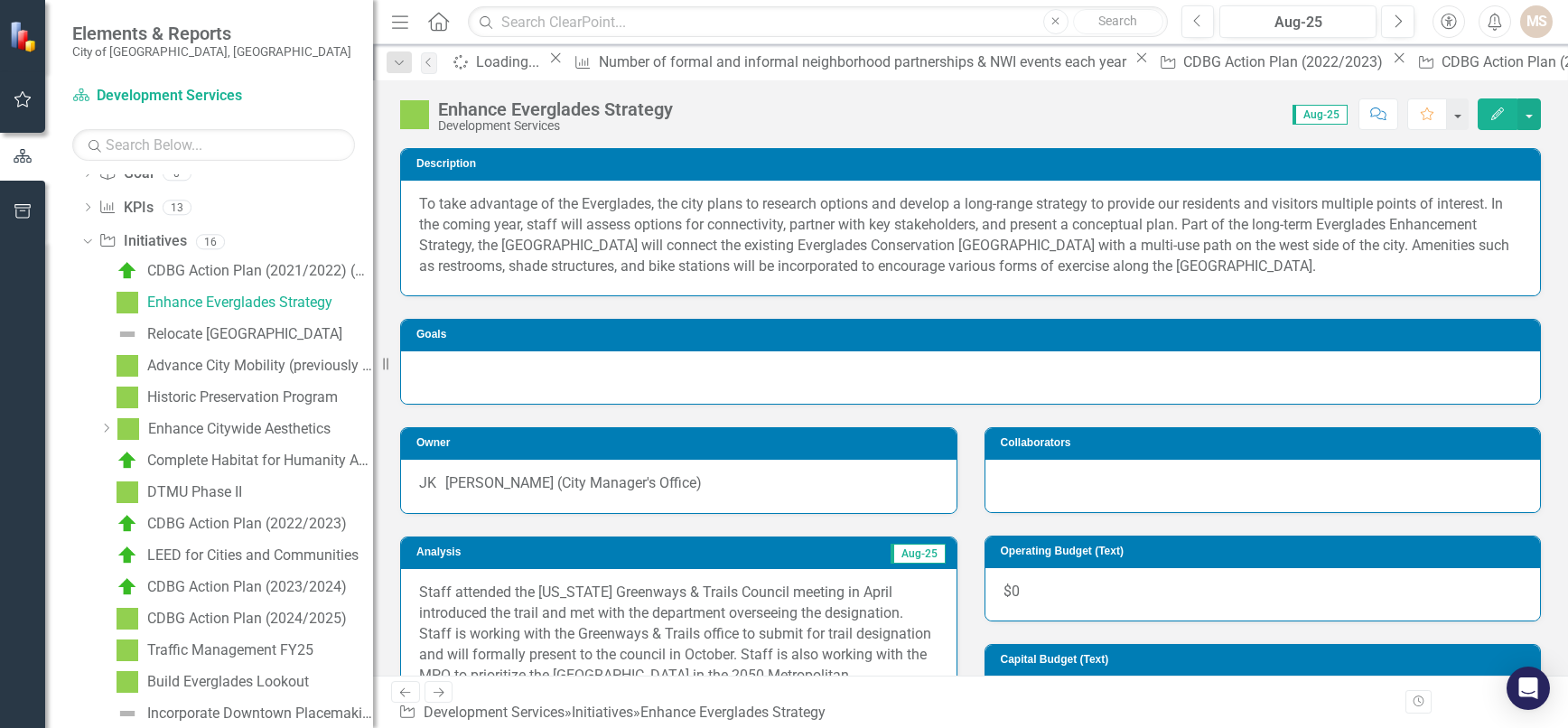
scroll to position [103, 0]
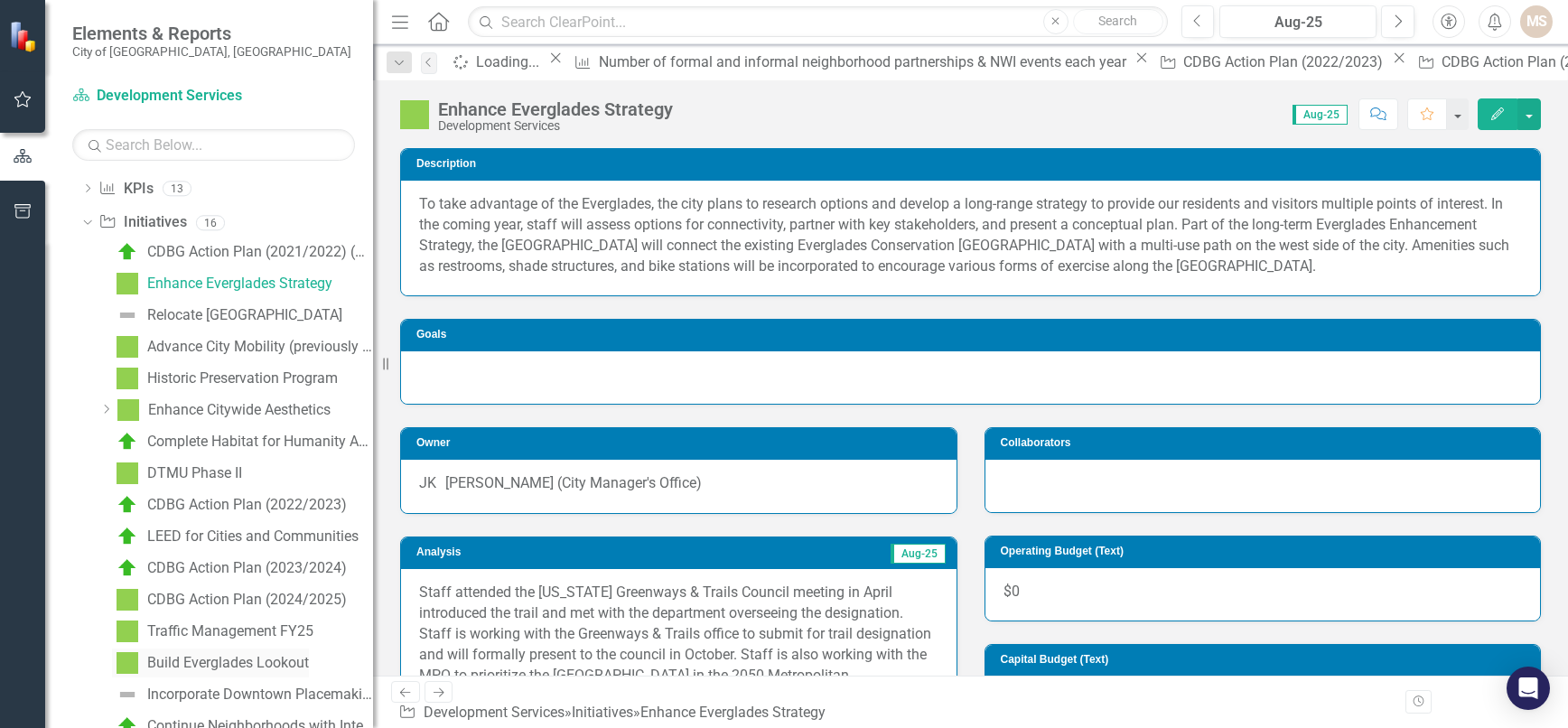
click at [270, 659] on div "Build Everglades Lookout" at bounding box center [228, 662] width 162 height 17
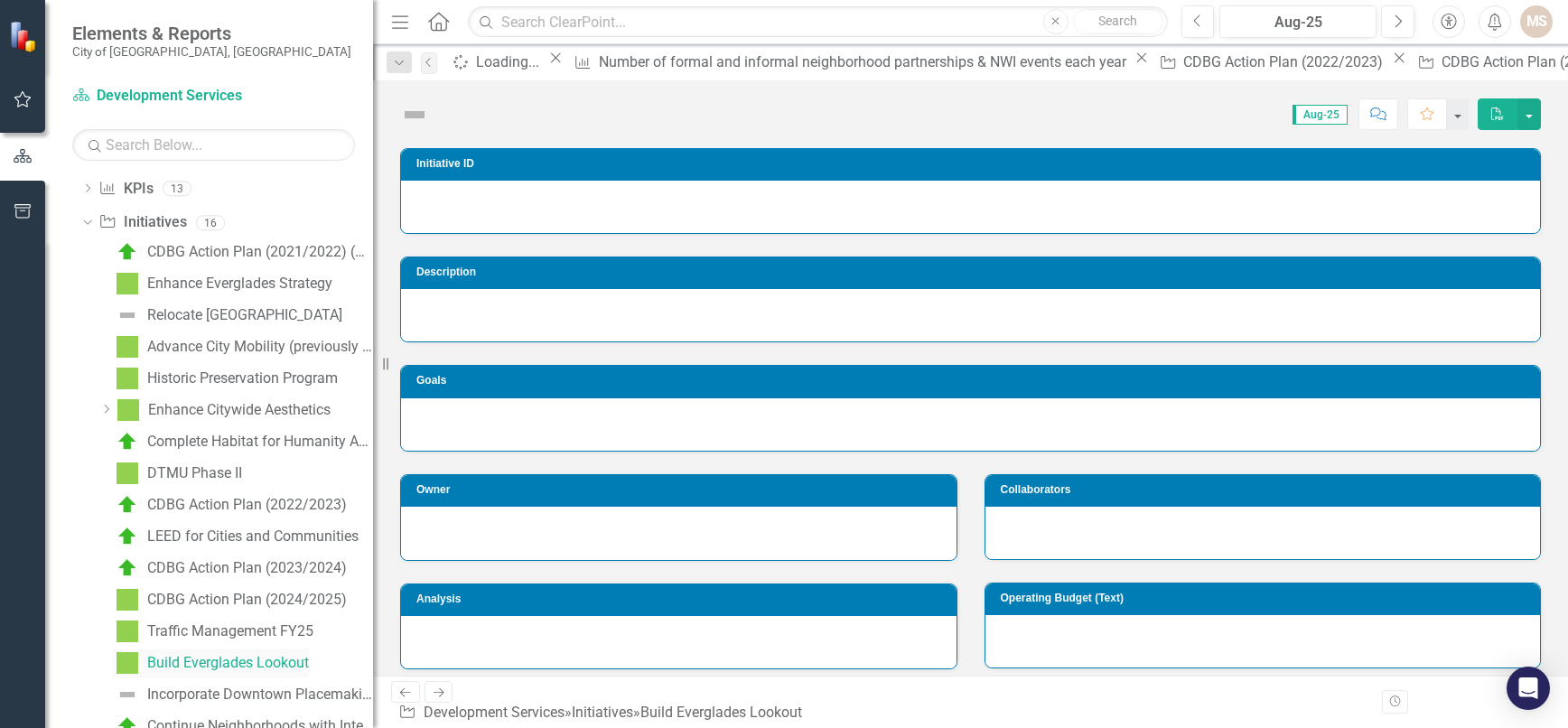
scroll to position [52, 0]
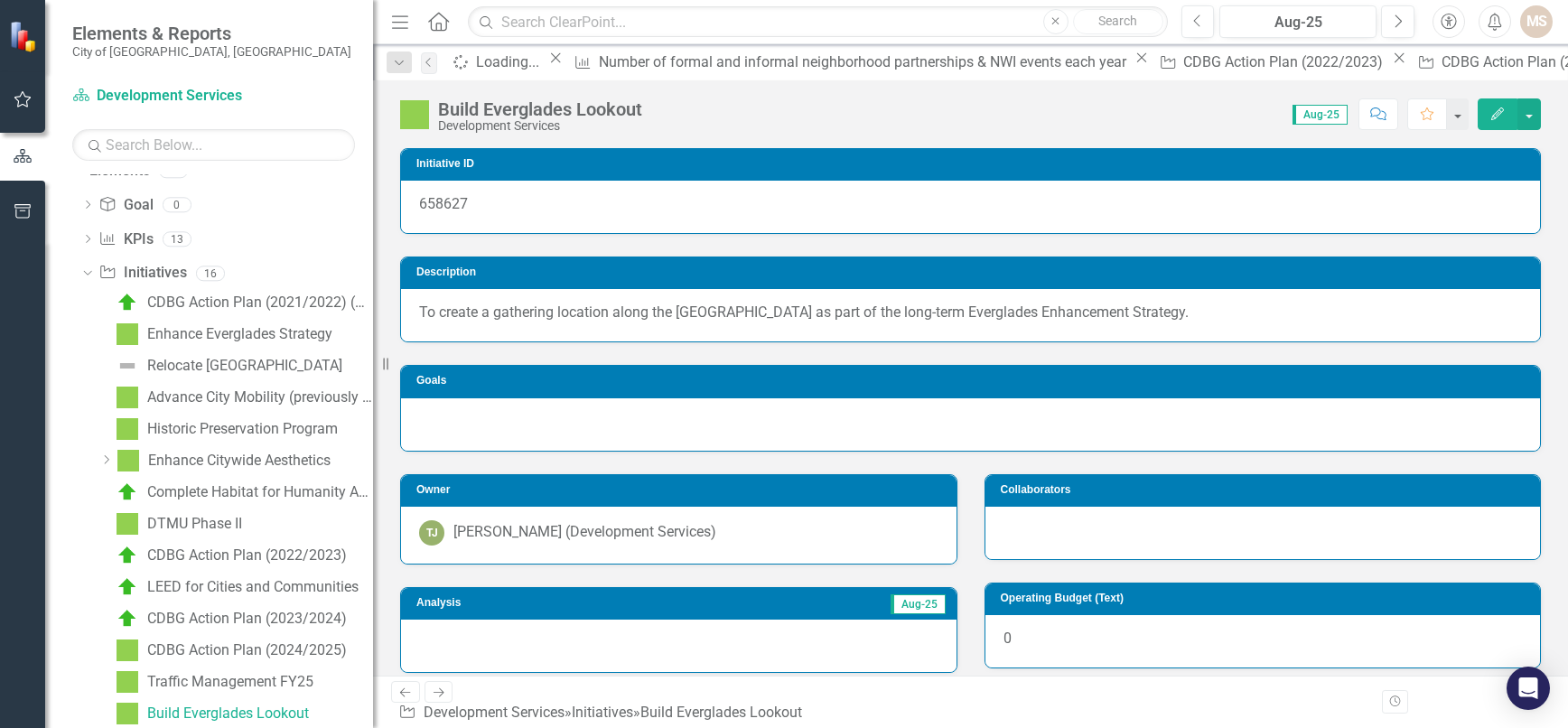
click at [497, 655] on div at bounding box center [679, 645] width 555 height 52
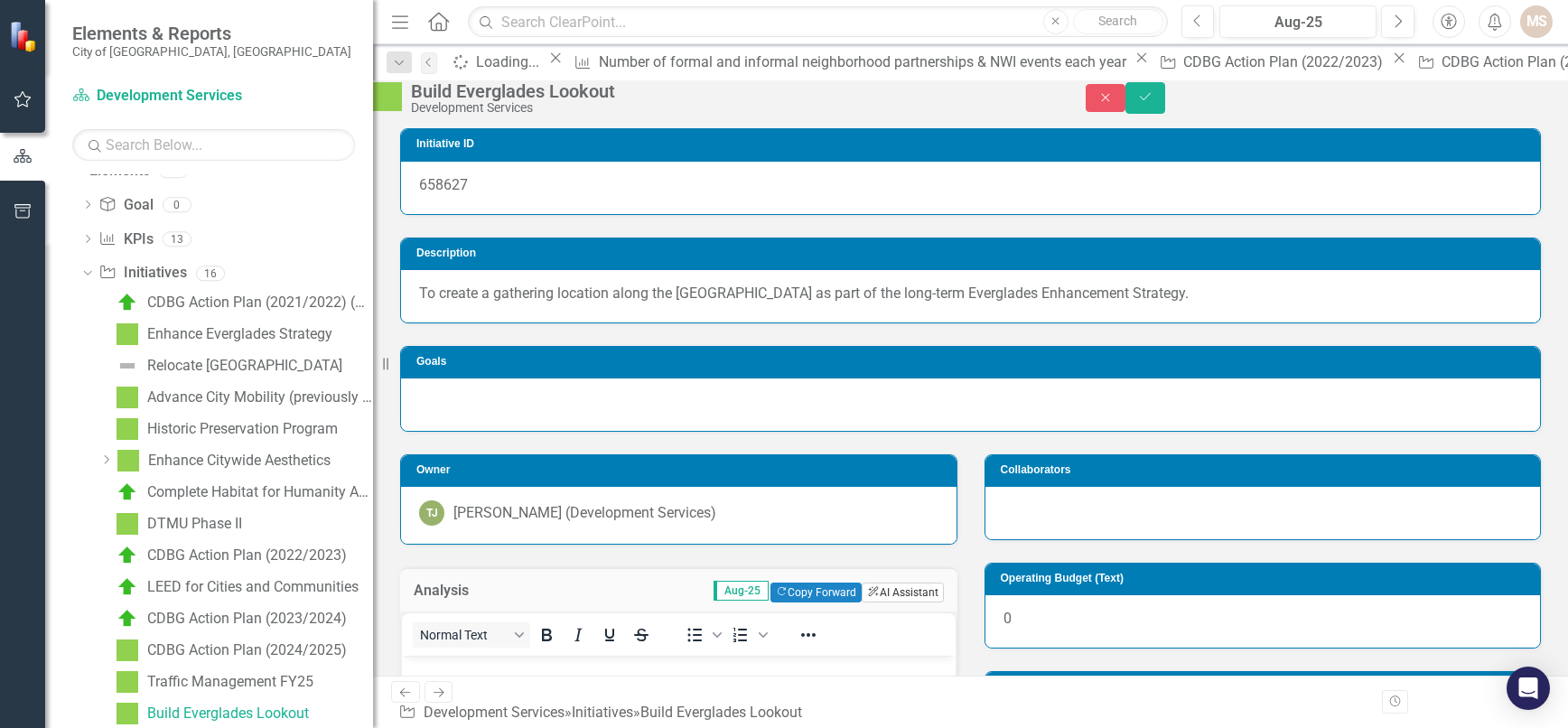
scroll to position [181, 0]
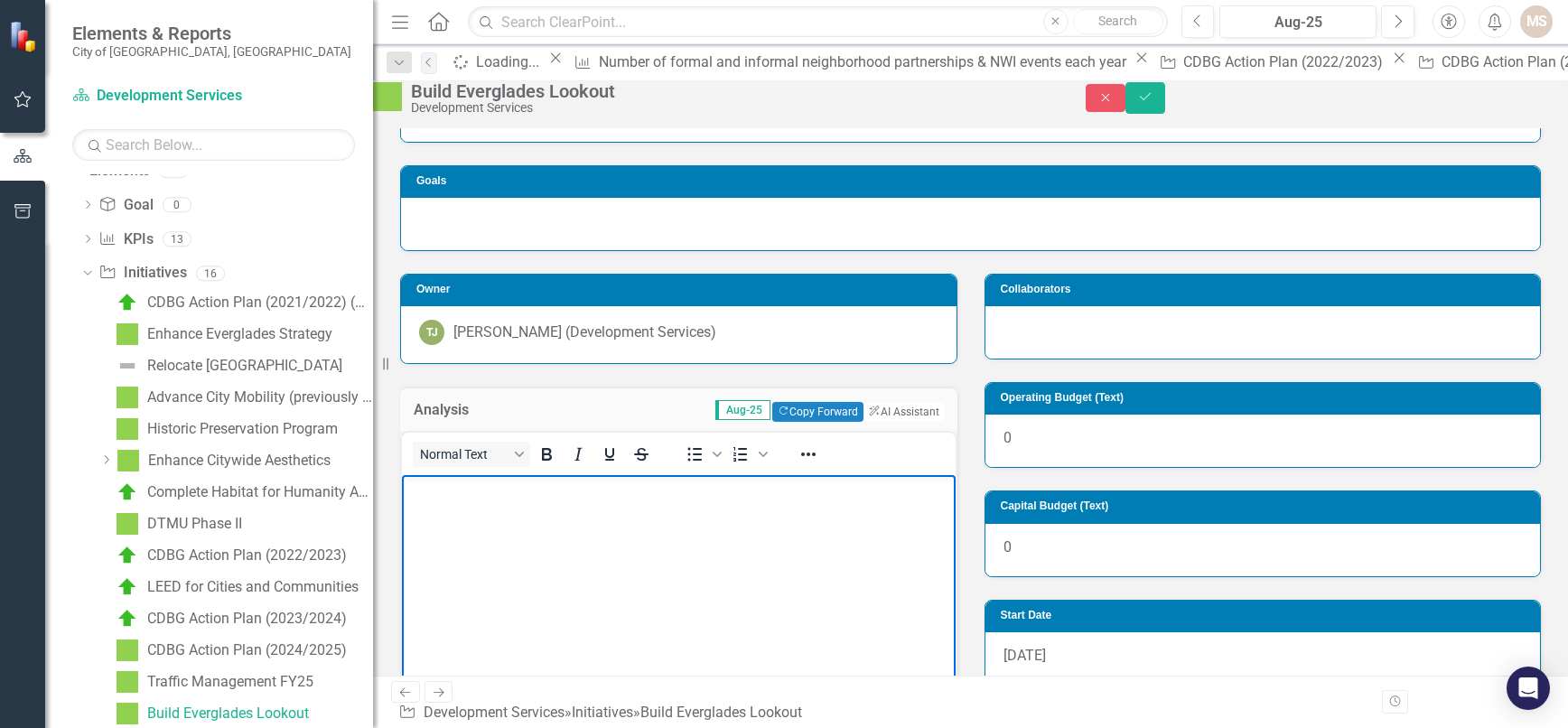
click at [495, 554] on body "Rich Text Area. Press ALT-0 for help." at bounding box center [679, 609] width 553 height 271
paste body "Rich Text Area. Press ALT-0 for help."
click at [1154, 103] on icon "Save" at bounding box center [1145, 96] width 17 height 13
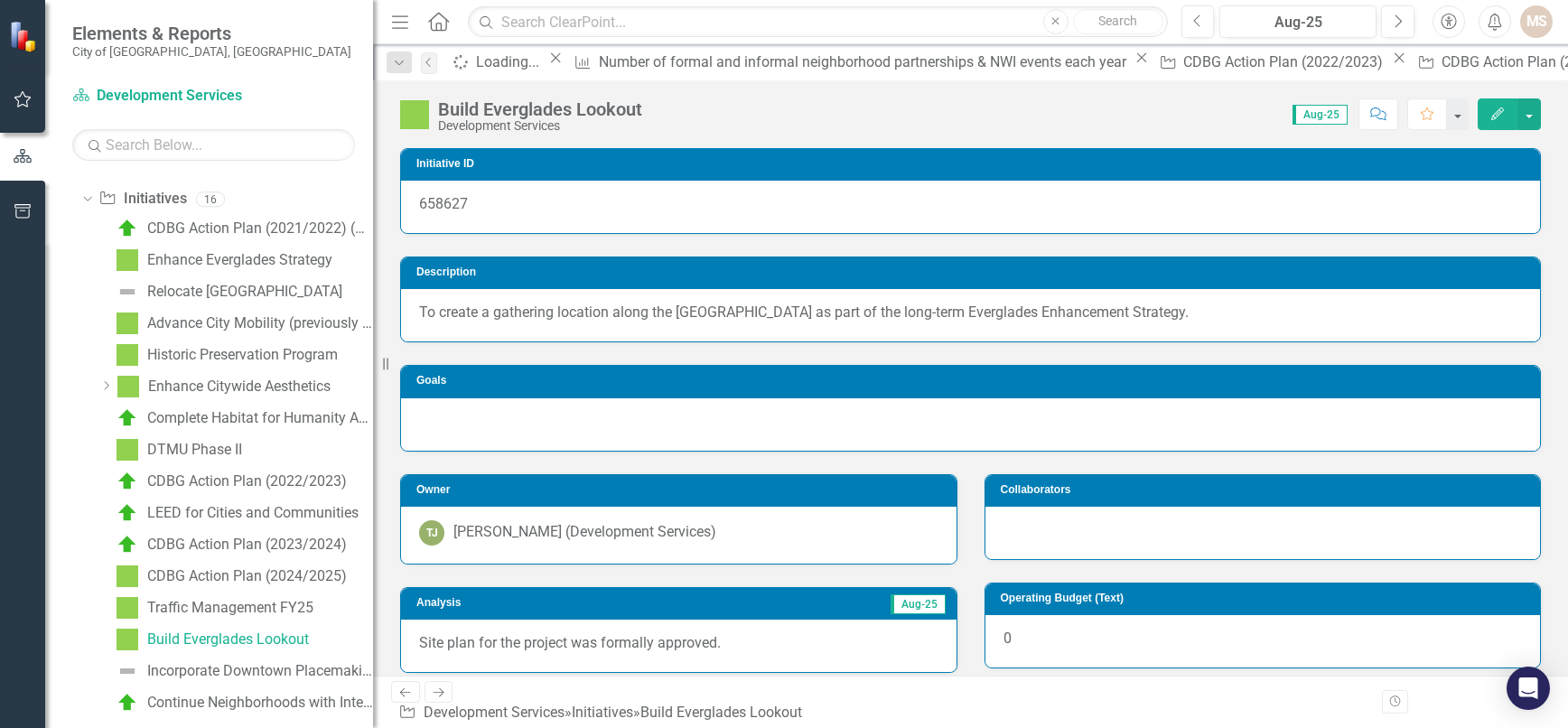
scroll to position [167, 0]
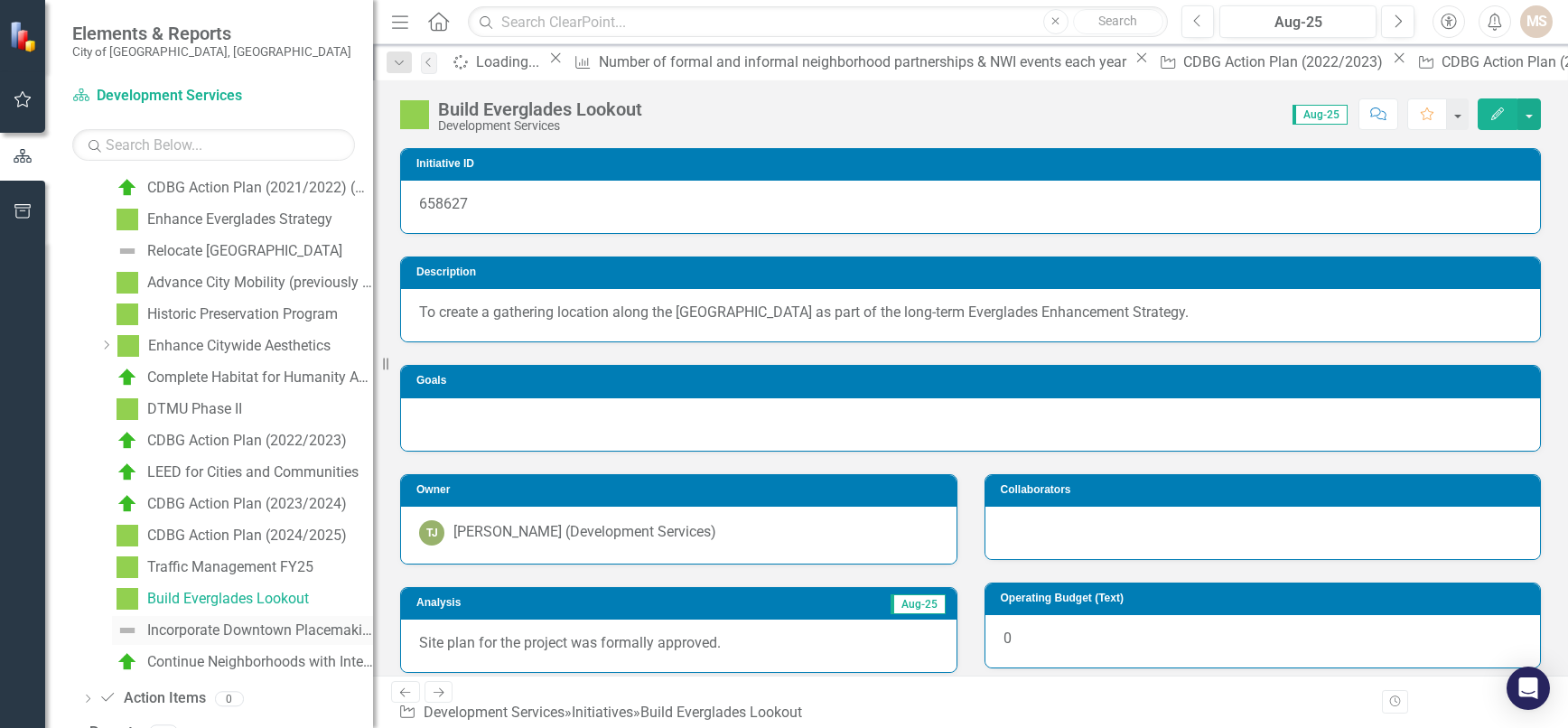
click at [258, 629] on div "Incorporate Downtown Placemaking & Connectivity" at bounding box center [260, 630] width 226 height 17
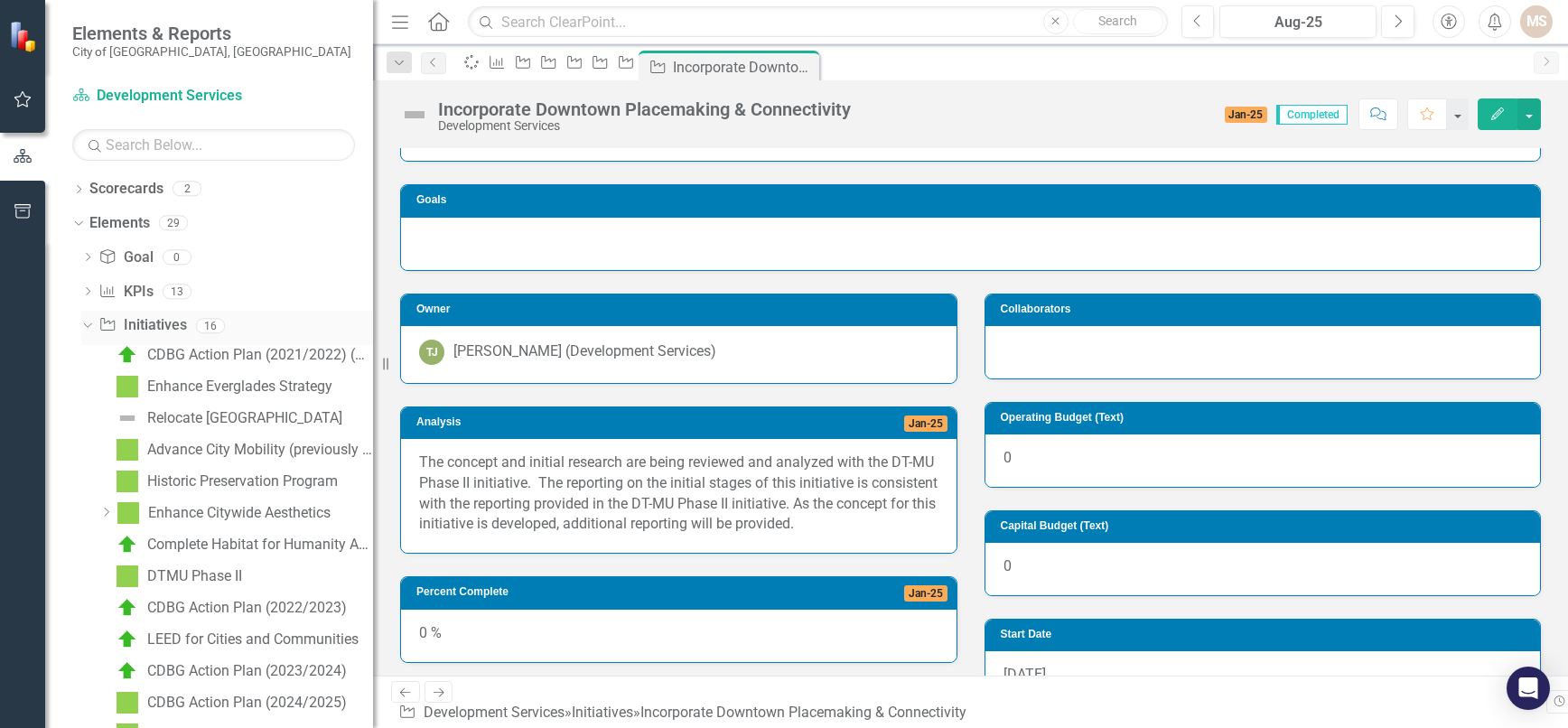
click at [87, 319] on icon "Dropdown" at bounding box center [85, 325] width 10 height 13
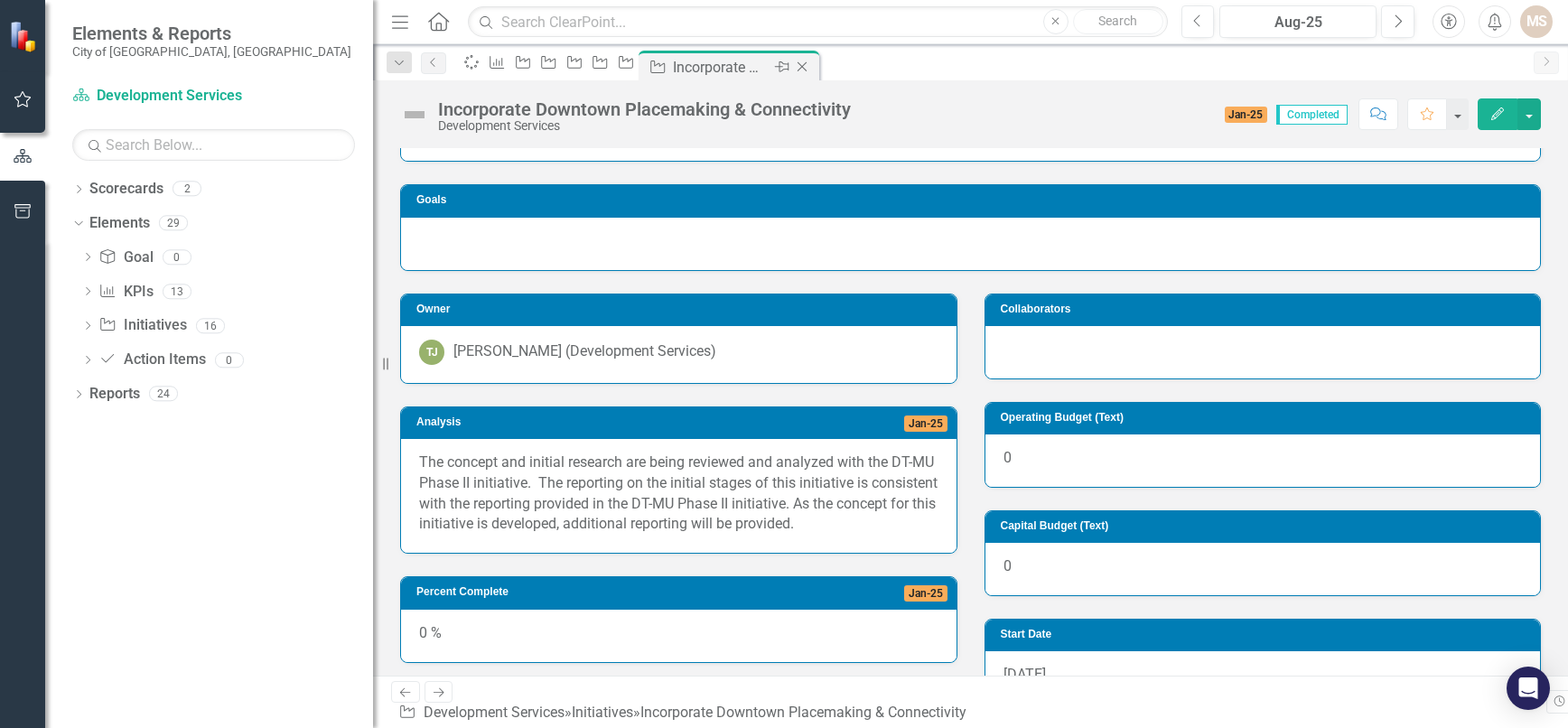
click at [811, 66] on icon "Close" at bounding box center [802, 67] width 18 height 15
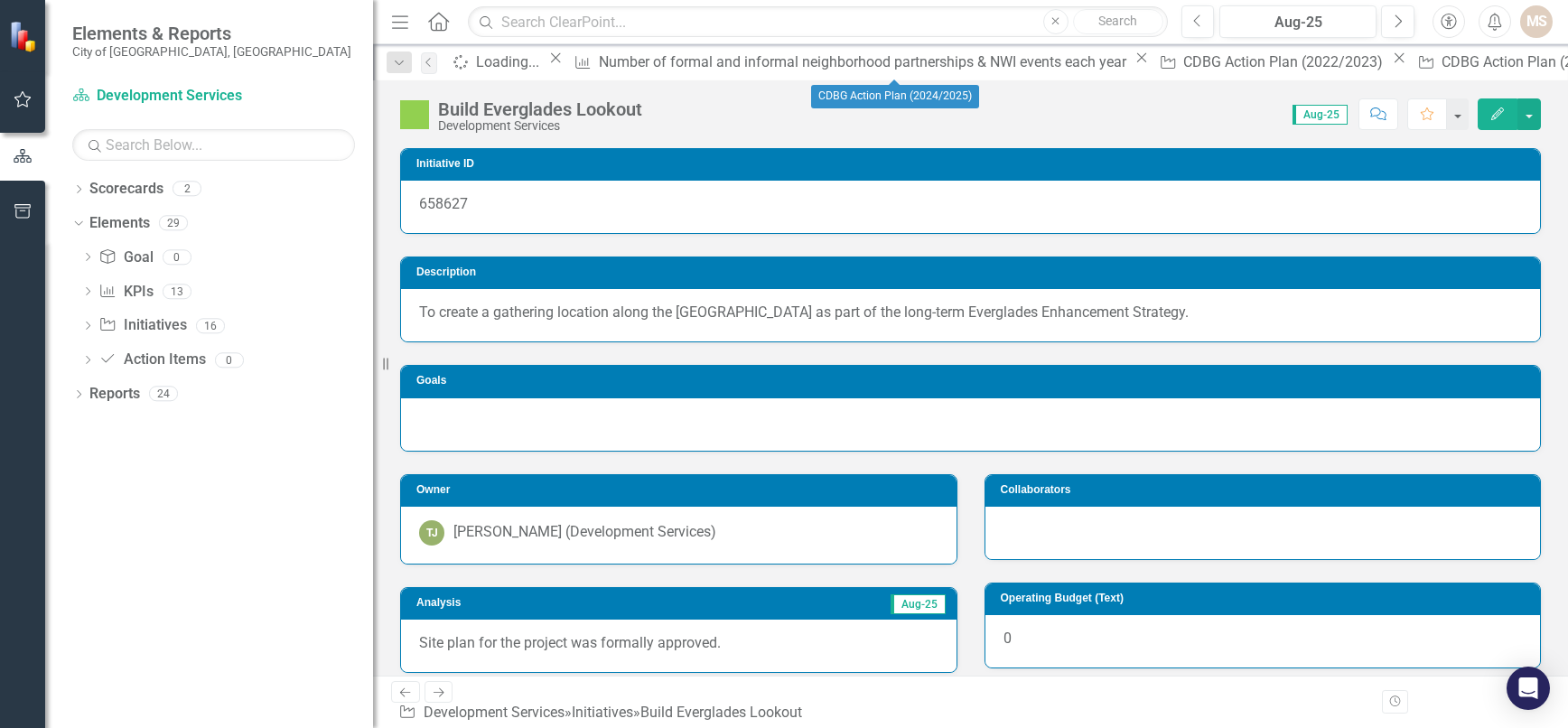
click at [1390, 64] on icon "Close" at bounding box center [1399, 58] width 18 height 15
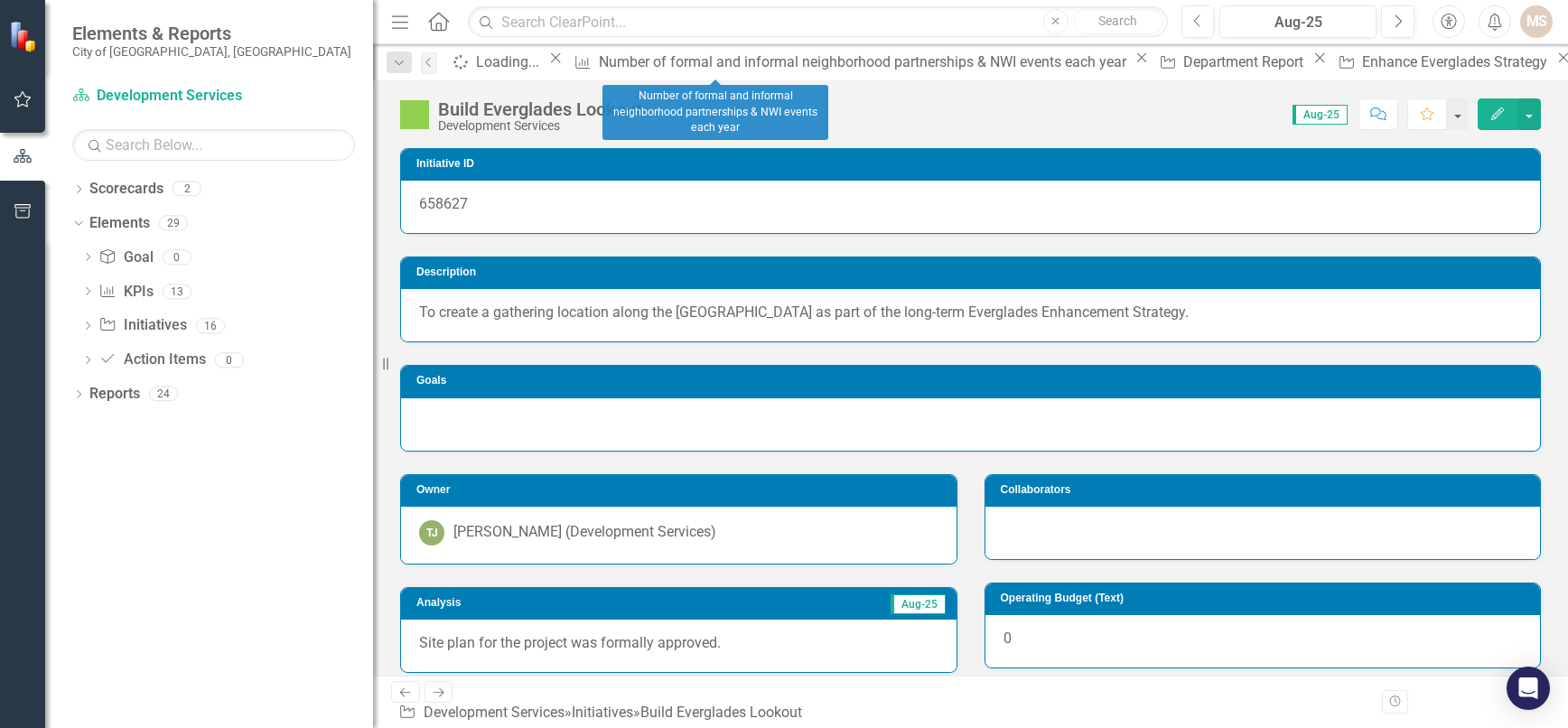
click at [1132, 60] on icon "Close" at bounding box center [1141, 58] width 18 height 15
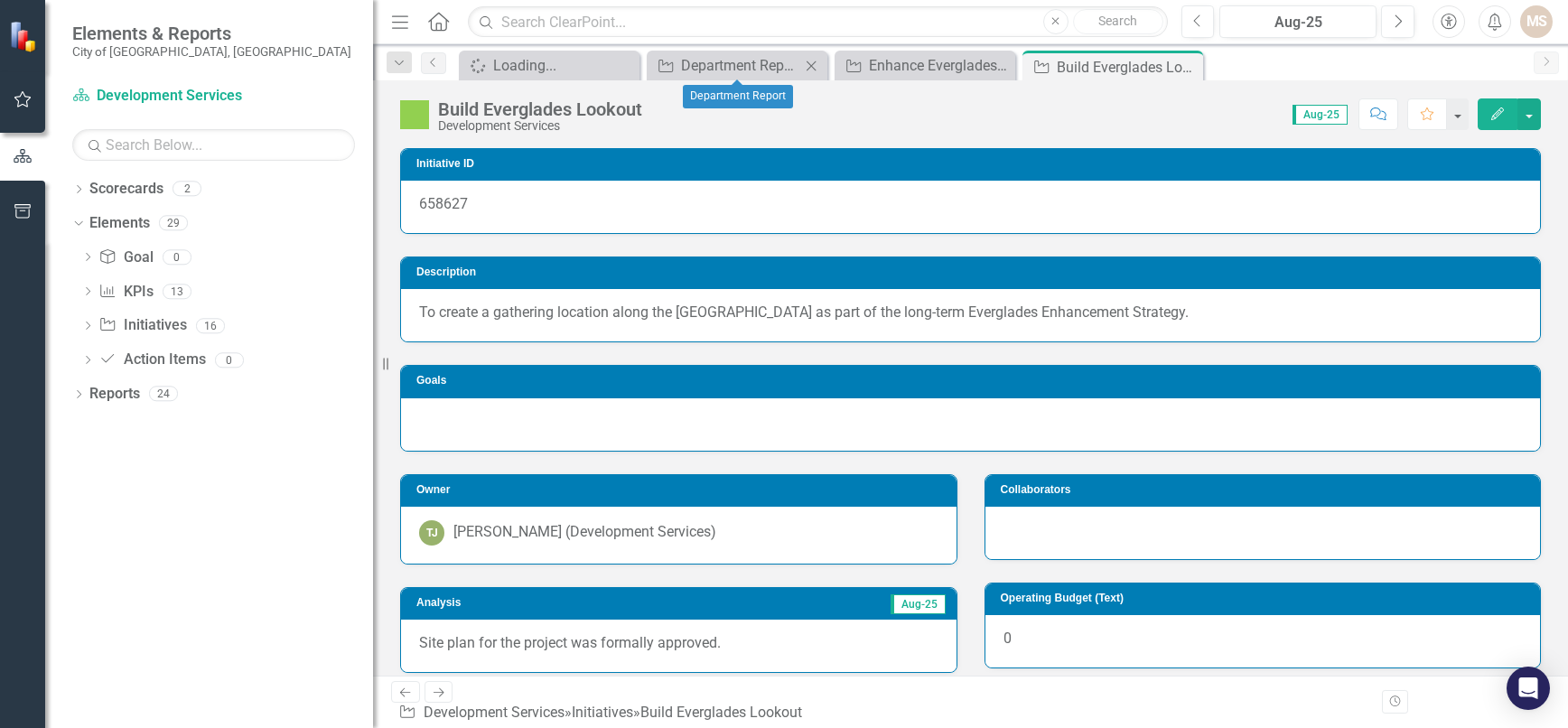
click at [804, 62] on icon "Close" at bounding box center [810, 66] width 18 height 15
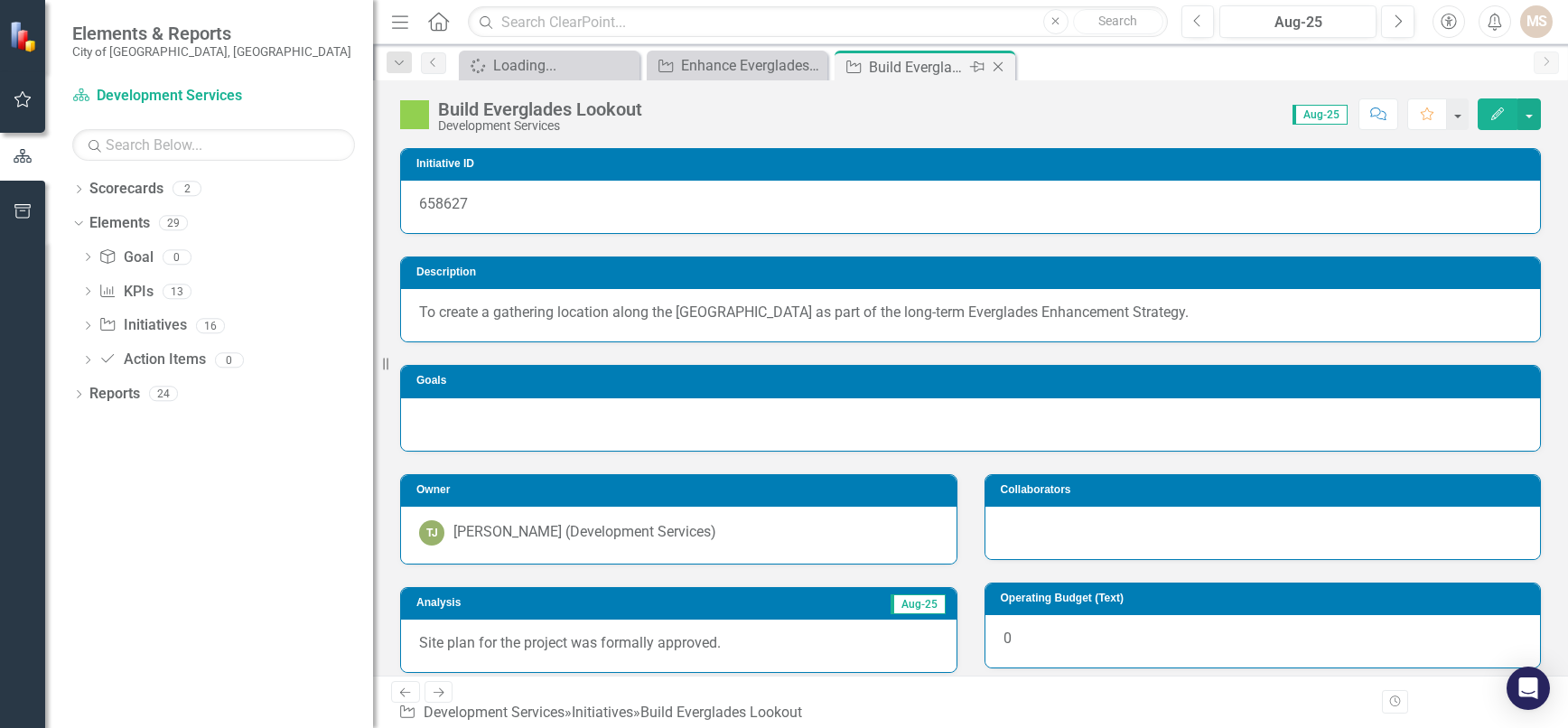
click at [989, 63] on icon "Close" at bounding box center [998, 67] width 18 height 15
